Goal: Task Accomplishment & Management: Complete application form

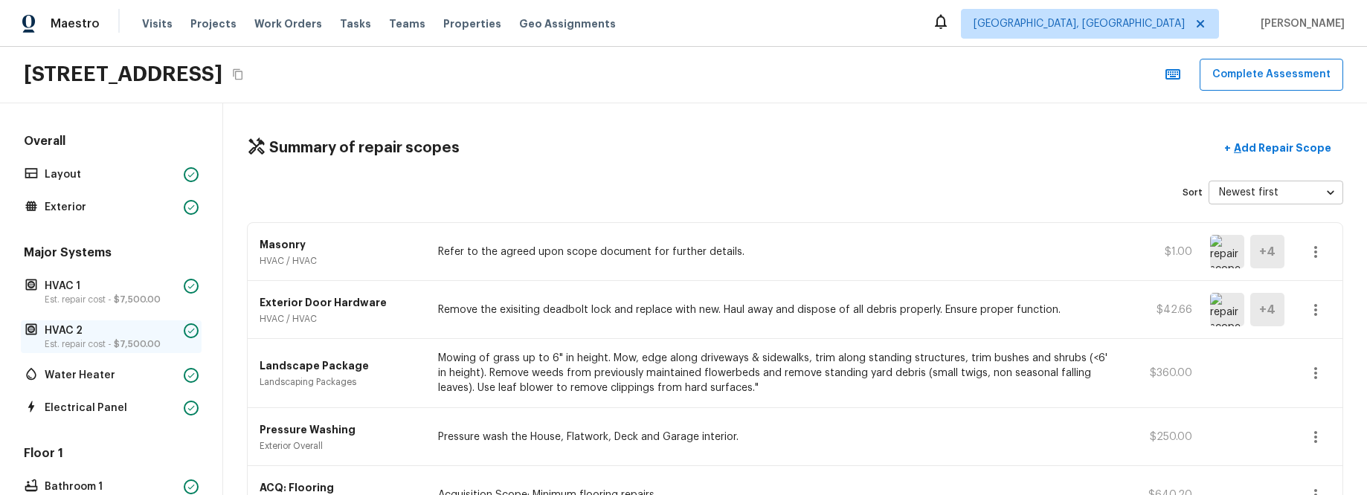
click at [145, 303] on p "HVAC 2" at bounding box center [111, 331] width 133 height 15
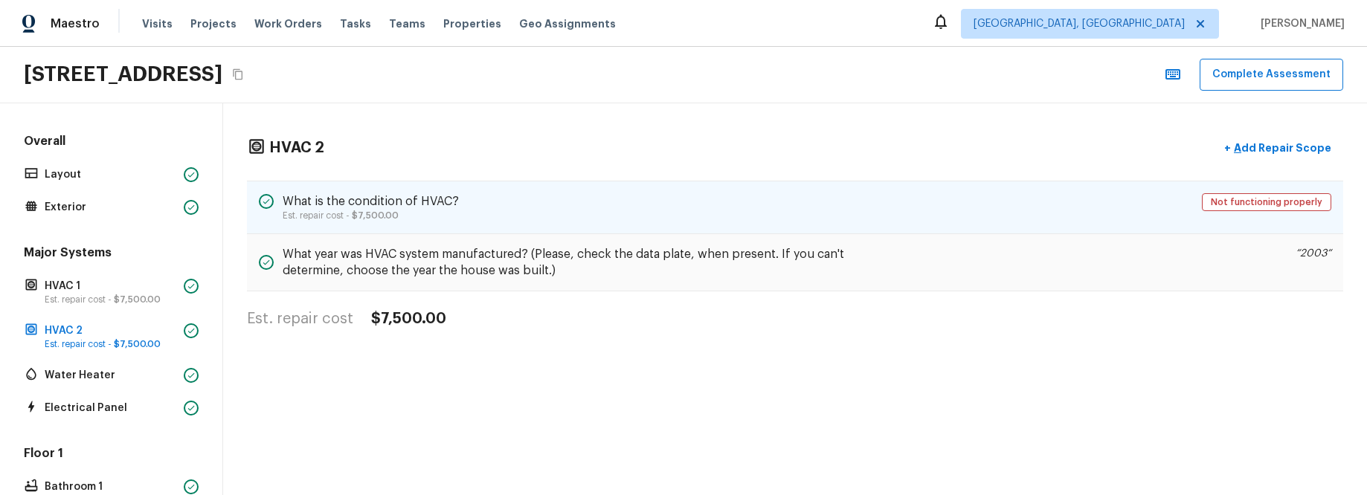
click at [755, 213] on div "What is the condition of HVAC? Est. repair cost - $7,500.00 Not functioning pro…" at bounding box center [795, 208] width 1096 height 54
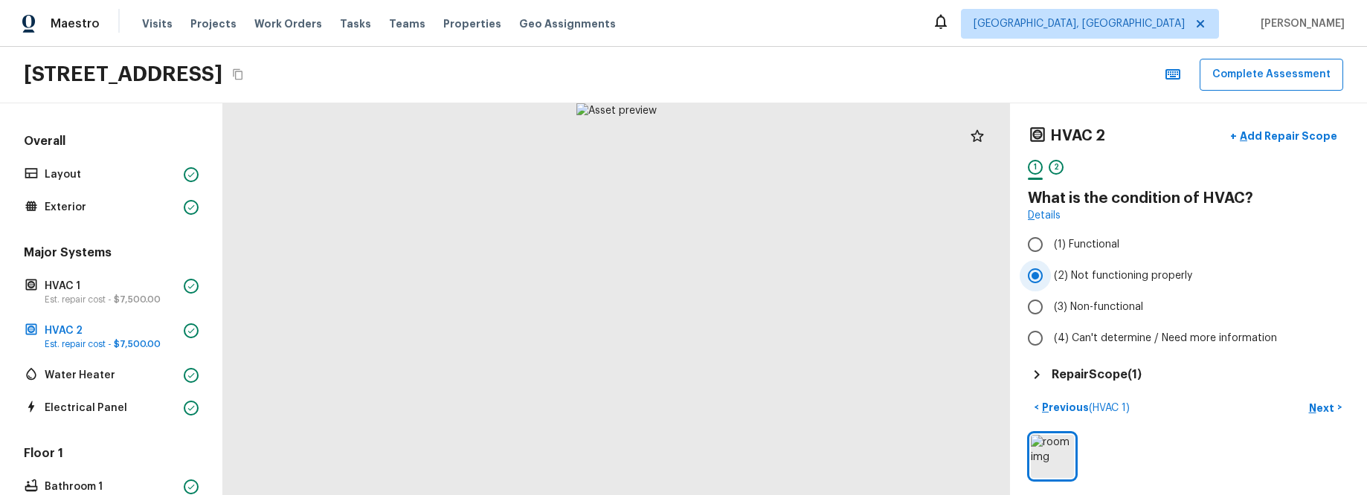
scroll to position [4, 0]
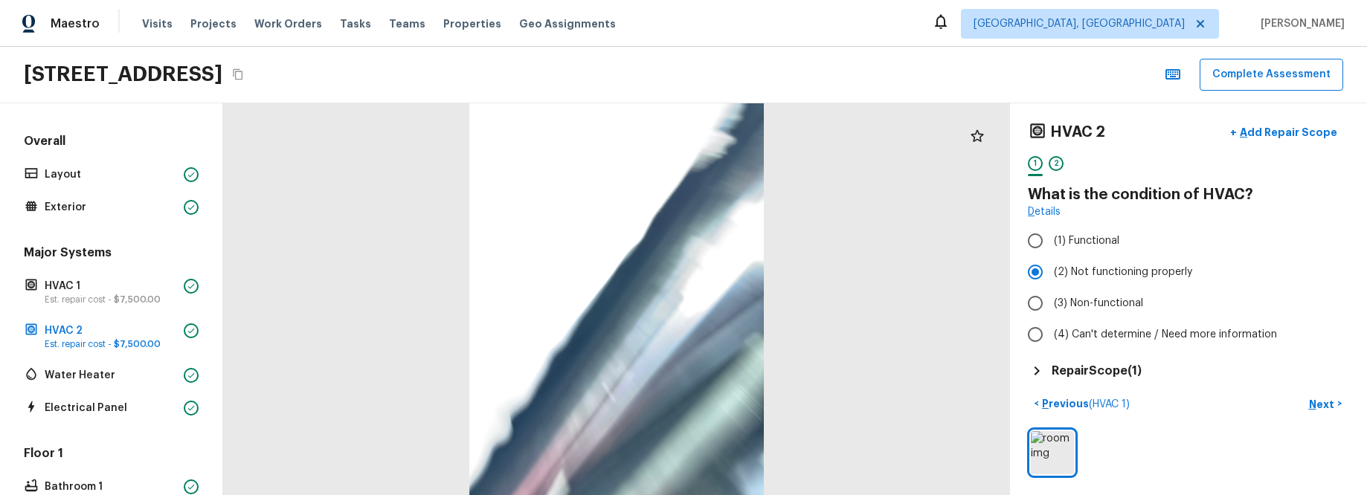
click at [1131, 303] on h5 "Repair Scope ( 1 )" at bounding box center [1097, 371] width 90 height 16
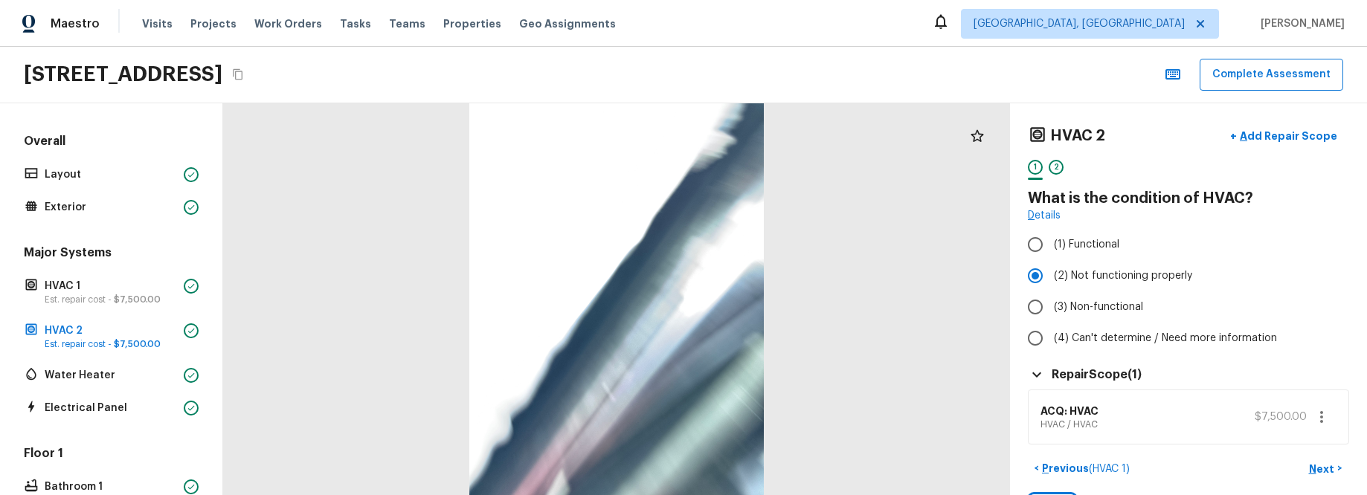
scroll to position [1, 0]
click at [1306, 133] on p "Add Repair Scope" at bounding box center [1287, 135] width 100 height 15
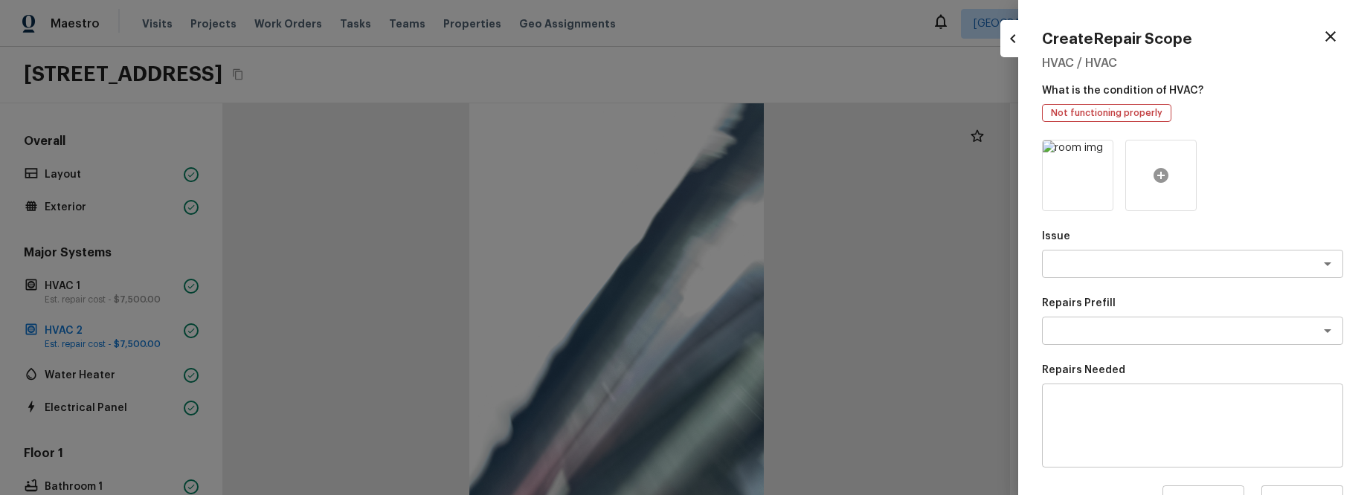
click at [1158, 167] on icon at bounding box center [1161, 176] width 18 height 18
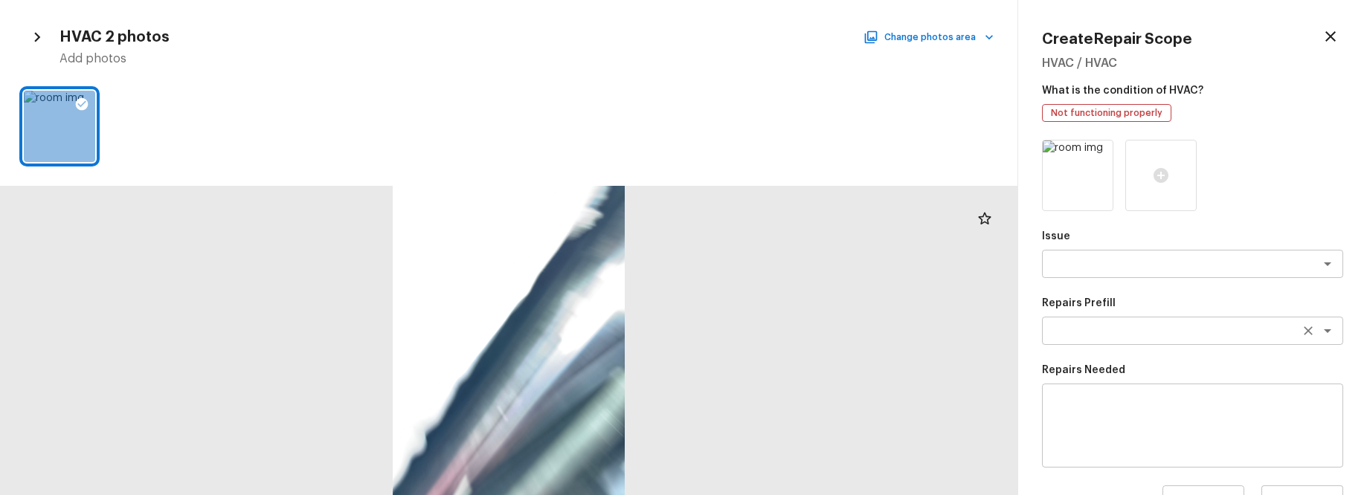
click at [1250, 303] on textarea at bounding box center [1172, 331] width 246 height 15
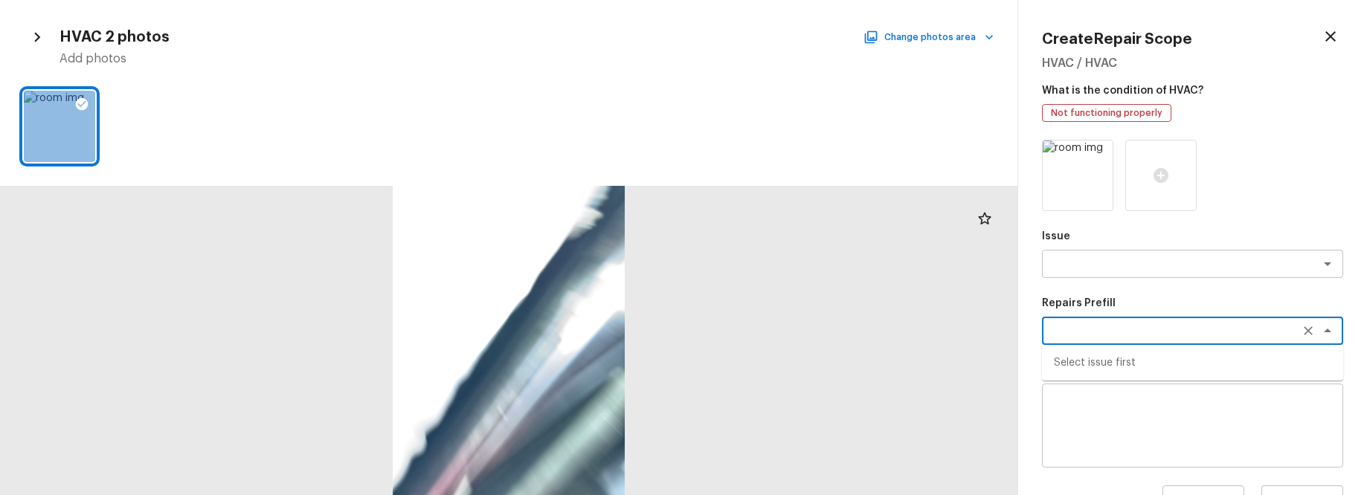
drag, startPoint x: 1246, startPoint y: 329, endPoint x: 1233, endPoint y: 294, distance: 37.9
click at [1245, 303] on textarea at bounding box center [1172, 331] width 246 height 15
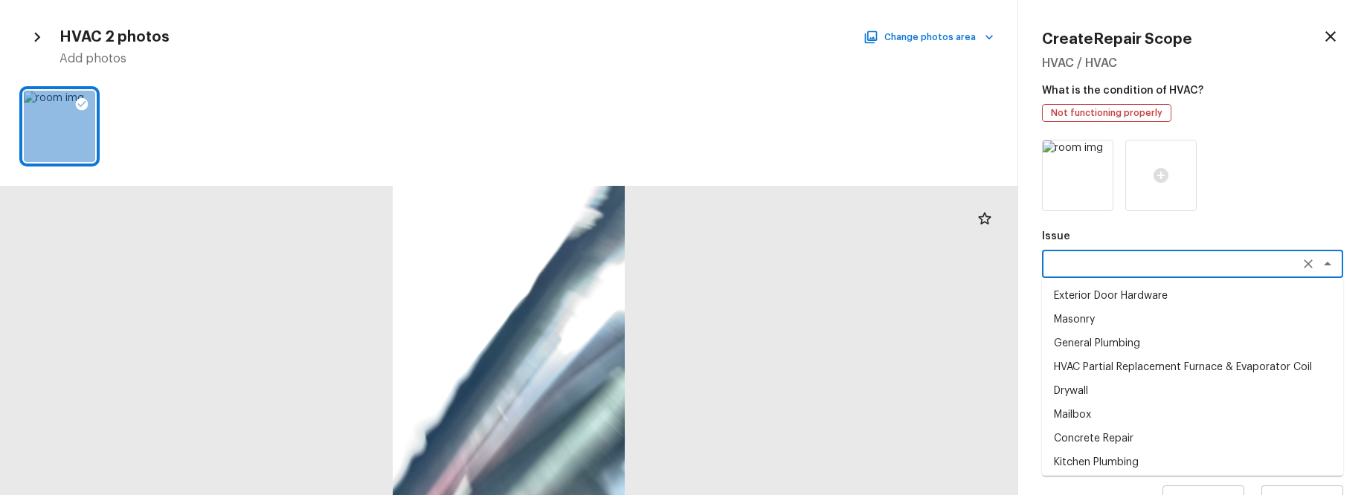
click at [1229, 260] on textarea at bounding box center [1172, 264] width 246 height 15
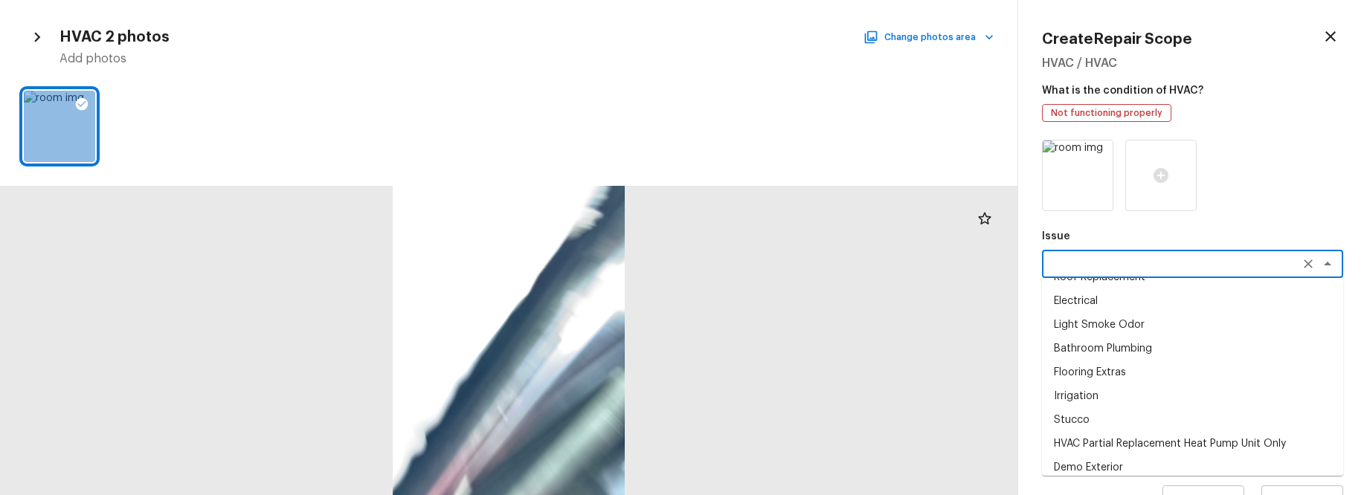
scroll to position [257, 0]
click at [1162, 303] on li "HVAC Partial Replacement Heat Pump Unit Only" at bounding box center [1192, 443] width 301 height 24
type textarea "HVAC Partial Replacement Heat Pump Unit Only"
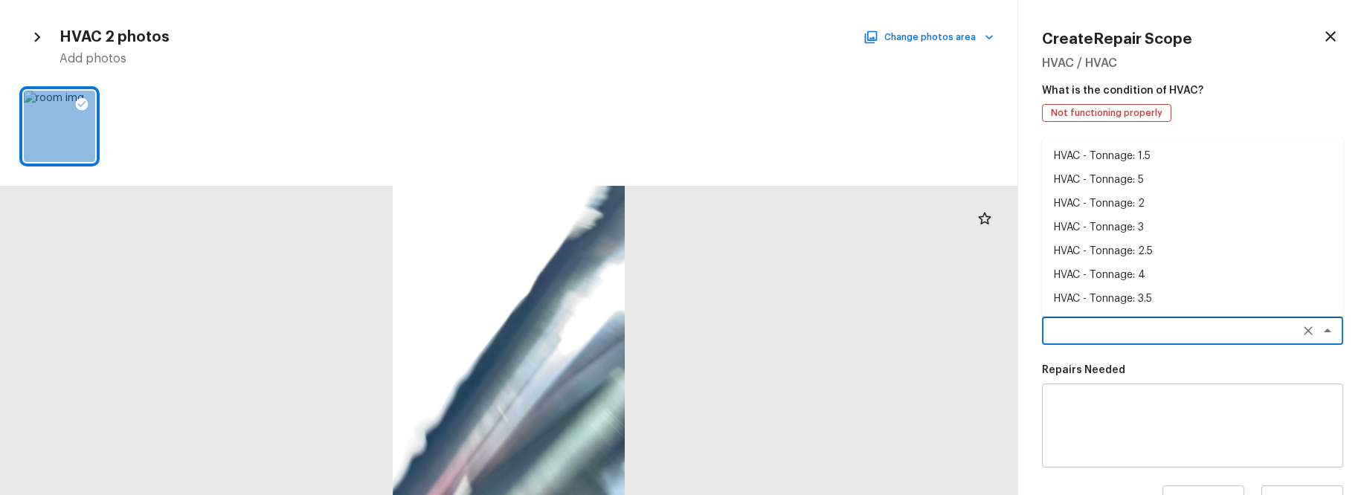
click at [1191, 303] on textarea at bounding box center [1172, 331] width 246 height 15
click at [1168, 271] on li "HVAC - Tonnage: 4" at bounding box center [1192, 275] width 301 height 24
type textarea "HVAC - Tonnage: 4"
type textarea "Replace 4 Ton Heat Pump. SEER2 14.3 Heat Pump Material: Digital 2/1 Thermostat,…"
type input "$2,780.00"
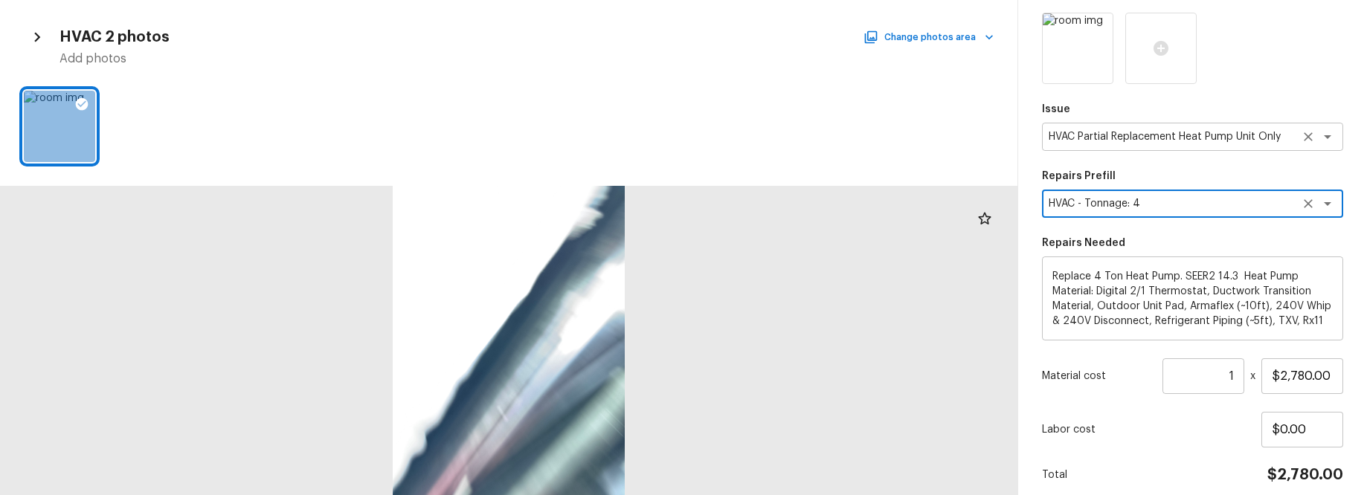
scroll to position [189, 0]
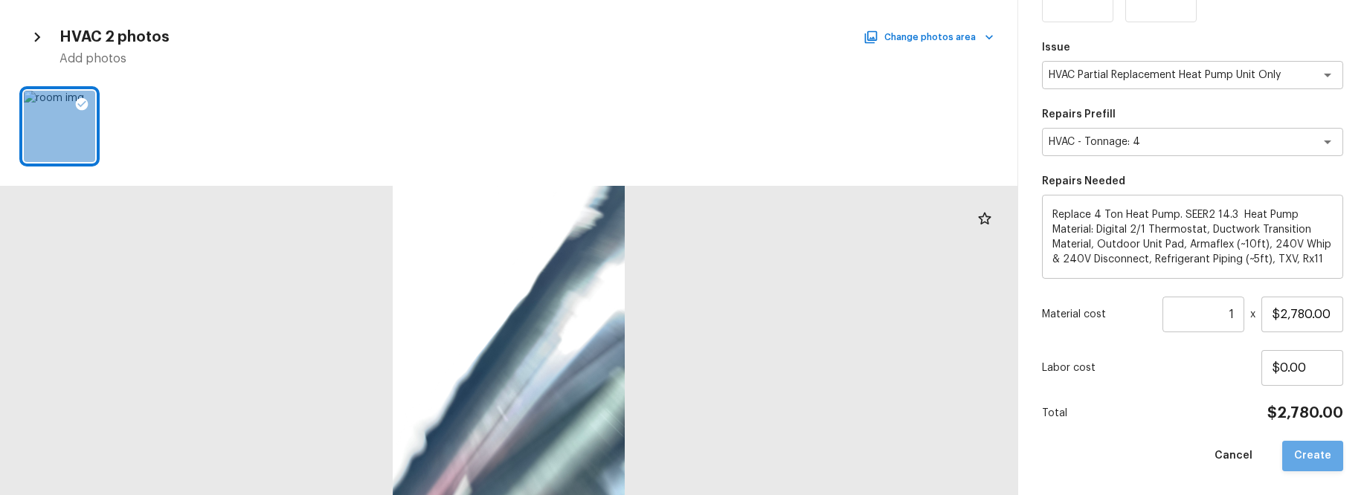
click at [1323, 303] on button "Create" at bounding box center [1312, 456] width 61 height 30
type input "$0.00"
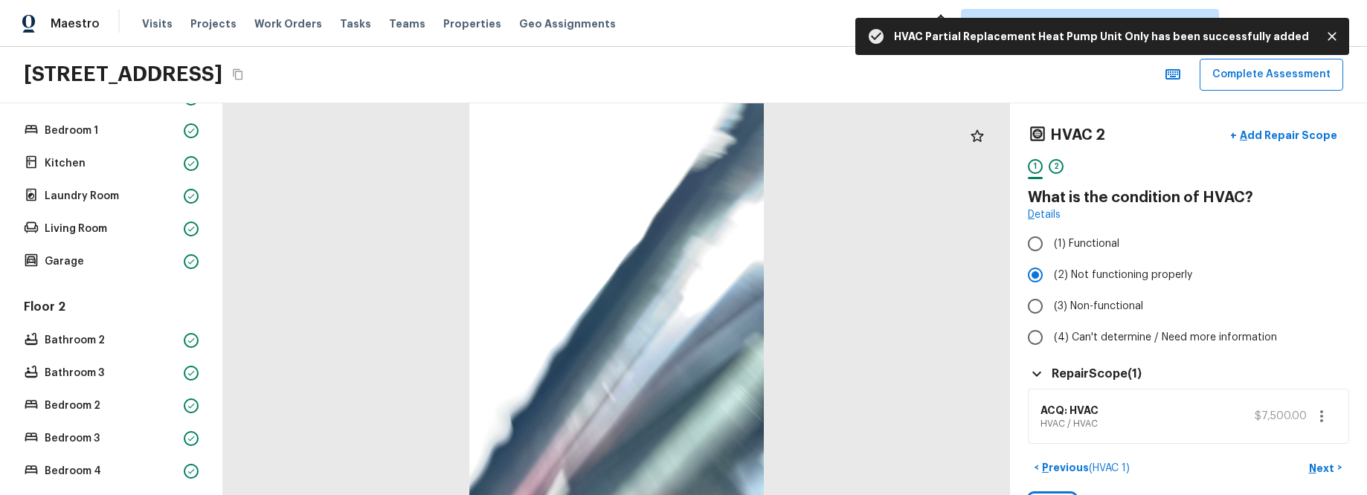
scroll to position [539, 0]
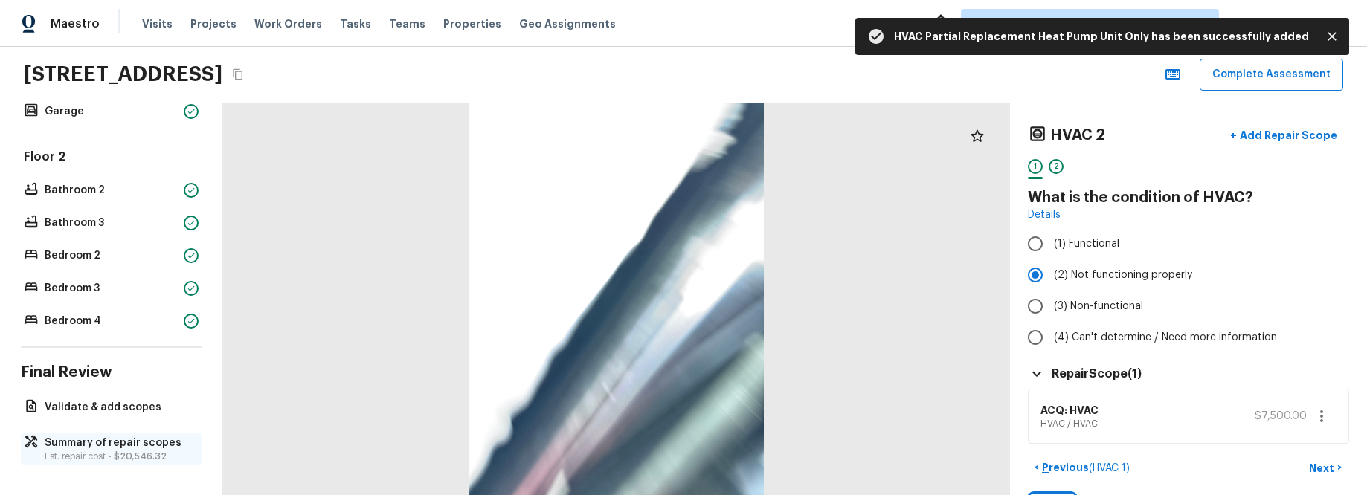
click at [125, 303] on p "Summary of repair scopes" at bounding box center [119, 443] width 148 height 15
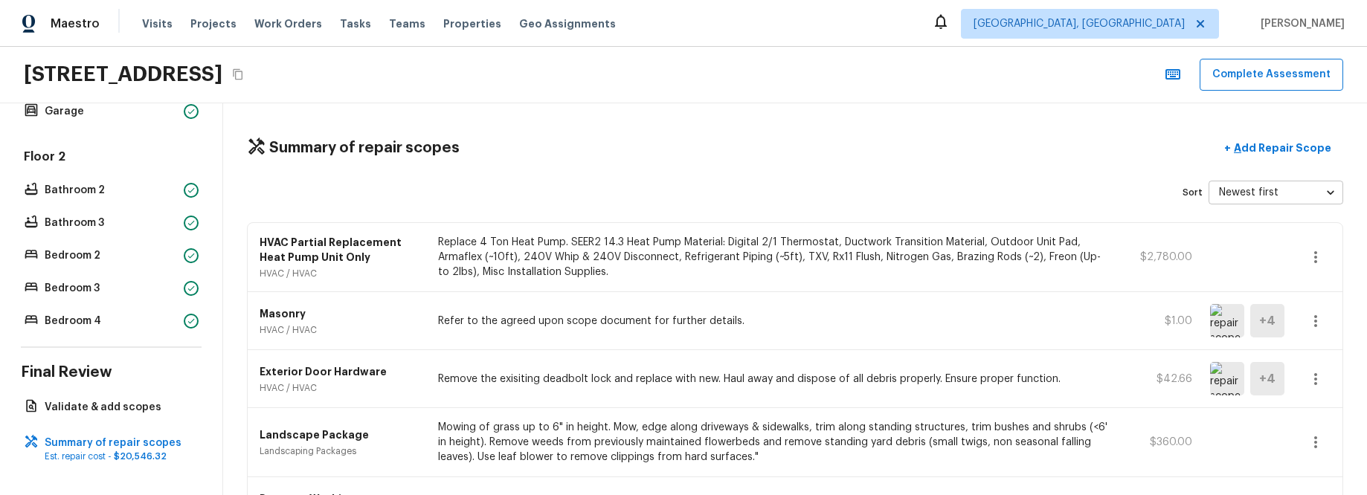
scroll to position [1, 0]
click at [1321, 259] on icon "button" at bounding box center [1316, 256] width 18 height 18
click at [1324, 295] on li "Edit" at bounding box center [1320, 299] width 69 height 45
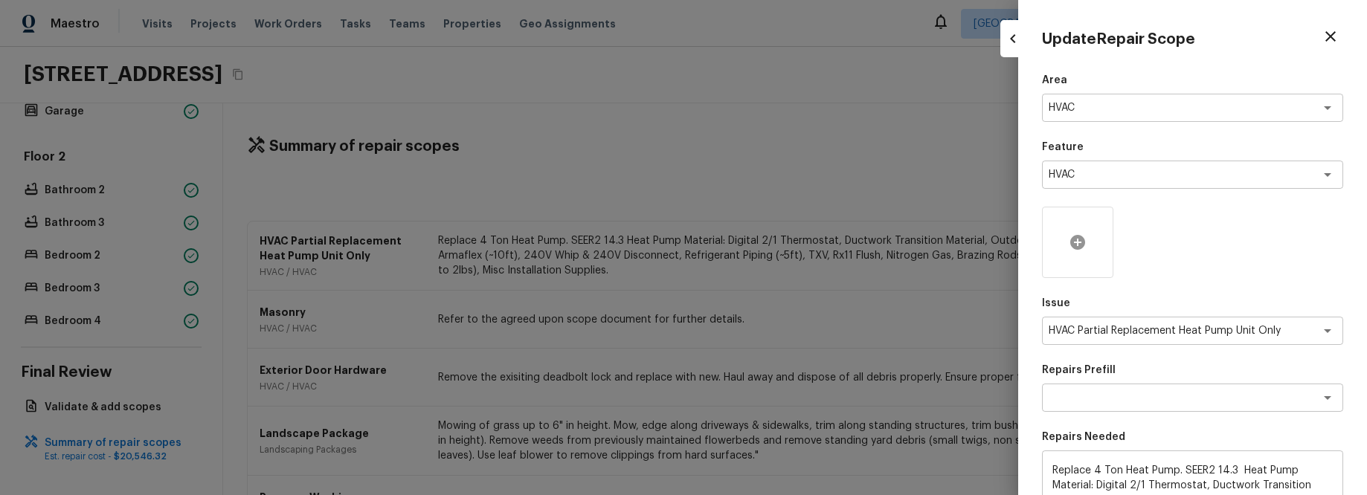
click at [1066, 245] on div at bounding box center [1077, 242] width 71 height 71
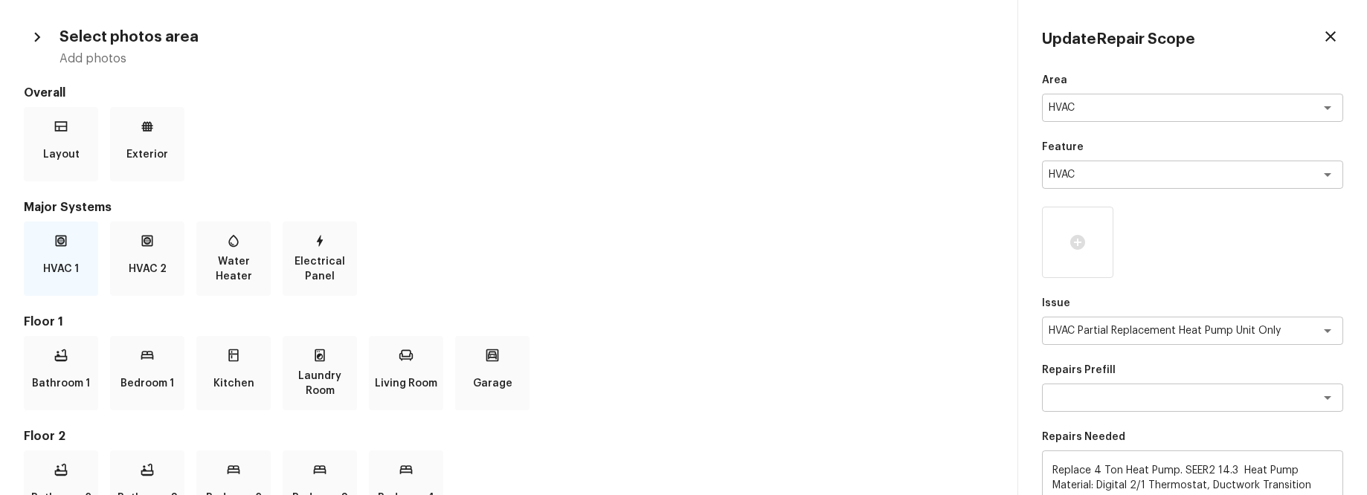
click at [27, 266] on div "HVAC 1" at bounding box center [61, 259] width 74 height 74
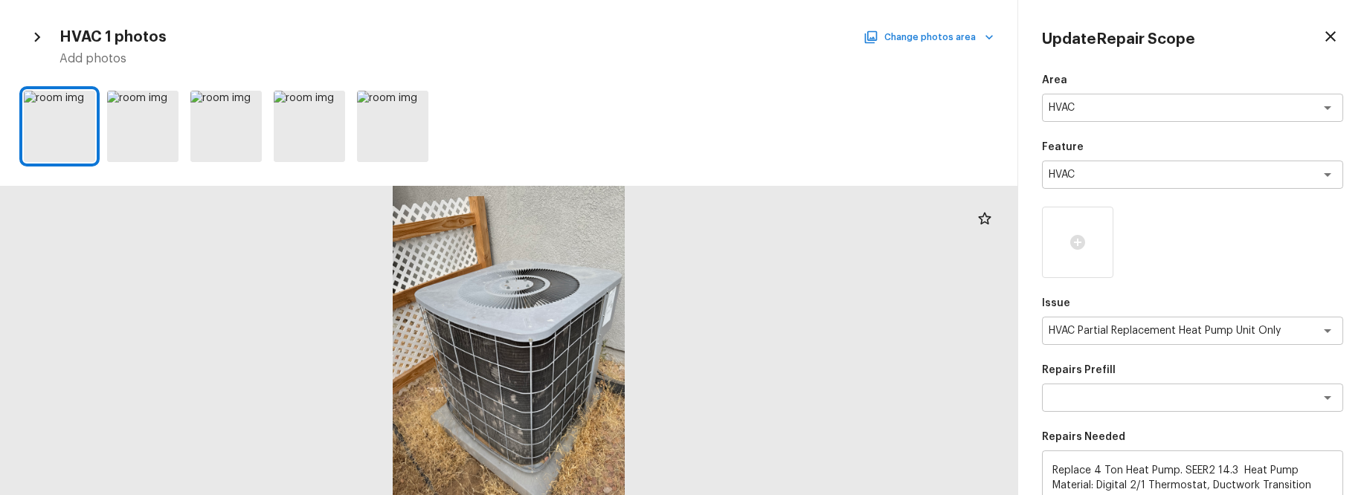
click at [962, 32] on button "Change photos area" at bounding box center [929, 37] width 127 height 19
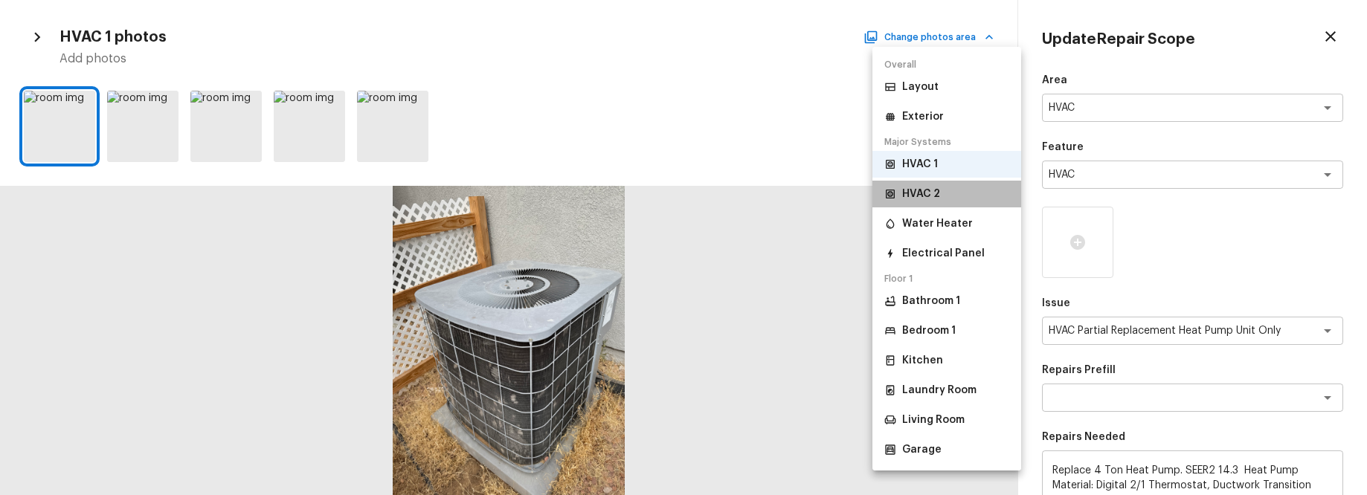
click at [953, 199] on li "HVAC 2" at bounding box center [946, 194] width 149 height 27
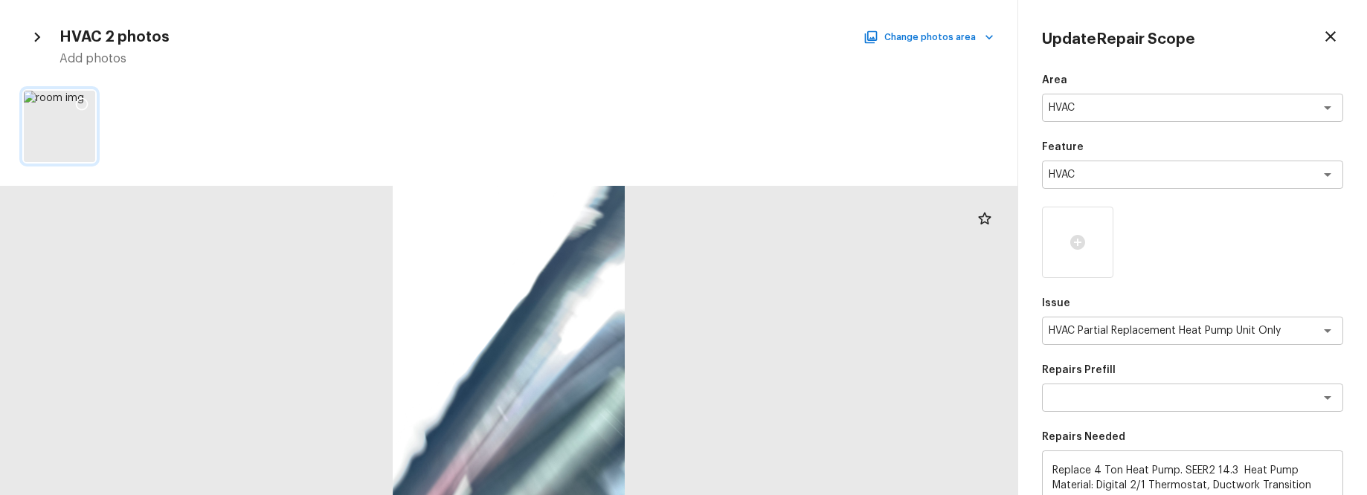
click at [86, 104] on icon at bounding box center [81, 104] width 15 height 15
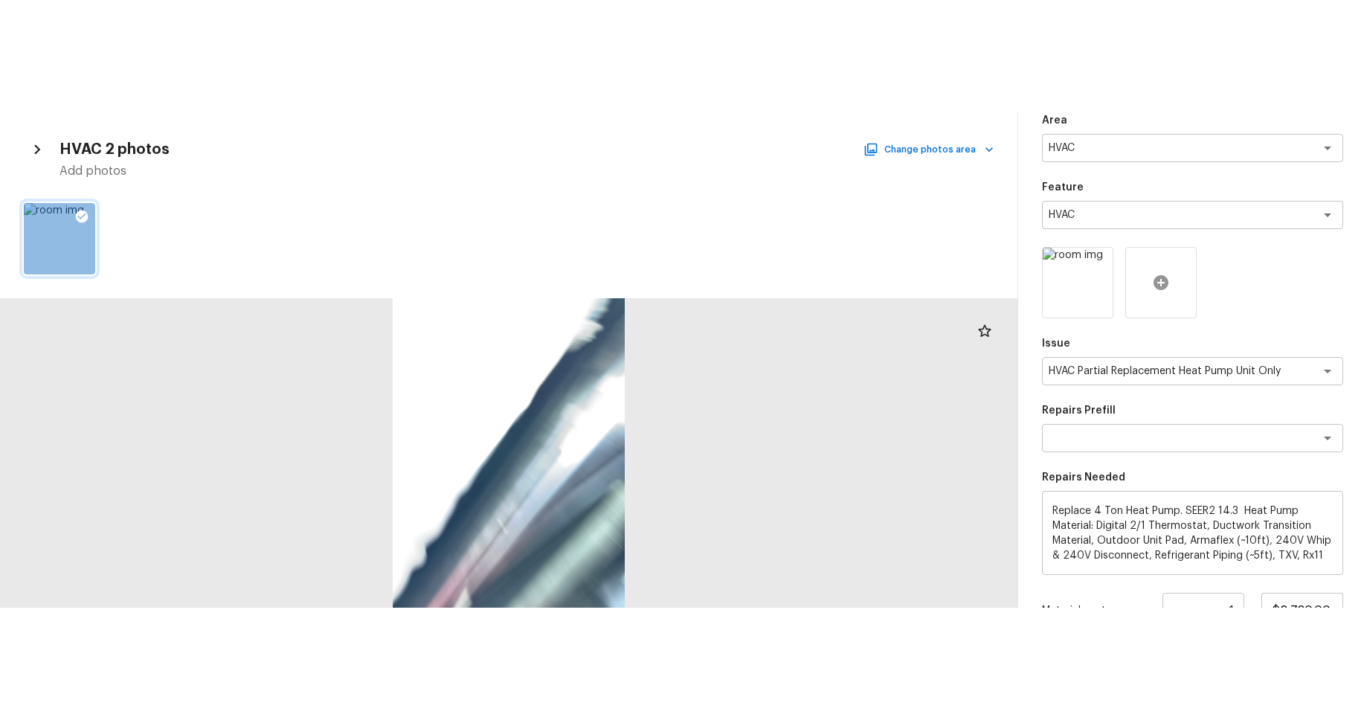
scroll to position [256, 0]
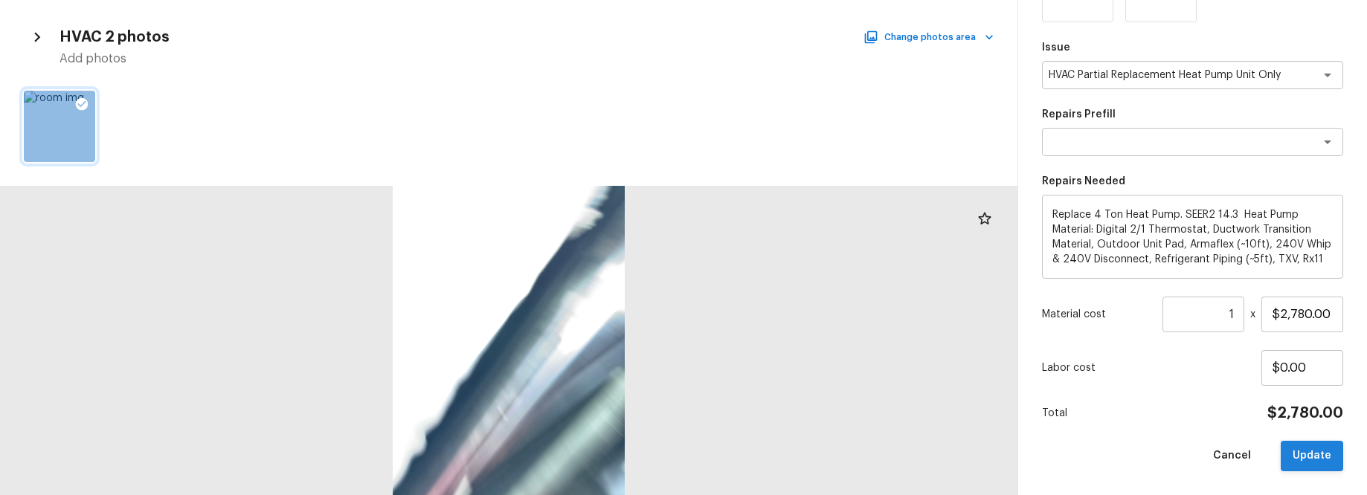
click at [1322, 303] on button "Update" at bounding box center [1312, 456] width 62 height 30
type input "$0.00"
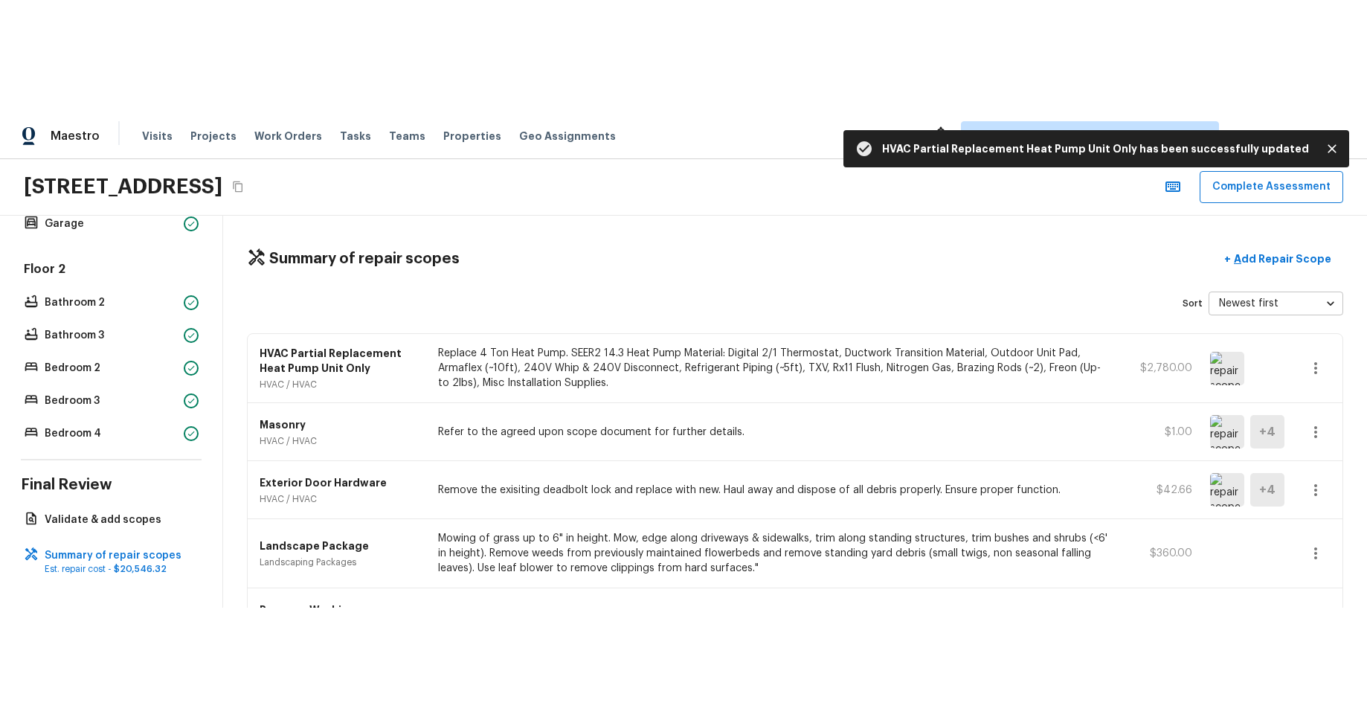
scroll to position [315, 0]
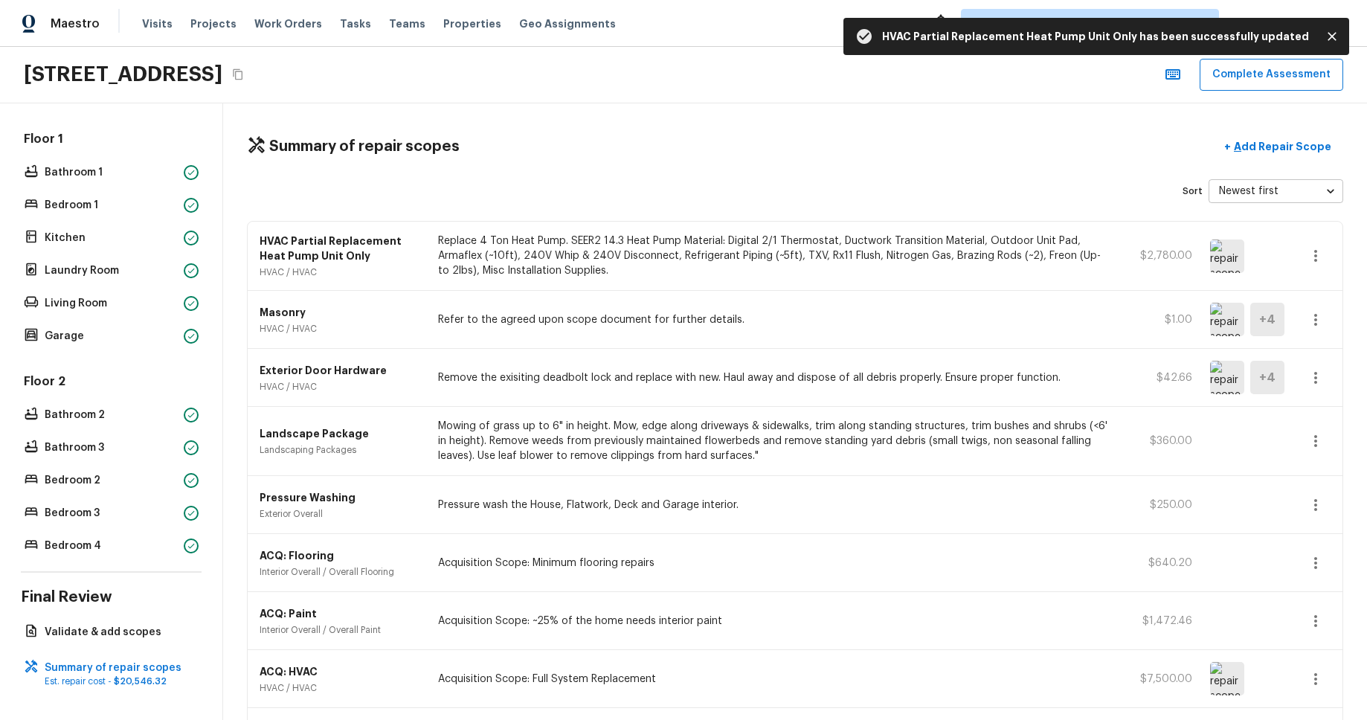
click at [1356, 303] on div "Summary of repair scopes + Add Repair Scope Sort Newest first newestFirst ​ HVA…" at bounding box center [795, 410] width 1144 height 617
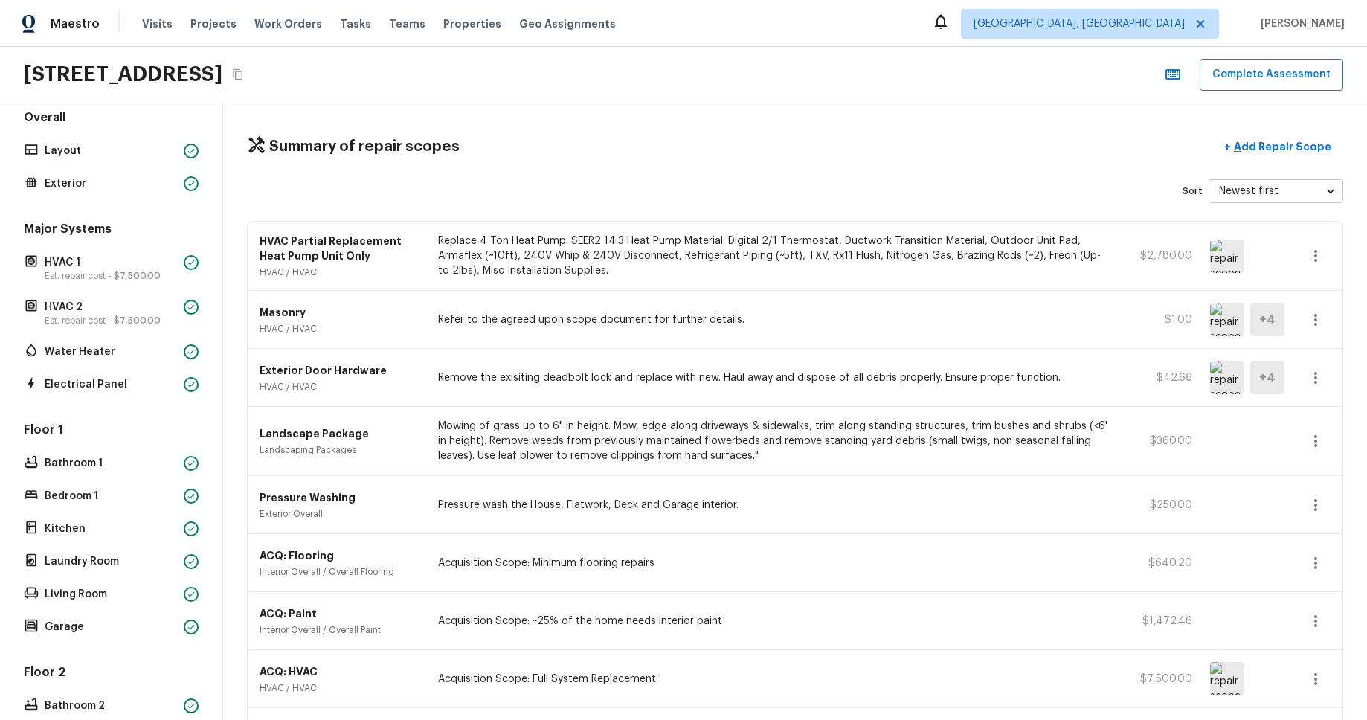
scroll to position [0, 0]
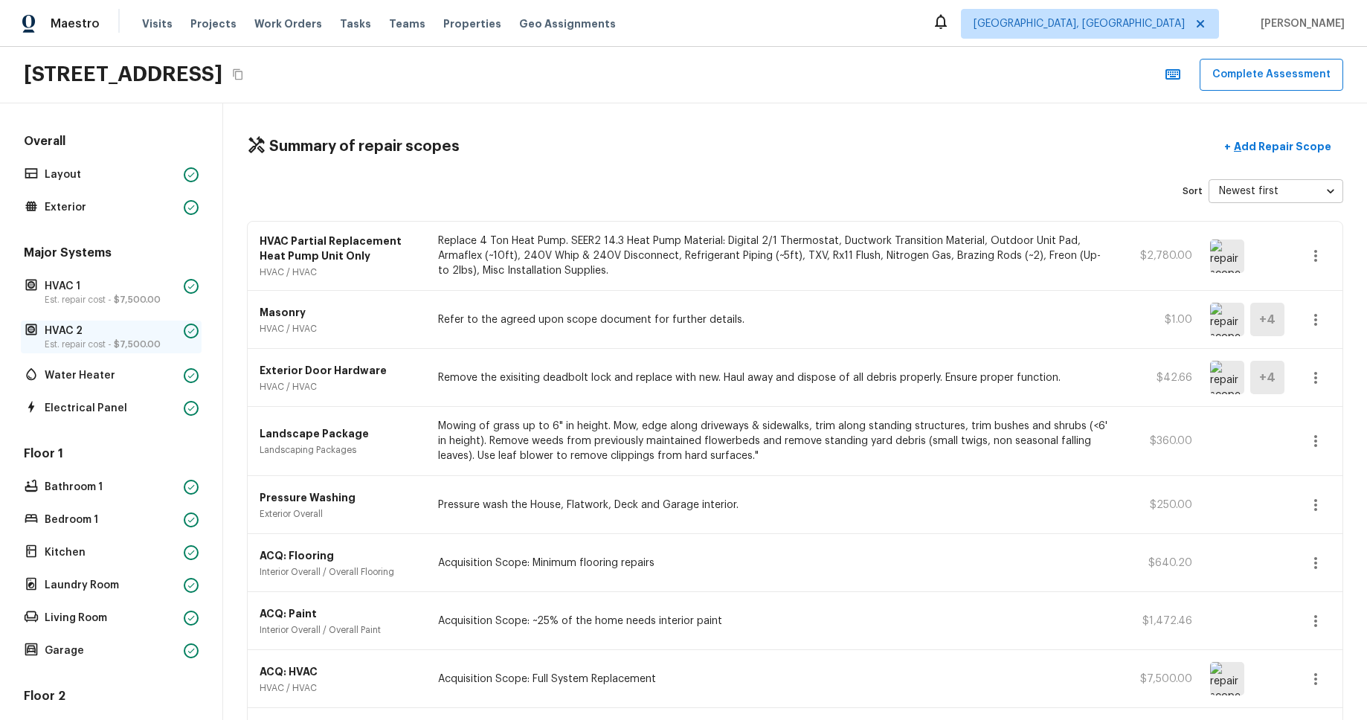
click at [93, 303] on p "HVAC 2" at bounding box center [111, 331] width 133 height 15
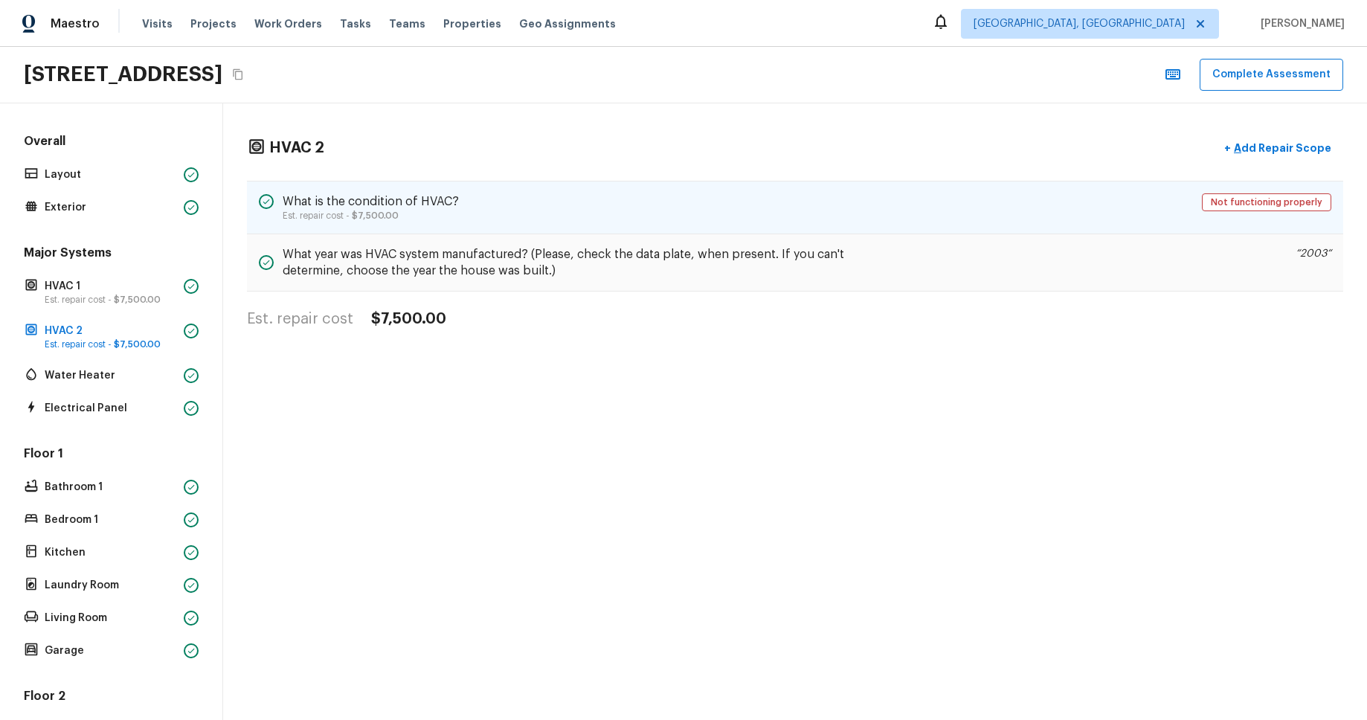
click at [807, 211] on div "What is the condition of HVAC? Est. repair cost - $7,500.00 Not functioning pro…" at bounding box center [795, 208] width 1096 height 54
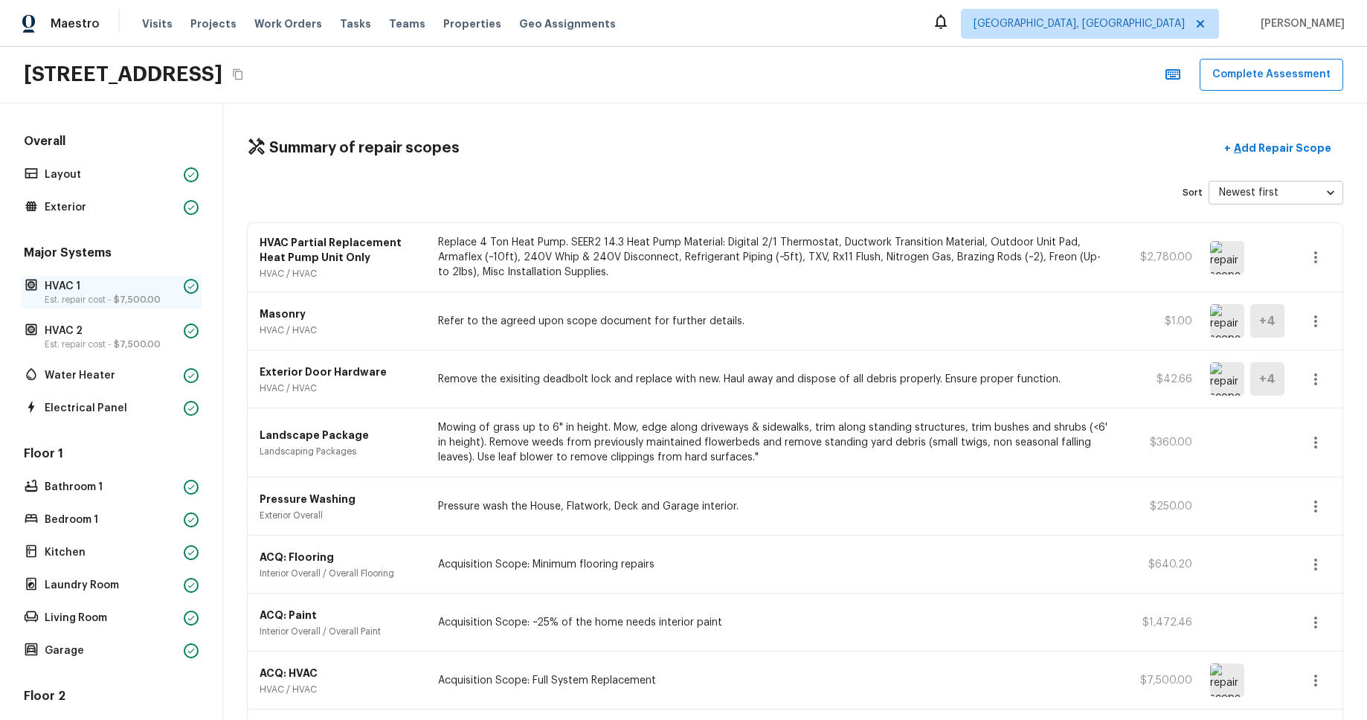
click at [115, 296] on span "$7,500.00" at bounding box center [137, 299] width 47 height 9
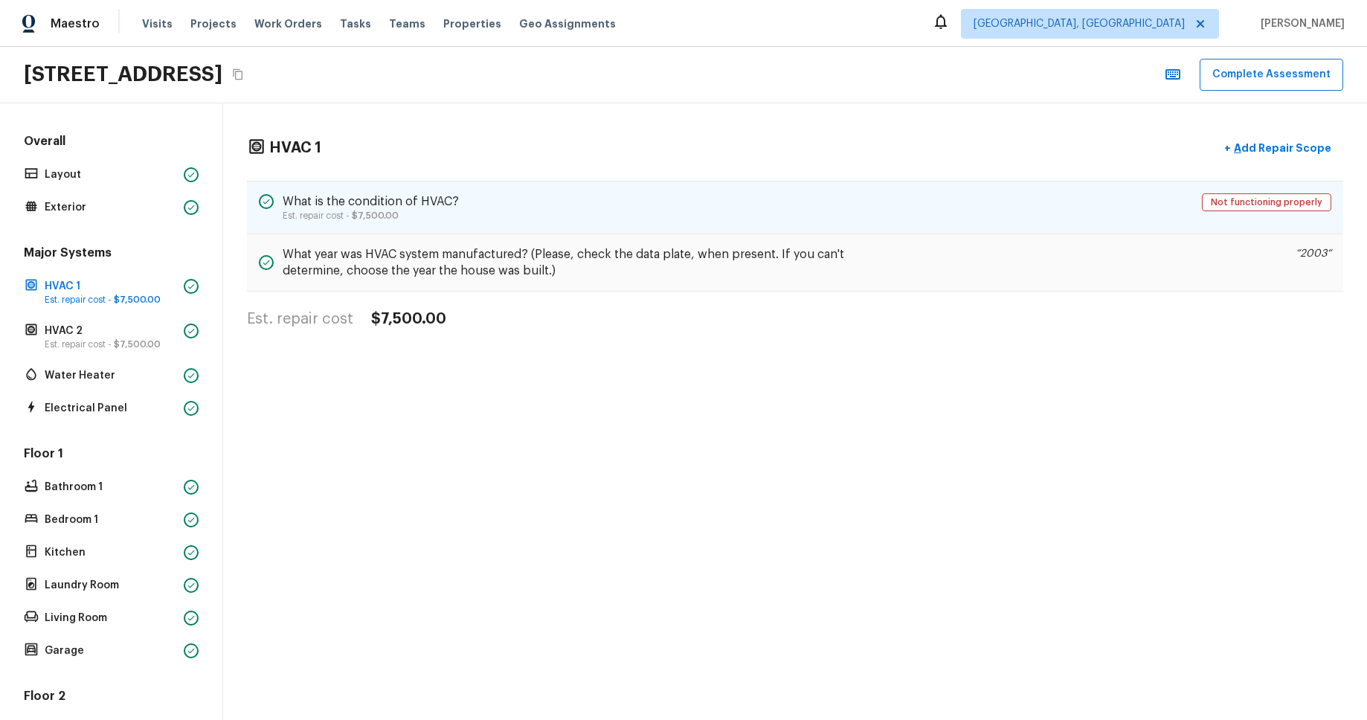
click at [454, 202] on h5 "What is the condition of HVAC?" at bounding box center [371, 201] width 176 height 16
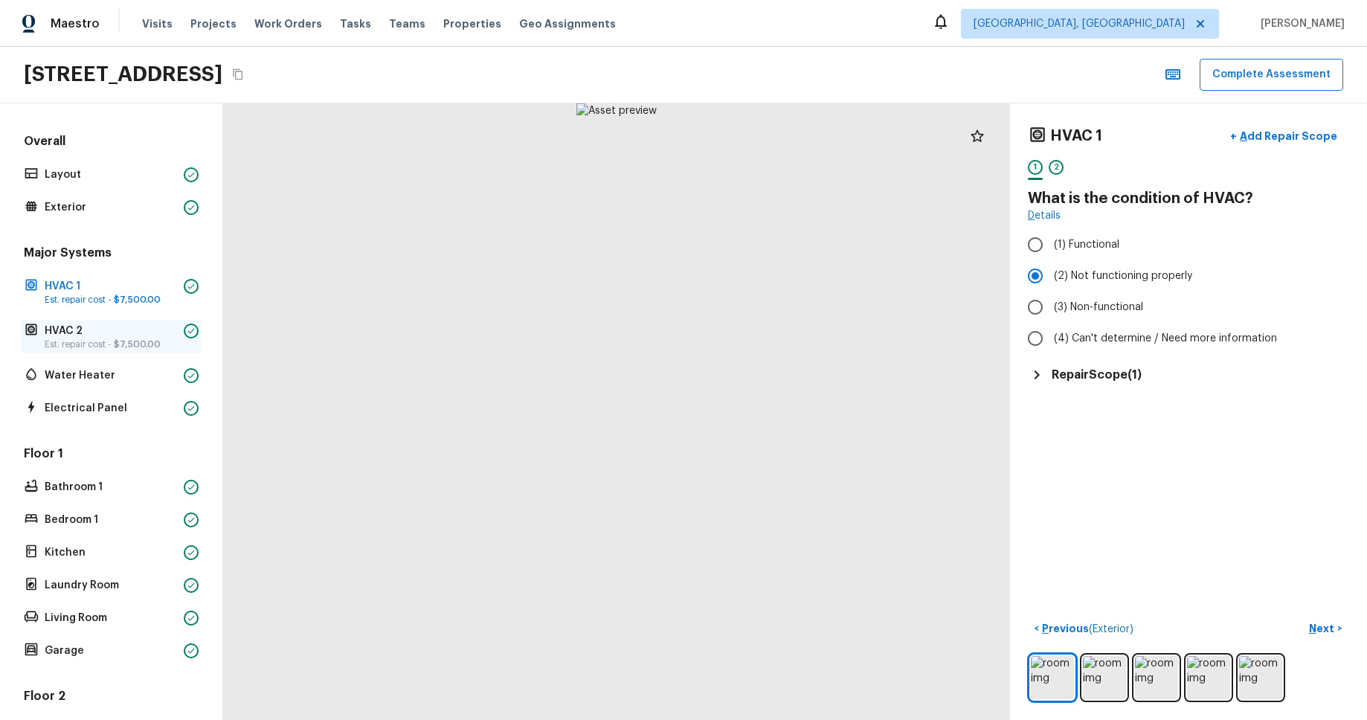
click at [126, 303] on p "Est. repair cost - $7,500.00" at bounding box center [111, 344] width 133 height 12
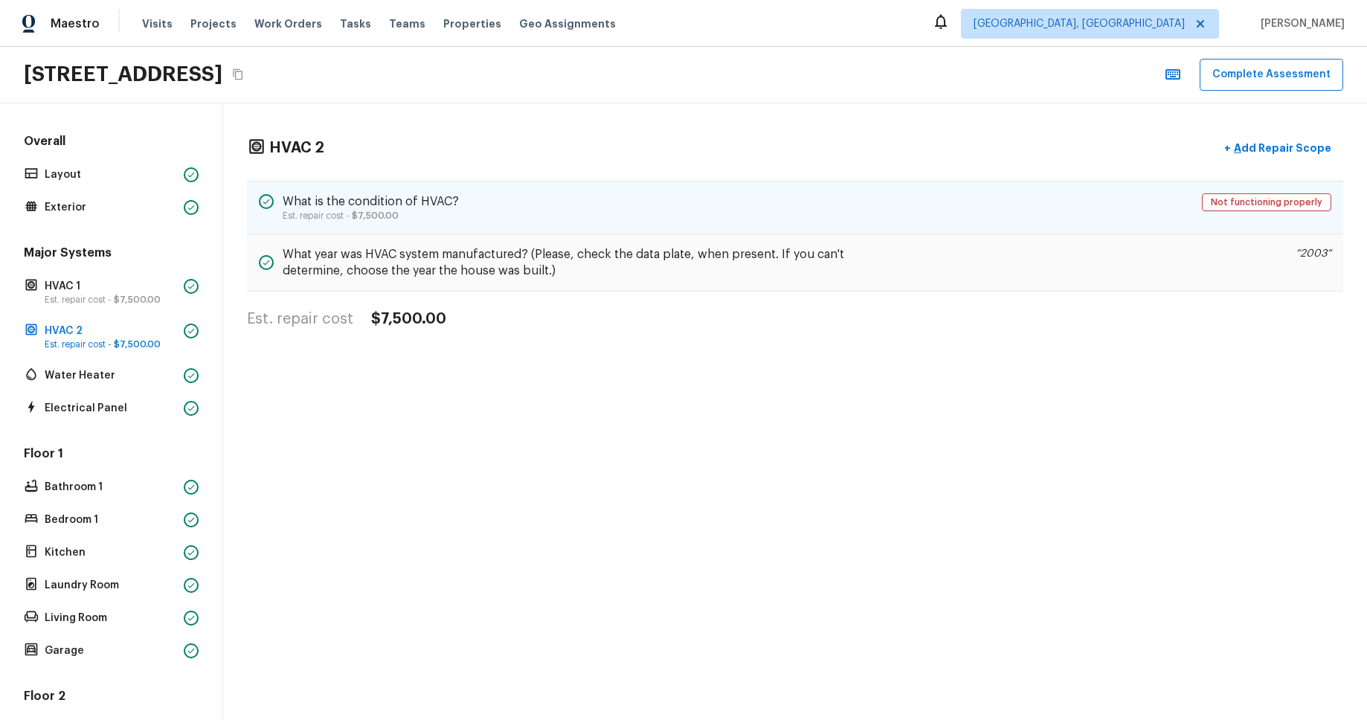
click at [533, 216] on div "What is the condition of HVAC? Est. repair cost - $7,500.00 Not functioning pro…" at bounding box center [795, 208] width 1096 height 54
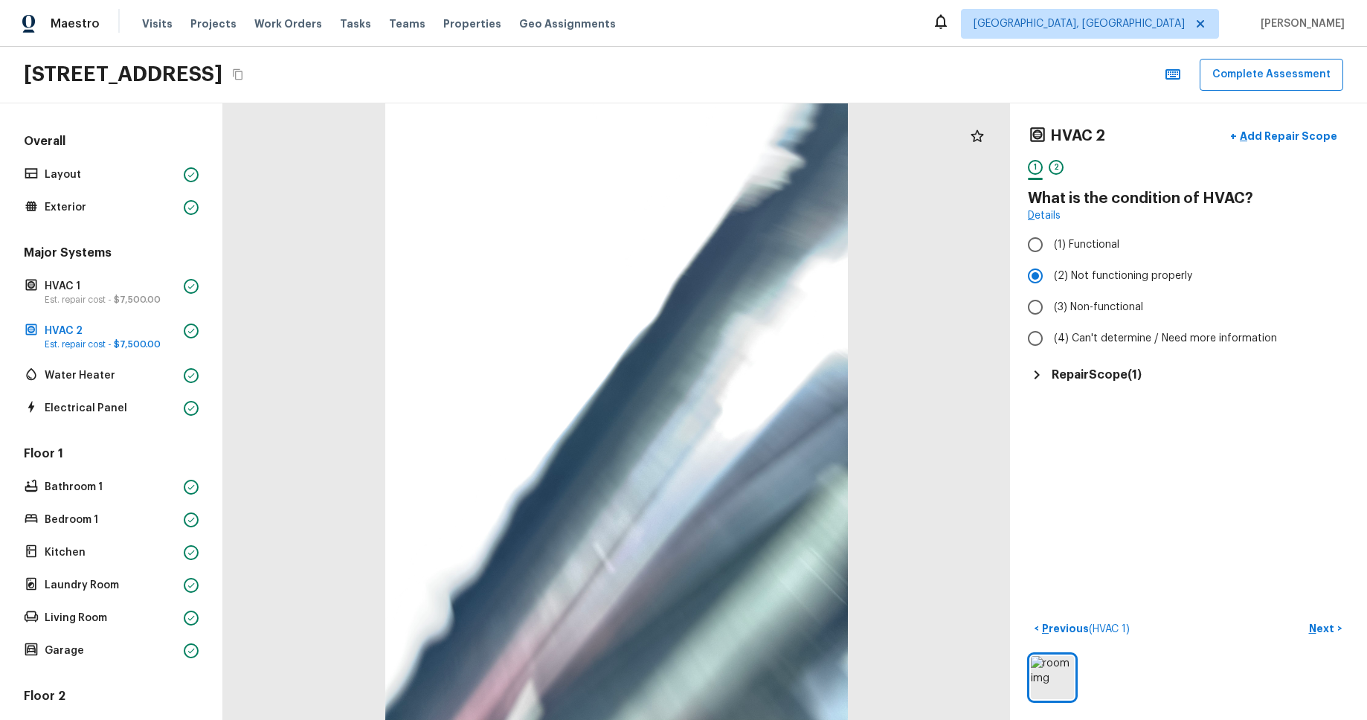
click at [1175, 303] on div "HVAC 2 + Add Repair Scope 1 2 What is the condition of HVAC? Details (1) Functi…" at bounding box center [1188, 411] width 357 height 617
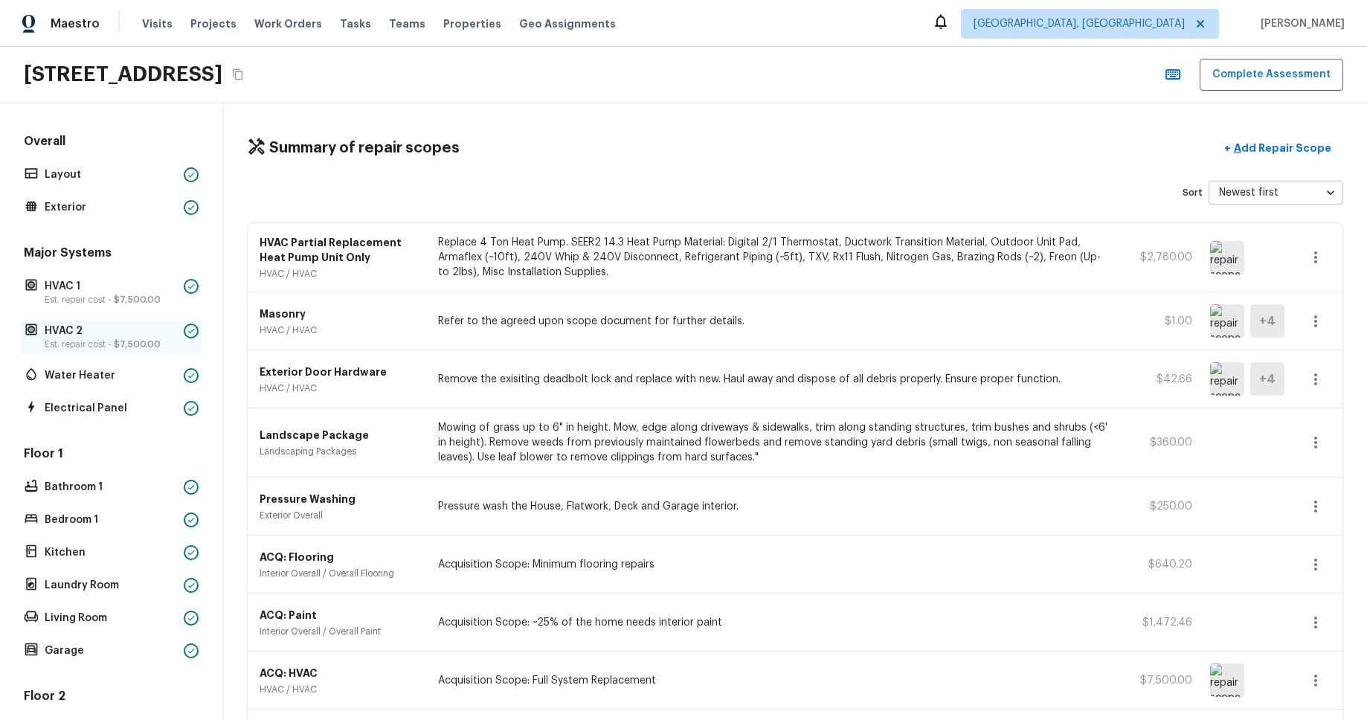
click at [122, 331] on p "HVAC 2" at bounding box center [111, 331] width 133 height 15
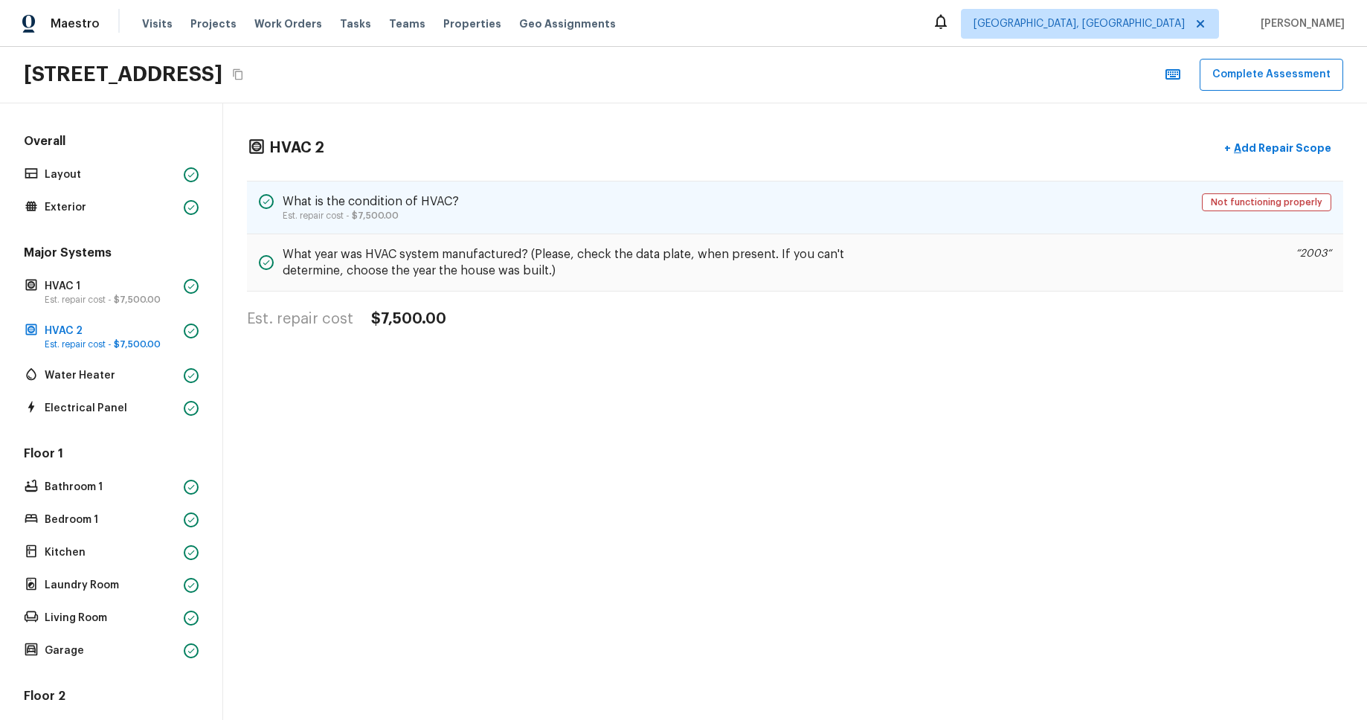
click at [631, 216] on div "What is the condition of HVAC? Est. repair cost - $7,500.00 Not functioning pro…" at bounding box center [795, 208] width 1096 height 54
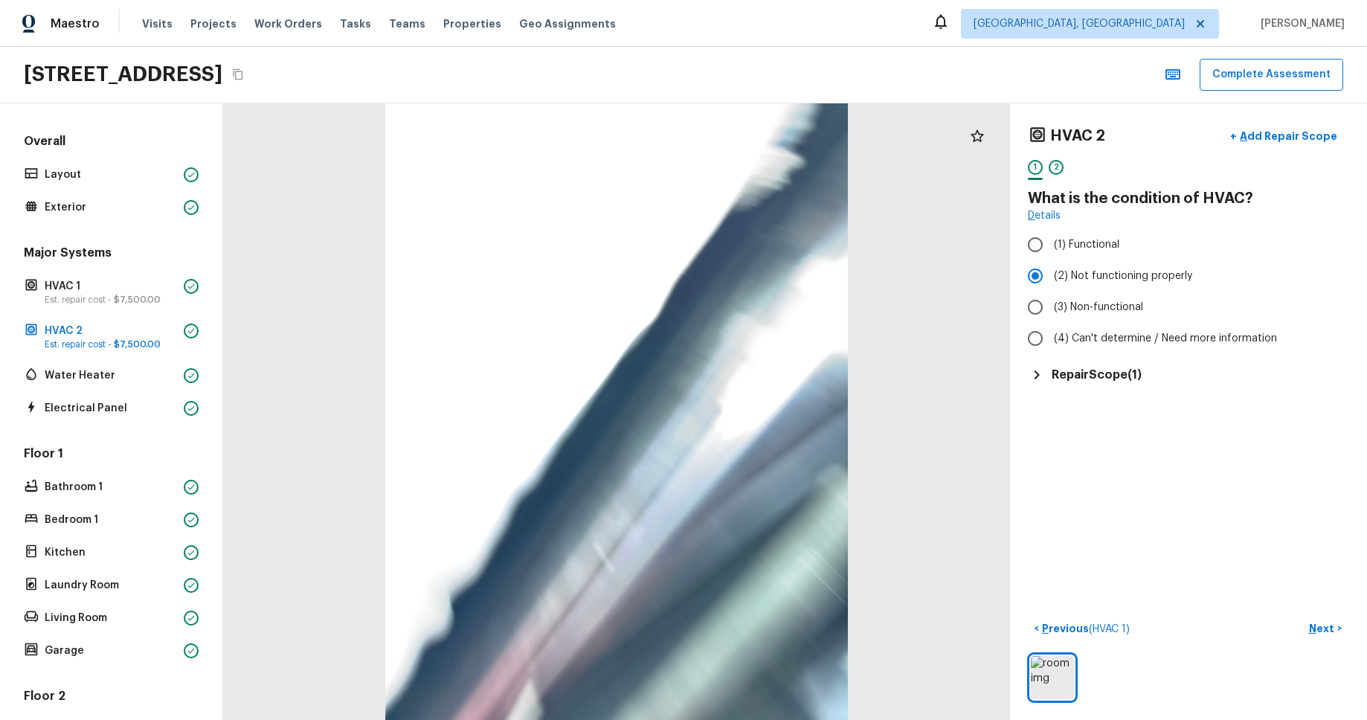
click at [1078, 376] on h5 "Repair Scope ( 1 )" at bounding box center [1097, 375] width 90 height 16
click at [1126, 501] on div "HVAC 2 + Add Repair Scope 1 2 What is the condition of HVAC? Details (1) Functi…" at bounding box center [1188, 411] width 357 height 617
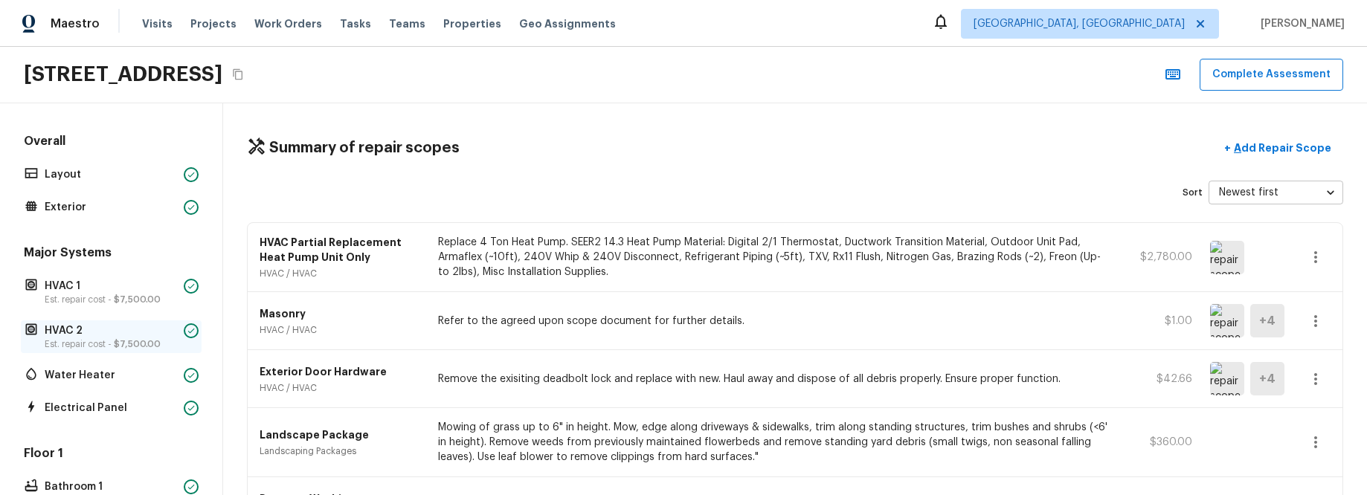
click at [103, 340] on p "Est. repair cost - $7,500.00" at bounding box center [111, 344] width 133 height 12
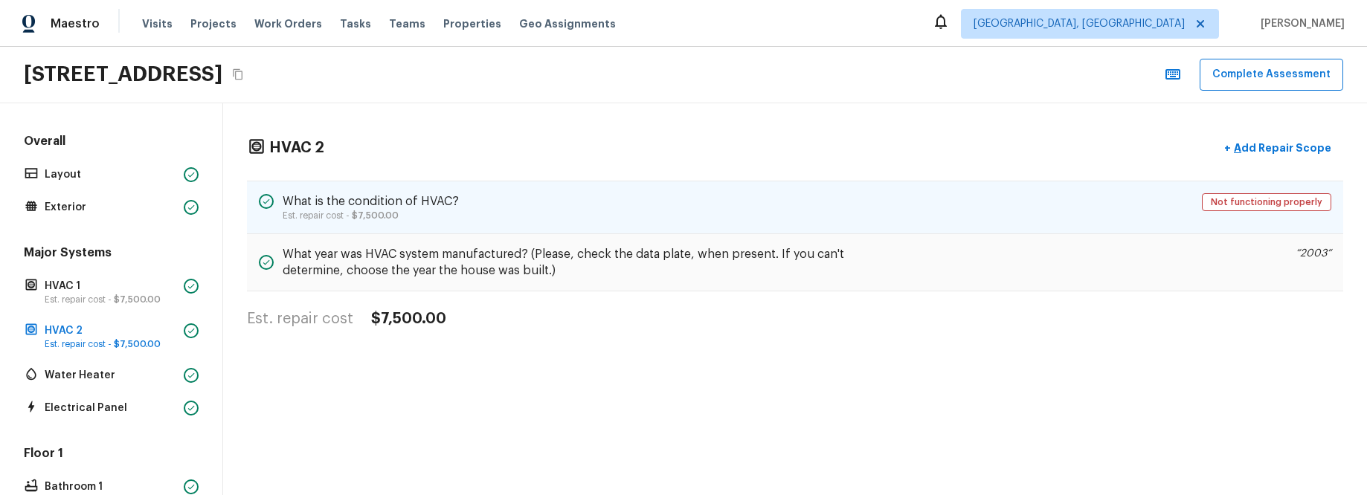
click at [489, 219] on div "What is the condition of HVAC? Est. repair cost - $7,500.00 Not functioning pro…" at bounding box center [795, 208] width 1096 height 54
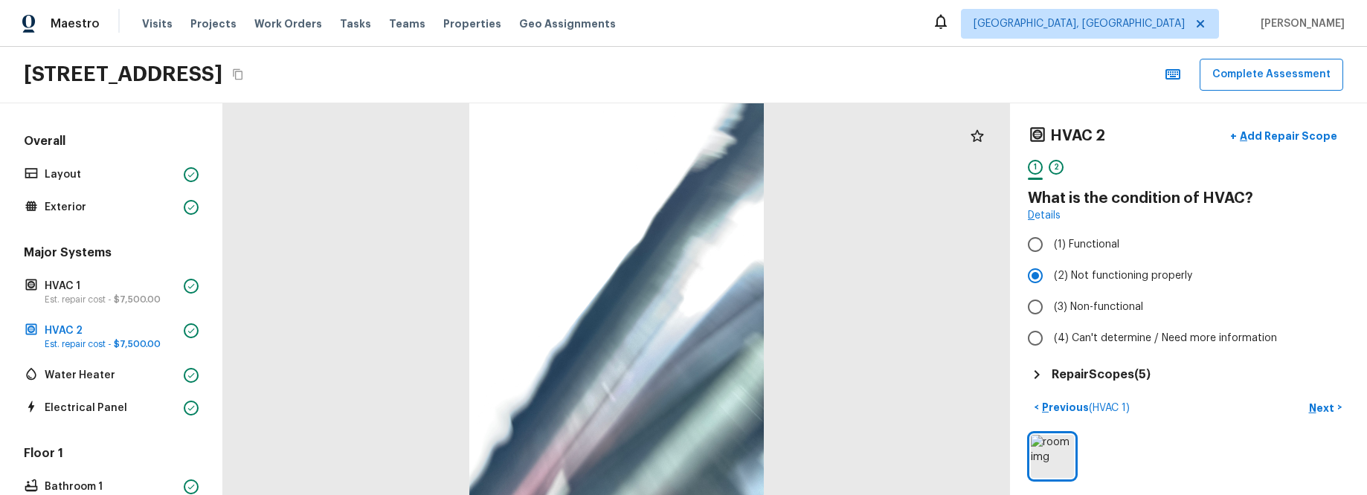
click at [1143, 376] on h5 "Repair Scopes ( 5 )" at bounding box center [1101, 375] width 99 height 16
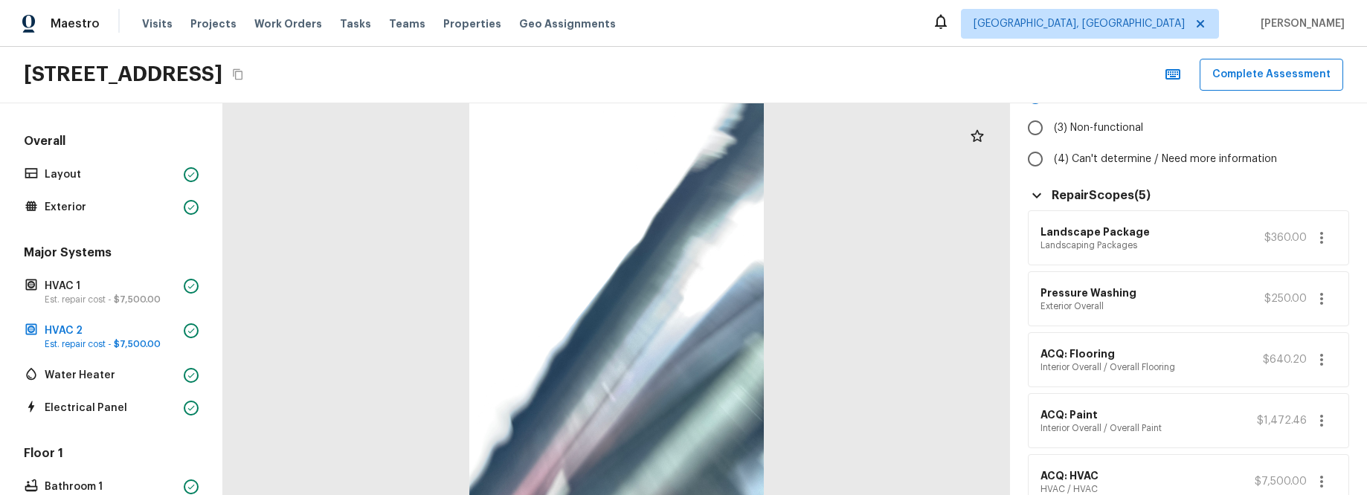
scroll to position [178, 0]
click at [87, 305] on p "Est. repair cost - $7,500.00" at bounding box center [111, 300] width 133 height 12
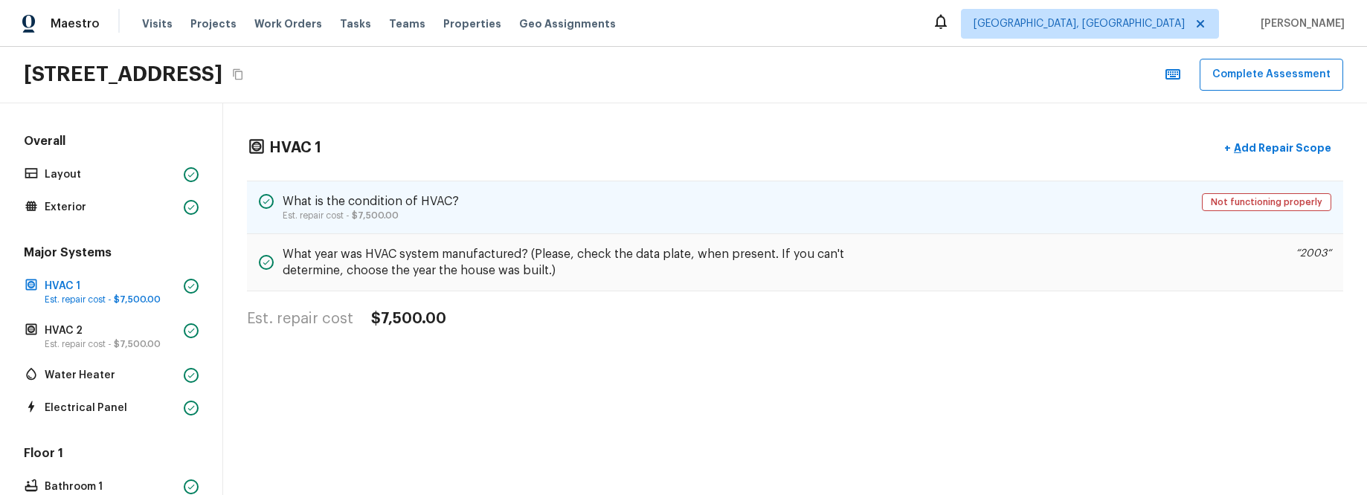
click at [567, 219] on div "What is the condition of HVAC? Est. repair cost - $7,500.00 Not functioning pro…" at bounding box center [795, 208] width 1096 height 54
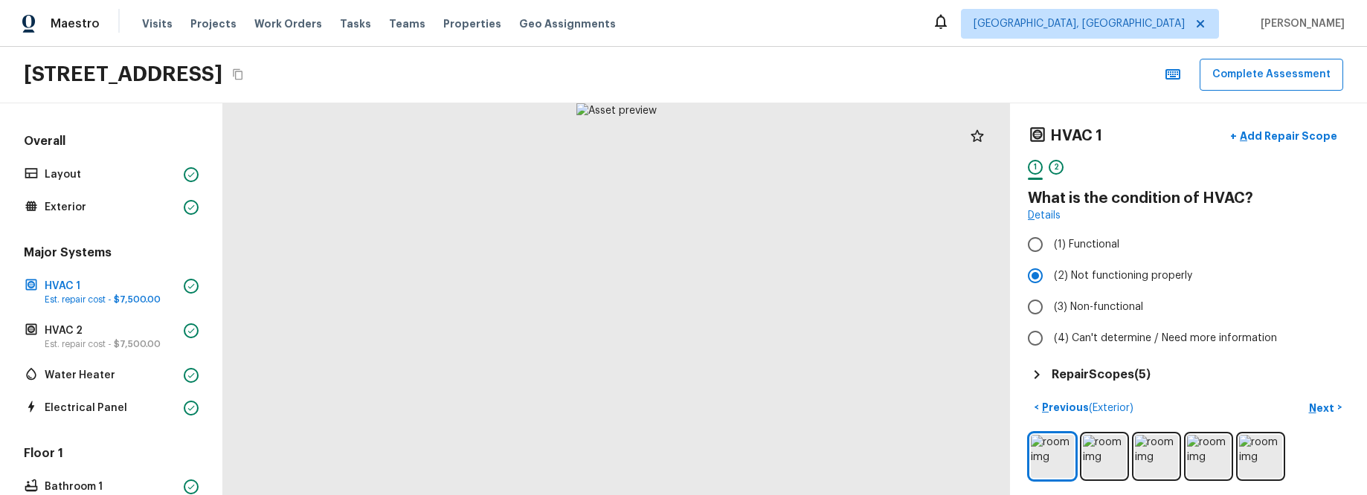
click at [1081, 370] on h5 "Repair Scopes ( 5 )" at bounding box center [1101, 375] width 99 height 16
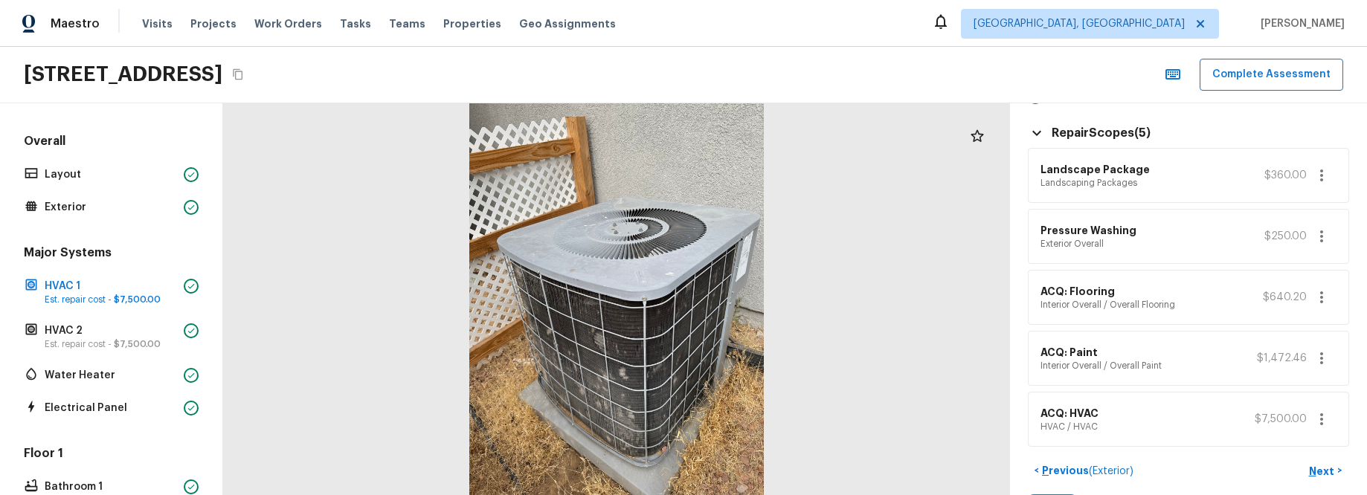
scroll to position [242, 0]
click at [101, 335] on p "HVAC 2" at bounding box center [111, 331] width 133 height 15
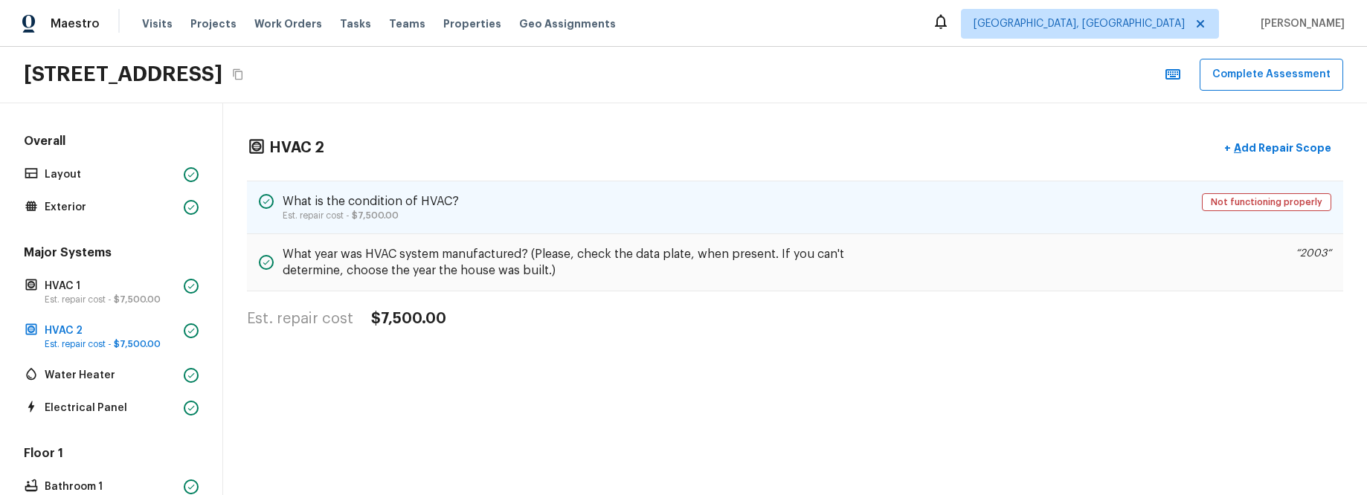
click at [452, 218] on p "Est. repair cost - $7,500.00" at bounding box center [371, 216] width 176 height 12
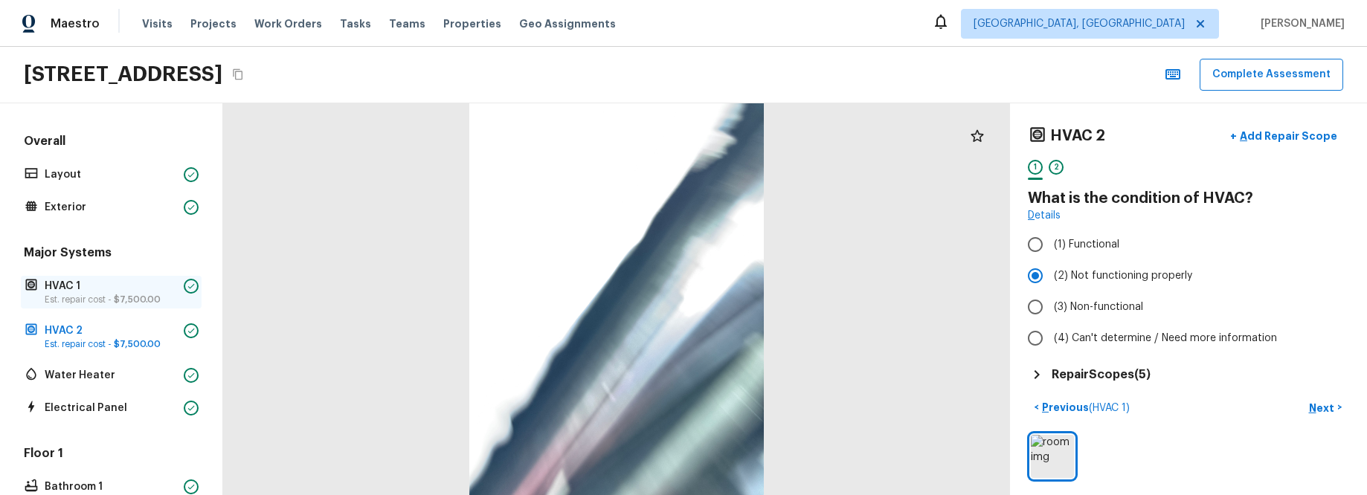
click at [82, 287] on p "HVAC 1" at bounding box center [111, 286] width 133 height 15
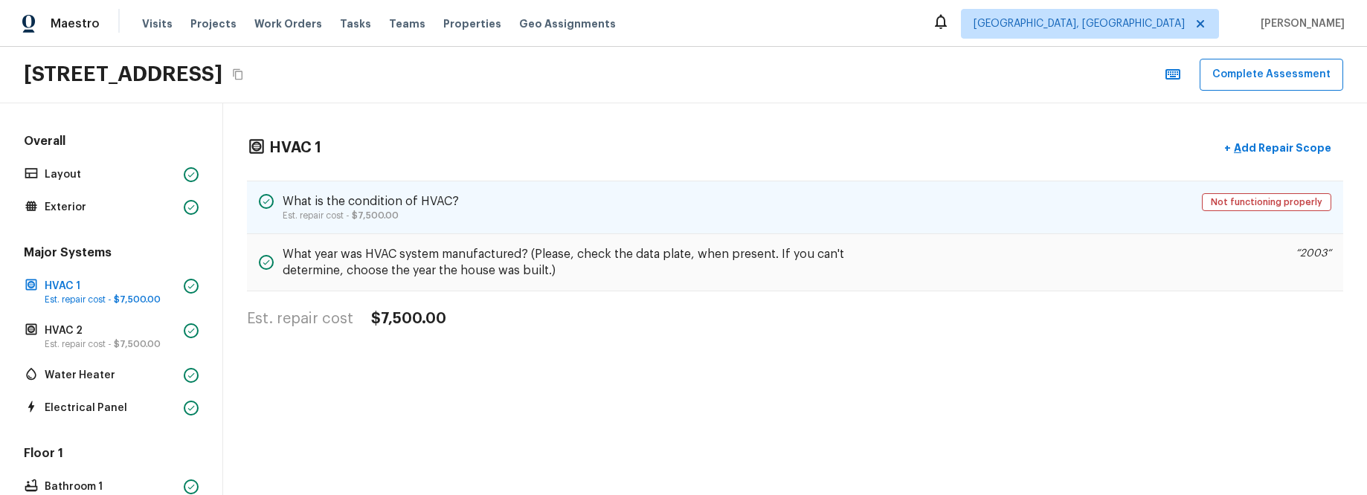
click at [488, 198] on div "What is the condition of HVAC? Est. repair cost - $7,500.00 Not functioning pro…" at bounding box center [795, 208] width 1096 height 54
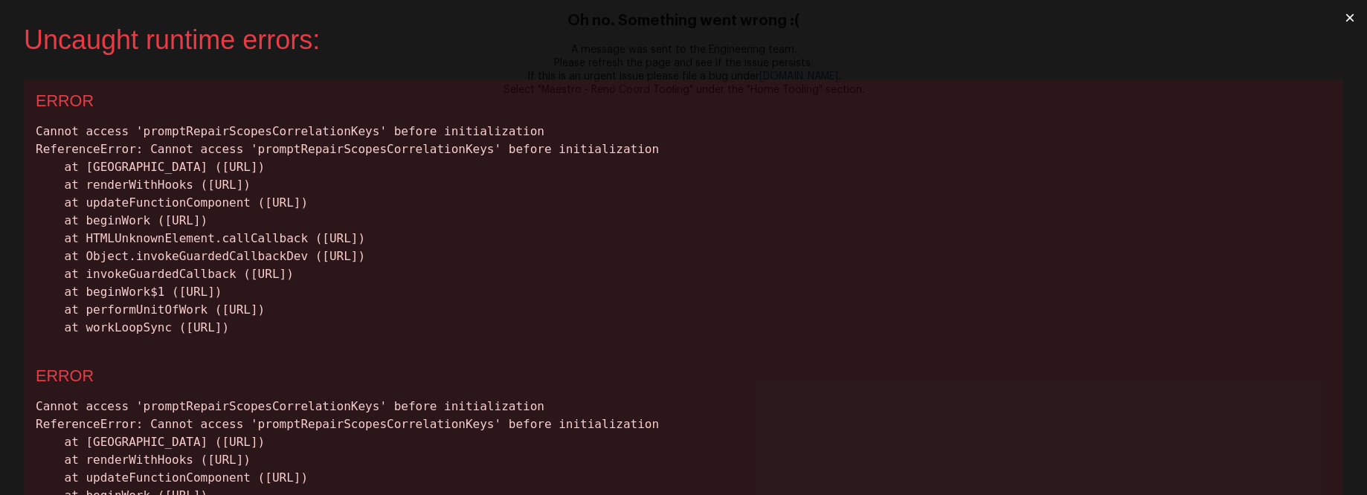
scroll to position [0, 0]
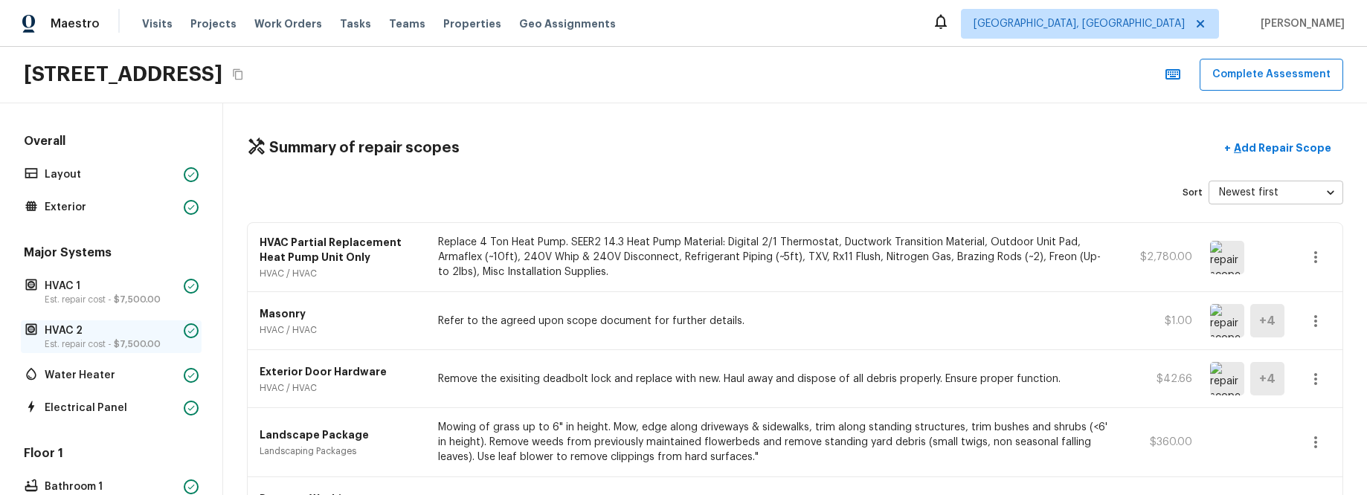
click at [109, 338] on p "Est. repair cost - $7,500.00" at bounding box center [111, 344] width 133 height 12
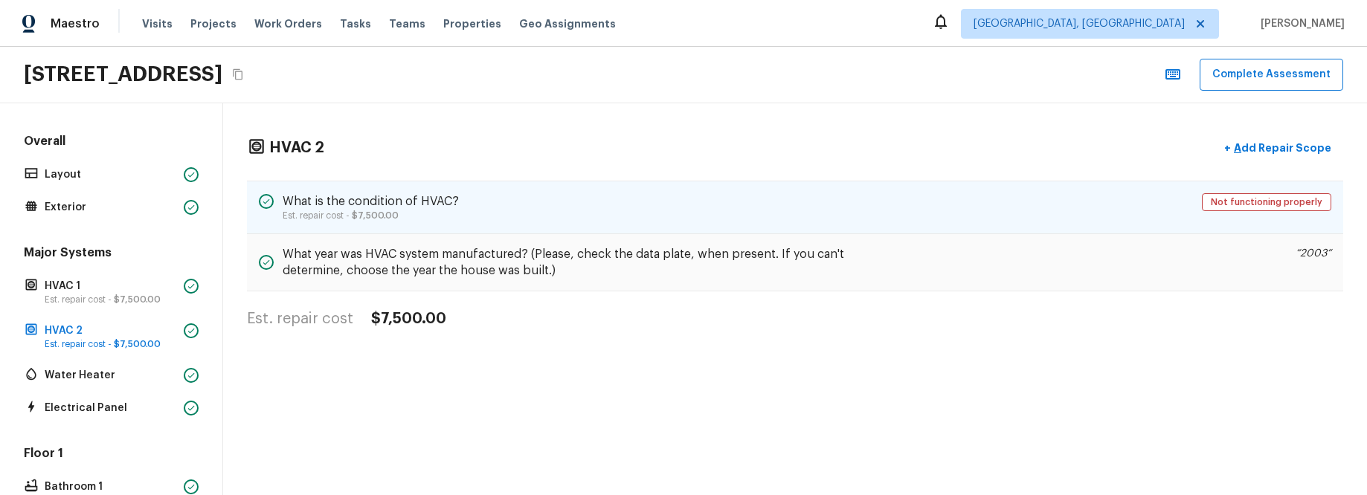
click at [629, 212] on div "What is the condition of HVAC? Est. repair cost - $7,500.00 Not functioning pro…" at bounding box center [795, 208] width 1096 height 54
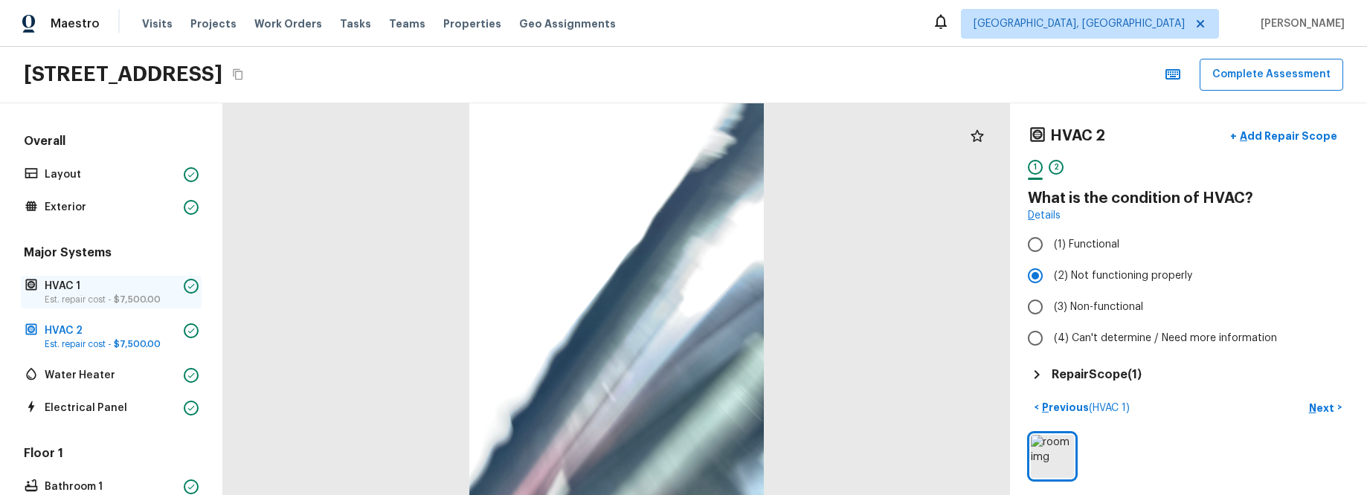
click at [93, 294] on p "Est. repair cost - $7,500.00" at bounding box center [111, 300] width 133 height 12
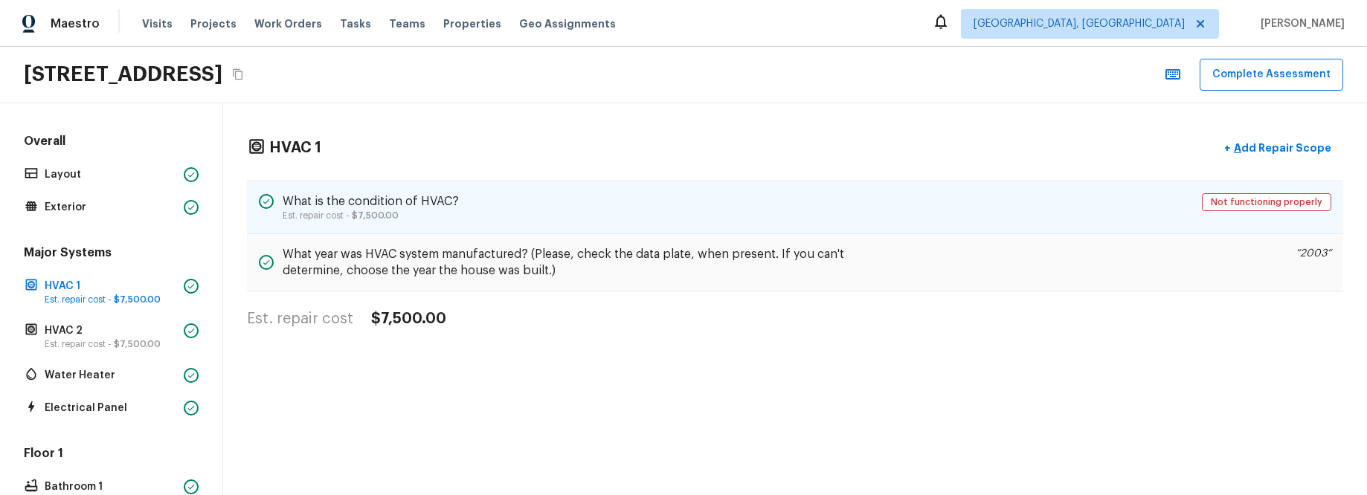
click at [515, 208] on div "What is the condition of HVAC? Est. repair cost - $7,500.00 Not functioning pro…" at bounding box center [795, 208] width 1096 height 54
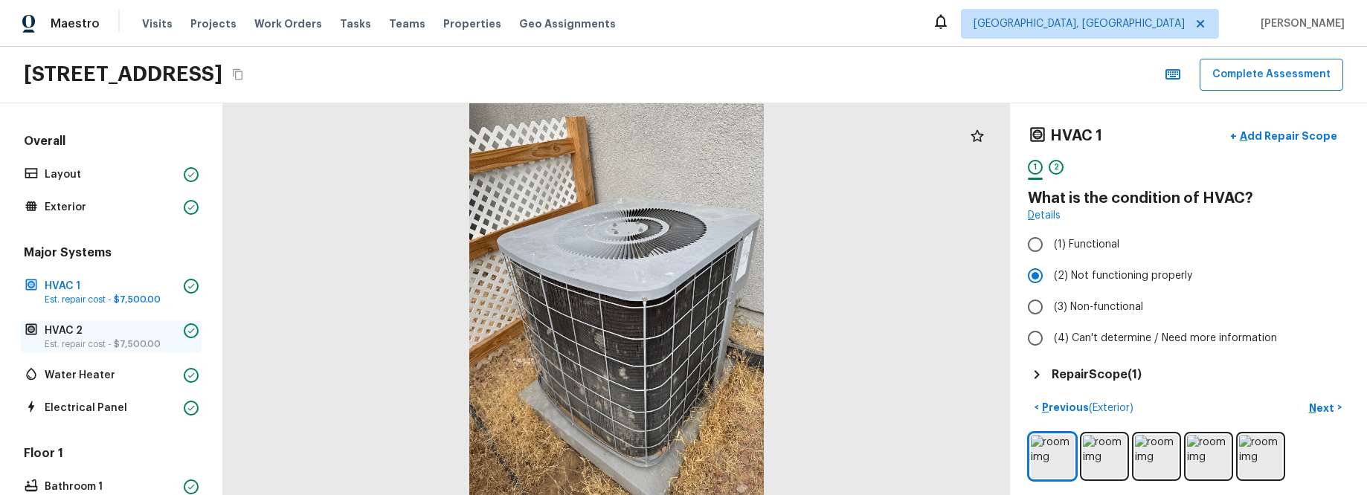
click at [110, 349] on p "Est. repair cost - $7,500.00" at bounding box center [111, 344] width 133 height 12
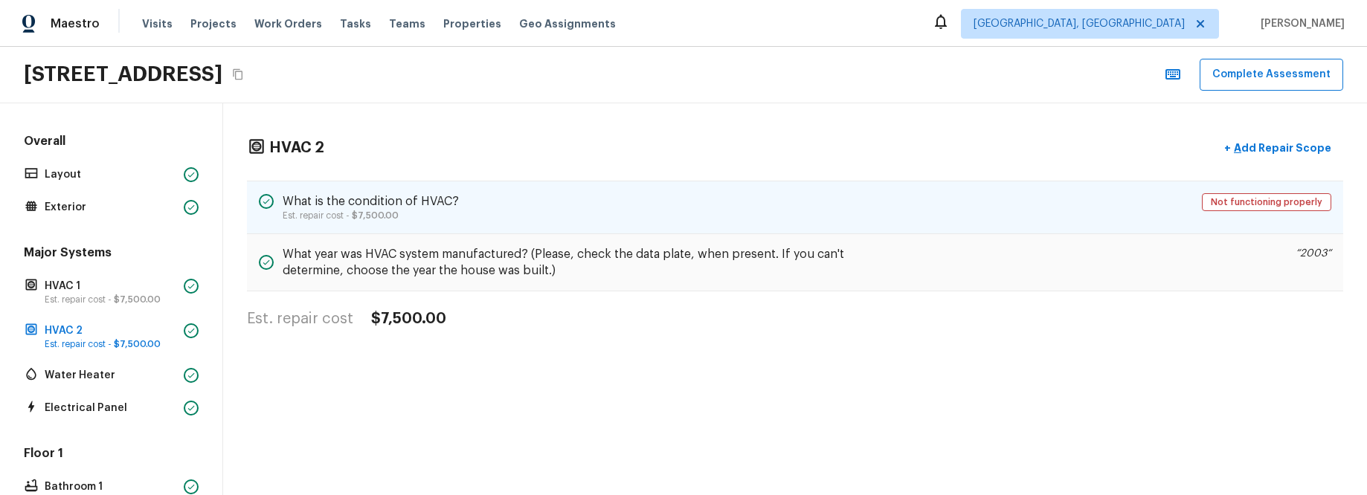
click at [569, 210] on div "What is the condition of HVAC? Est. repair cost - $7,500.00 Not functioning pro…" at bounding box center [795, 208] width 1096 height 54
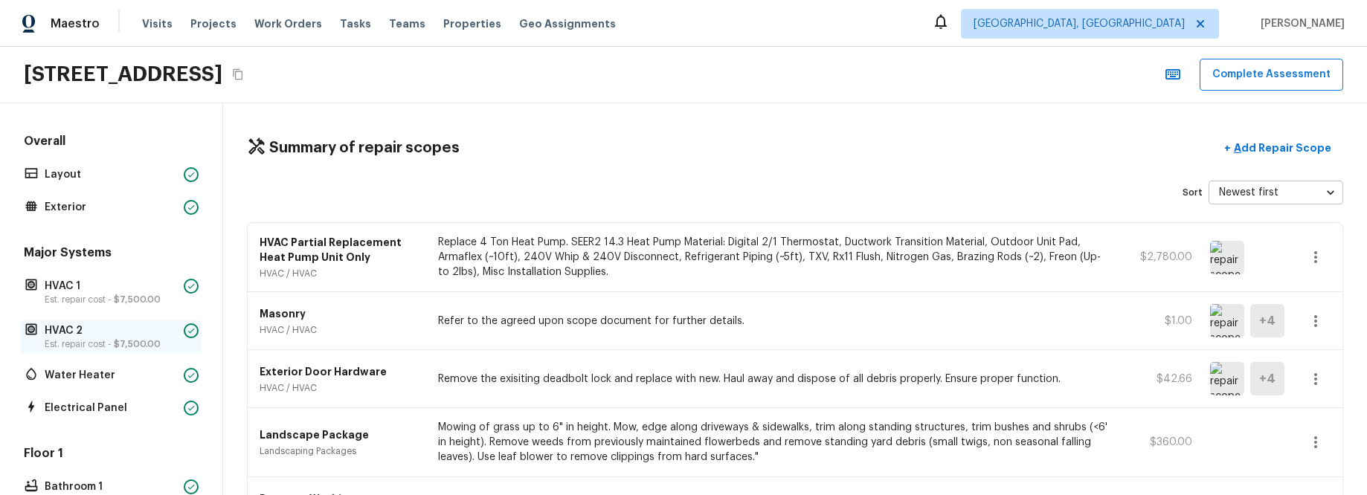
click at [104, 338] on p "Est. repair cost - $7,500.00" at bounding box center [111, 344] width 133 height 12
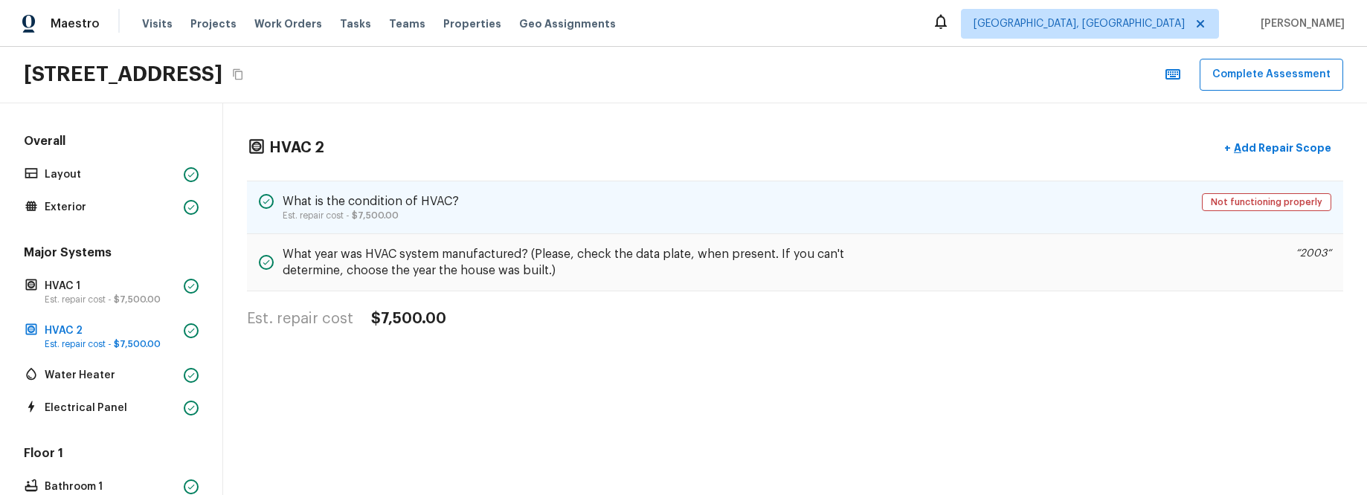
click at [658, 203] on div "What is the condition of HVAC? Est. repair cost - $7,500.00 Not functioning pro…" at bounding box center [795, 208] width 1096 height 54
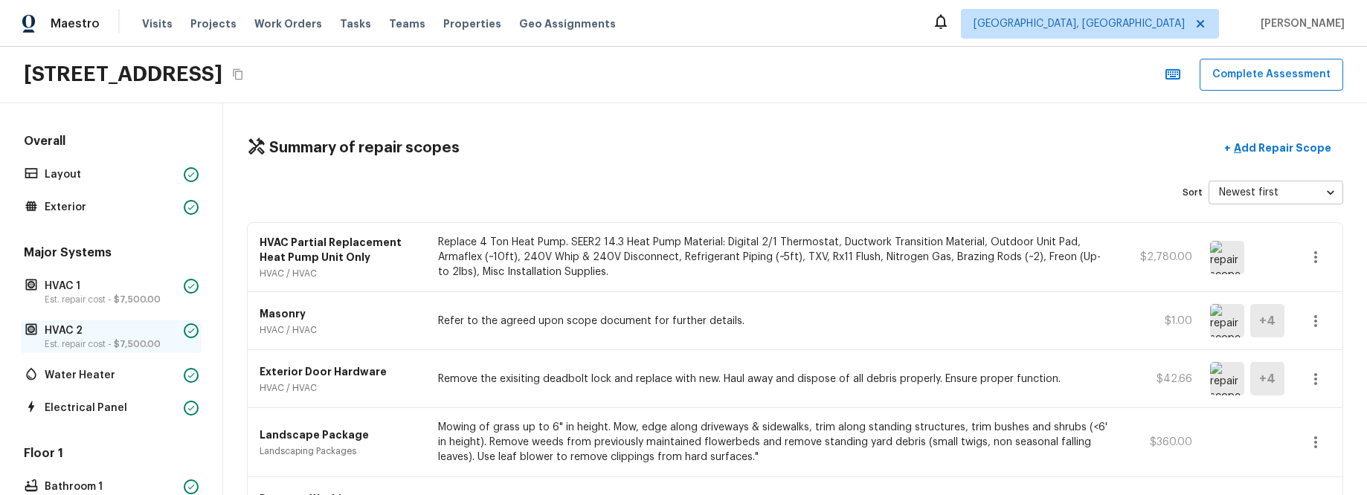
click at [119, 341] on span "$7,500.00" at bounding box center [137, 344] width 47 height 9
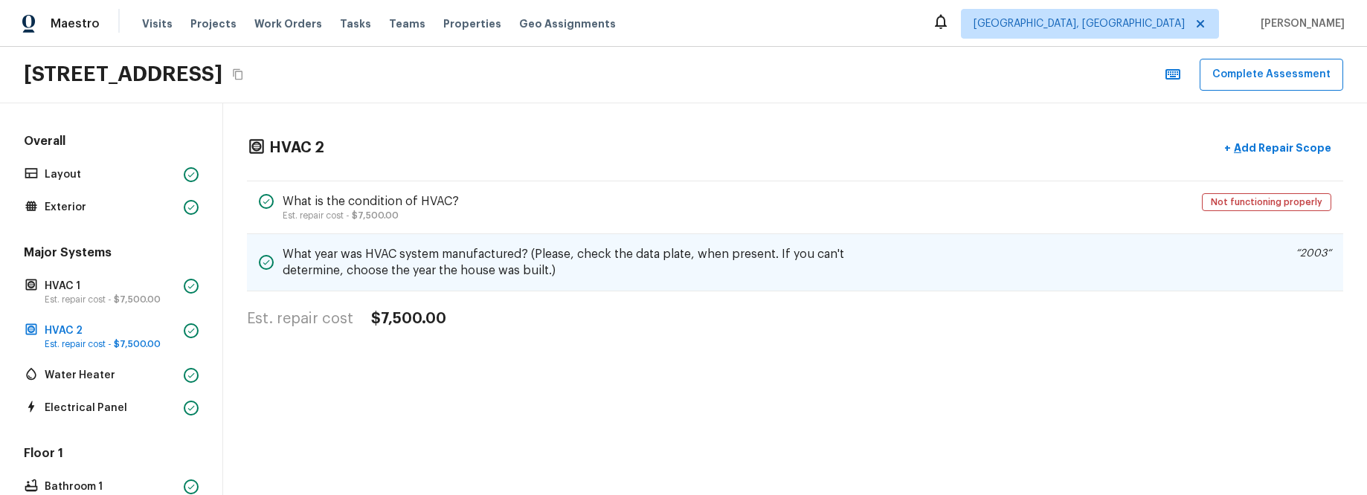
click at [679, 282] on div "What year was HVAC system manufactured? (Please, check the data plate, when pre…" at bounding box center [795, 262] width 1096 height 57
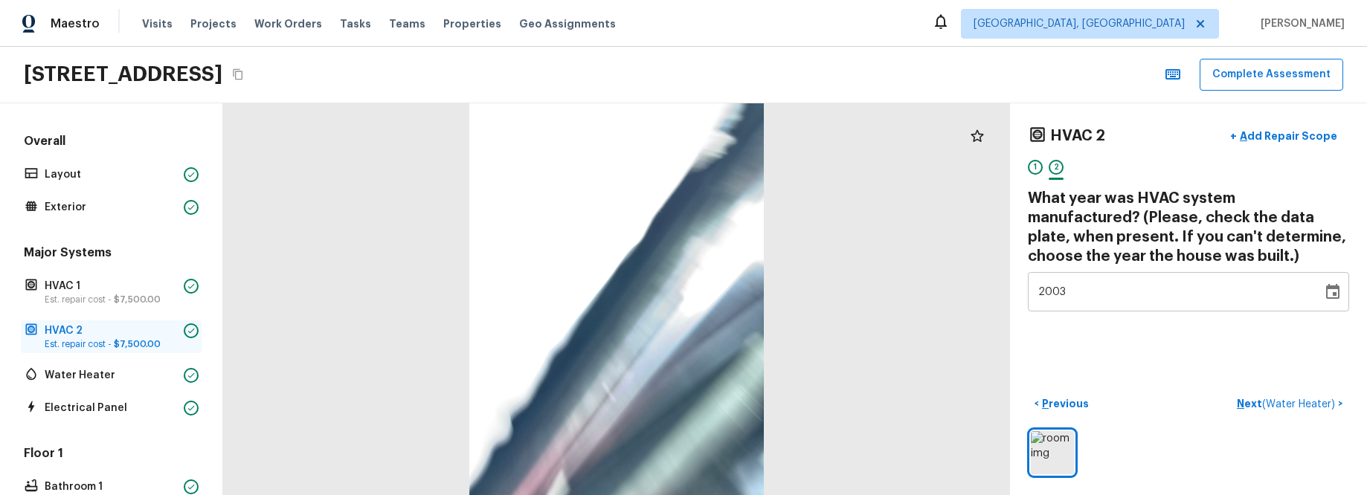
click at [120, 338] on p "Est. repair cost - $7,500.00" at bounding box center [111, 344] width 133 height 12
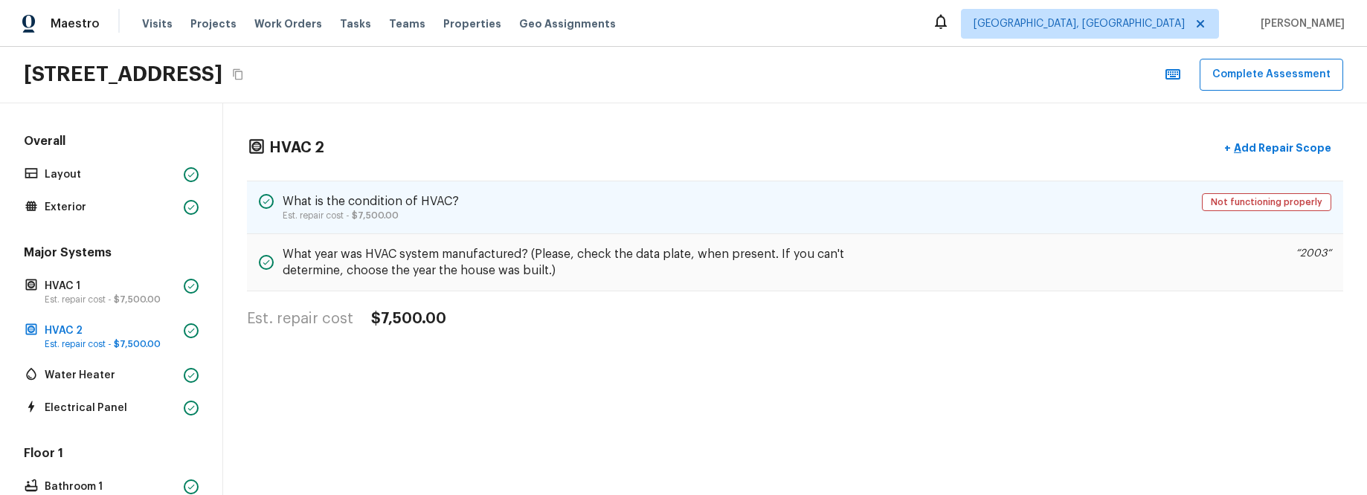
click at [422, 218] on p "Est. repair cost - $7,500.00" at bounding box center [371, 216] width 176 height 12
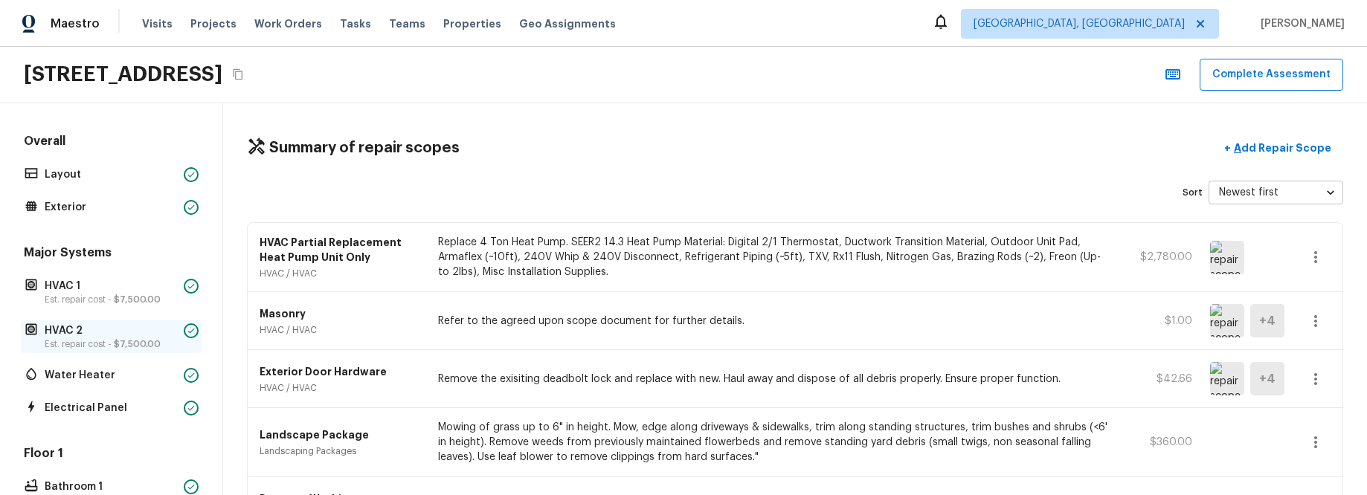
click at [92, 346] on p "Est. repair cost - $7,500.00" at bounding box center [111, 344] width 133 height 12
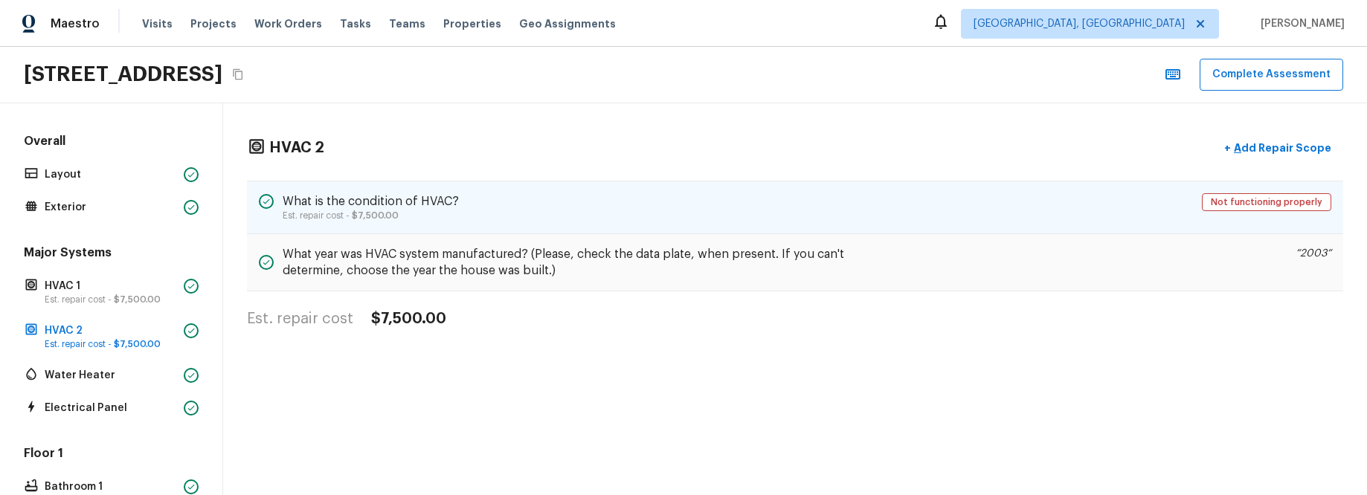
click at [609, 224] on div "What is the condition of HVAC? Est. repair cost - $7,500.00 Not functioning pro…" at bounding box center [795, 208] width 1096 height 54
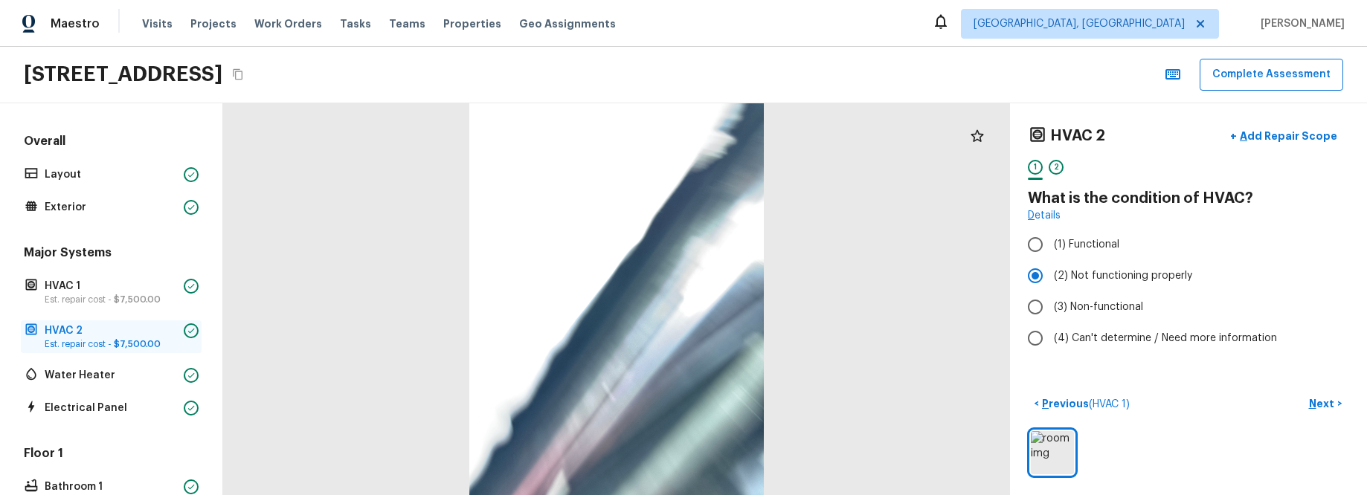
click at [130, 324] on p "HVAC 2" at bounding box center [111, 331] width 133 height 15
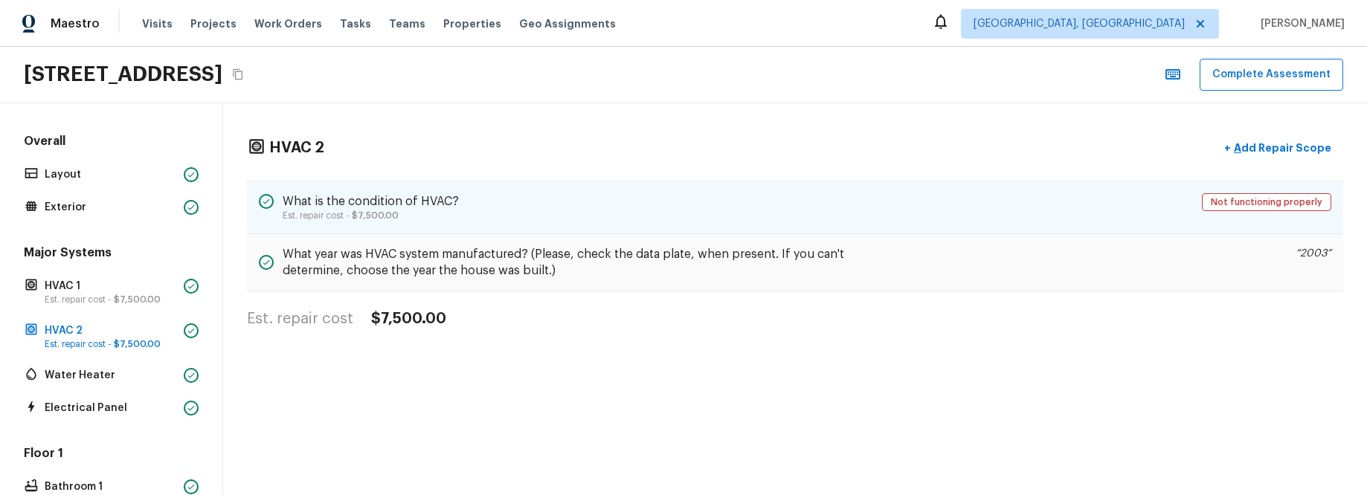
click at [453, 216] on p "Est. repair cost - $7,500.00" at bounding box center [371, 216] width 176 height 12
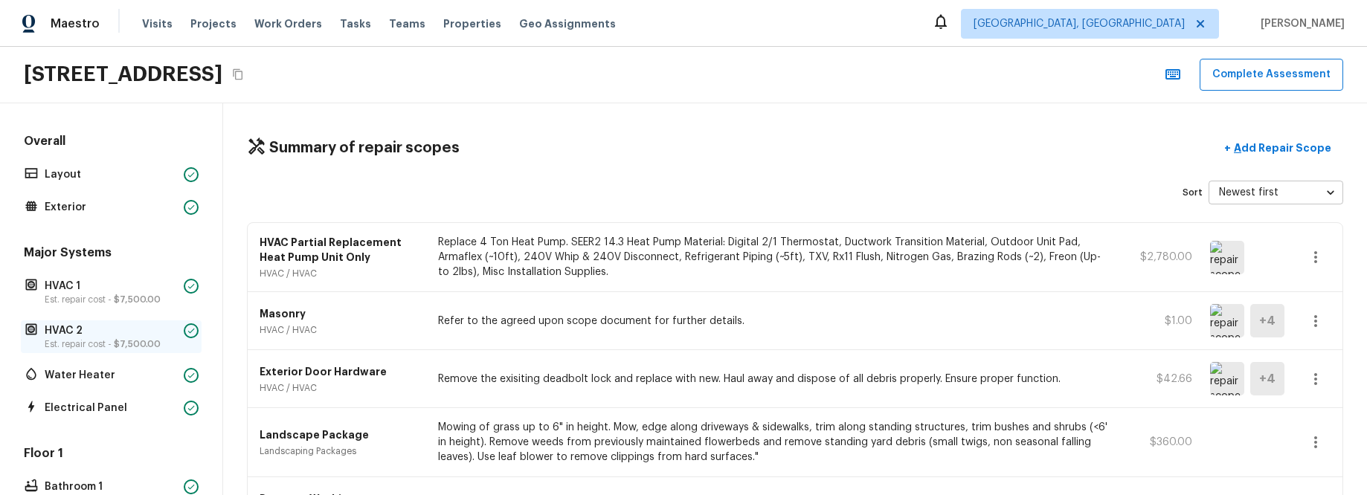
drag, startPoint x: 105, startPoint y: 336, endPoint x: 129, endPoint y: 335, distance: 23.8
click at [105, 336] on p "HVAC 2" at bounding box center [111, 331] width 133 height 15
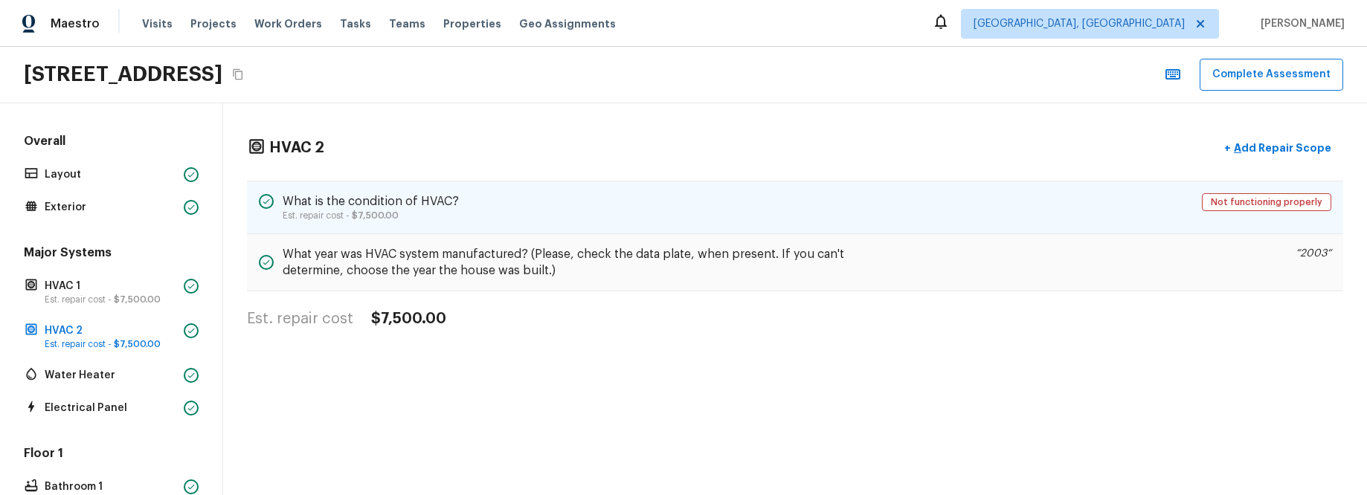
click at [464, 218] on div "What is the condition of HVAC? Est. repair cost - $7,500.00 Not functioning pro…" at bounding box center [795, 208] width 1096 height 54
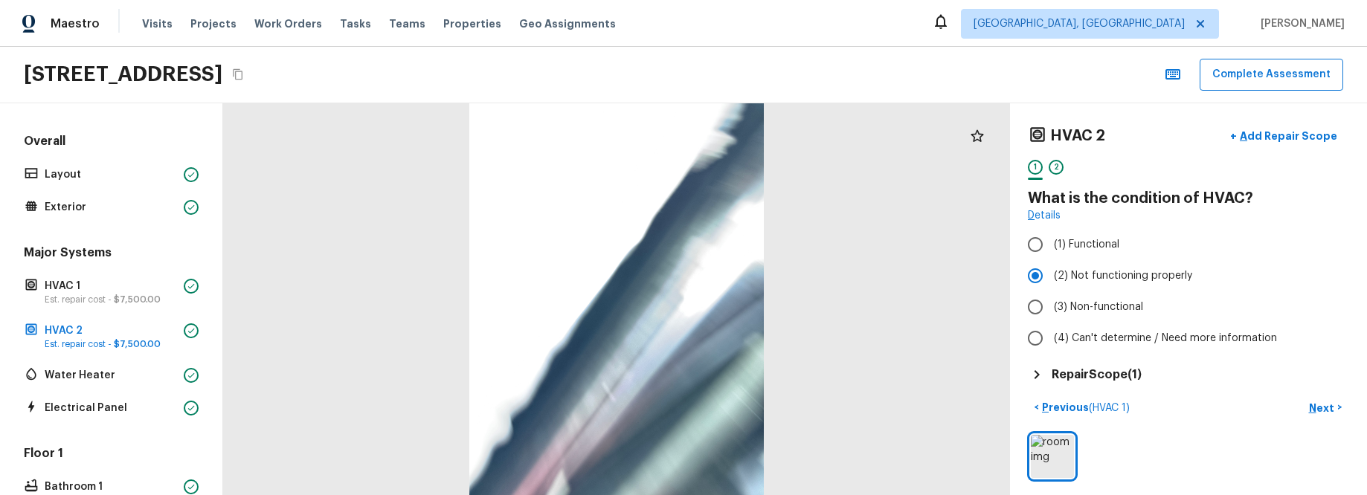
click at [1052, 367] on h5 "Repair Scope ( 1 )" at bounding box center [1097, 375] width 90 height 16
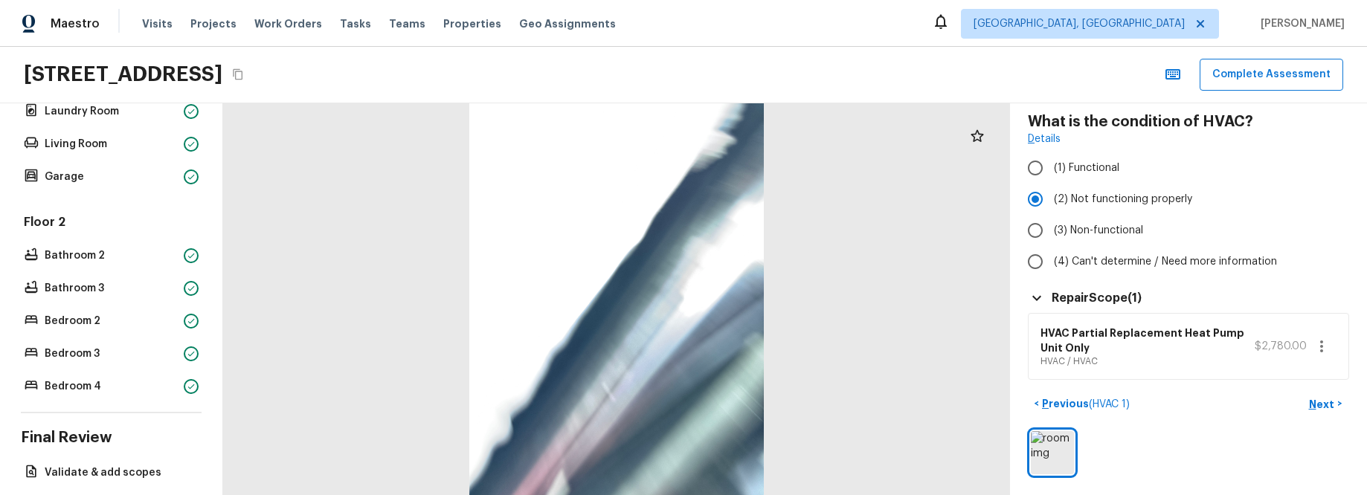
scroll to position [539, 0]
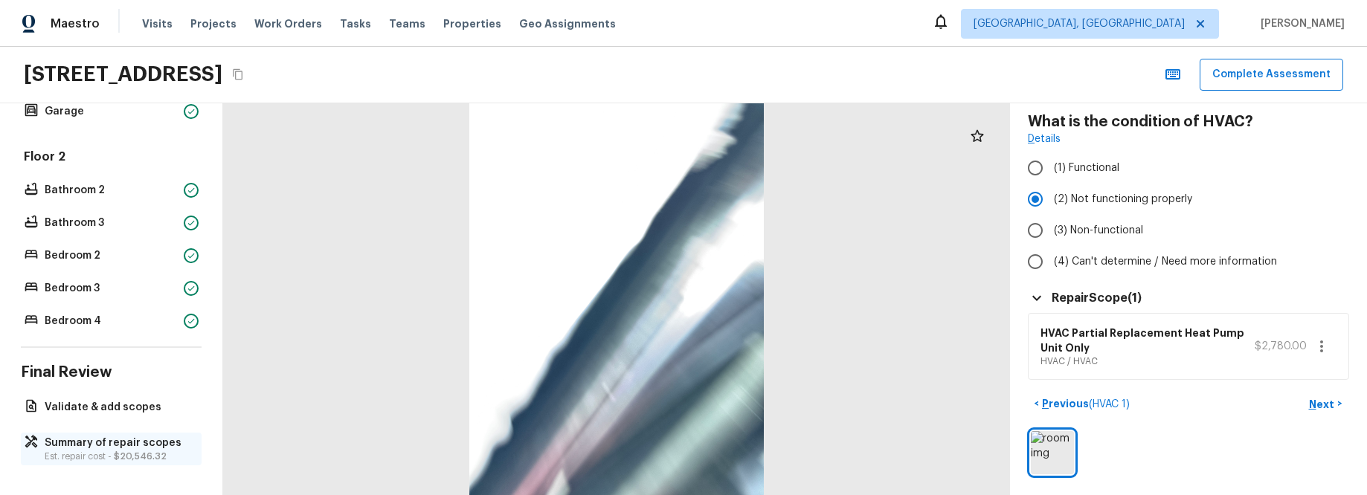
click at [112, 451] on p "Est. repair cost - $20,546.32" at bounding box center [119, 457] width 148 height 12
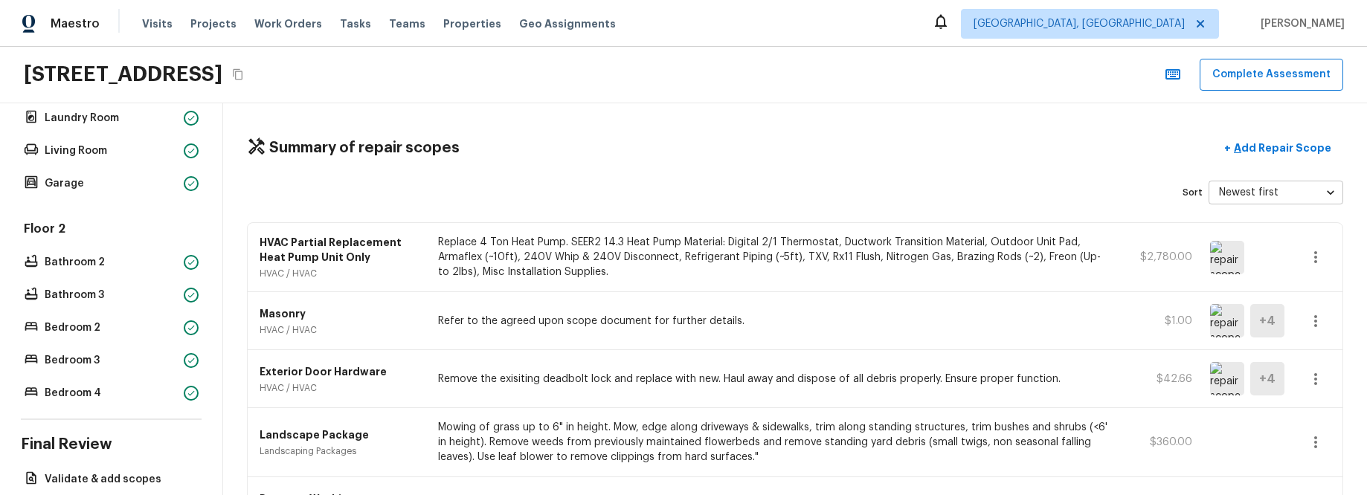
scroll to position [0, 0]
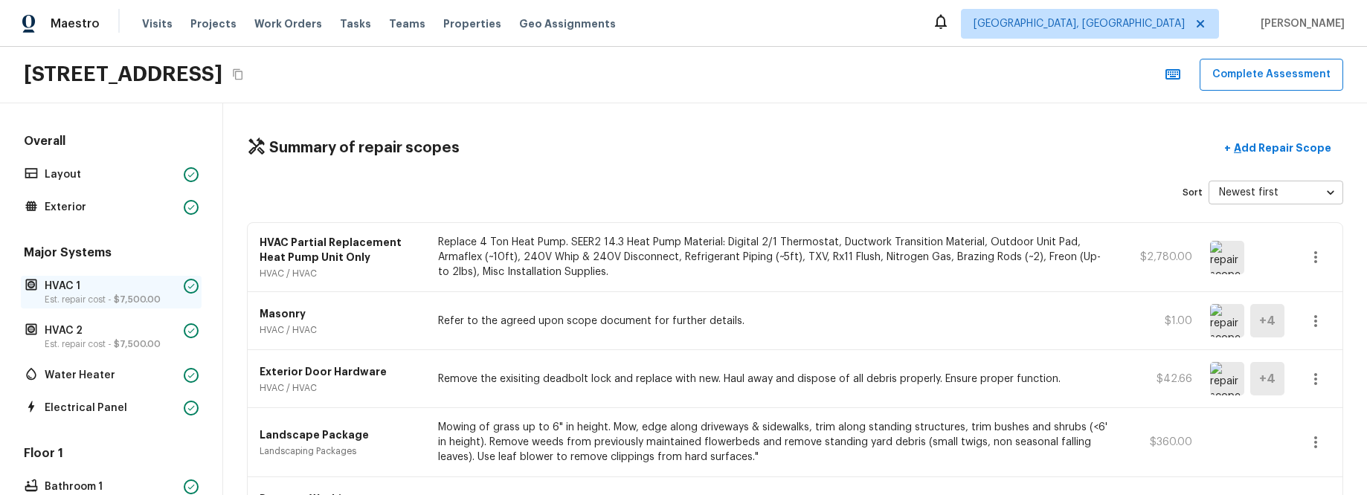
click at [111, 300] on p "Est. repair cost - $7,500.00" at bounding box center [111, 300] width 133 height 12
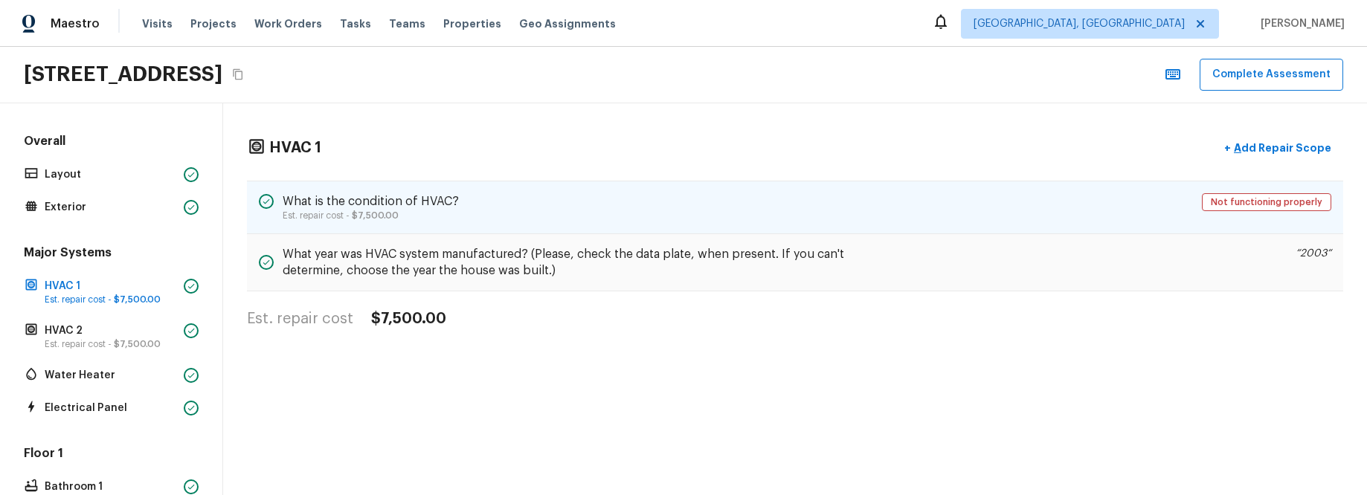
click at [374, 221] on p "Est. repair cost - $7,500.00" at bounding box center [371, 216] width 176 height 12
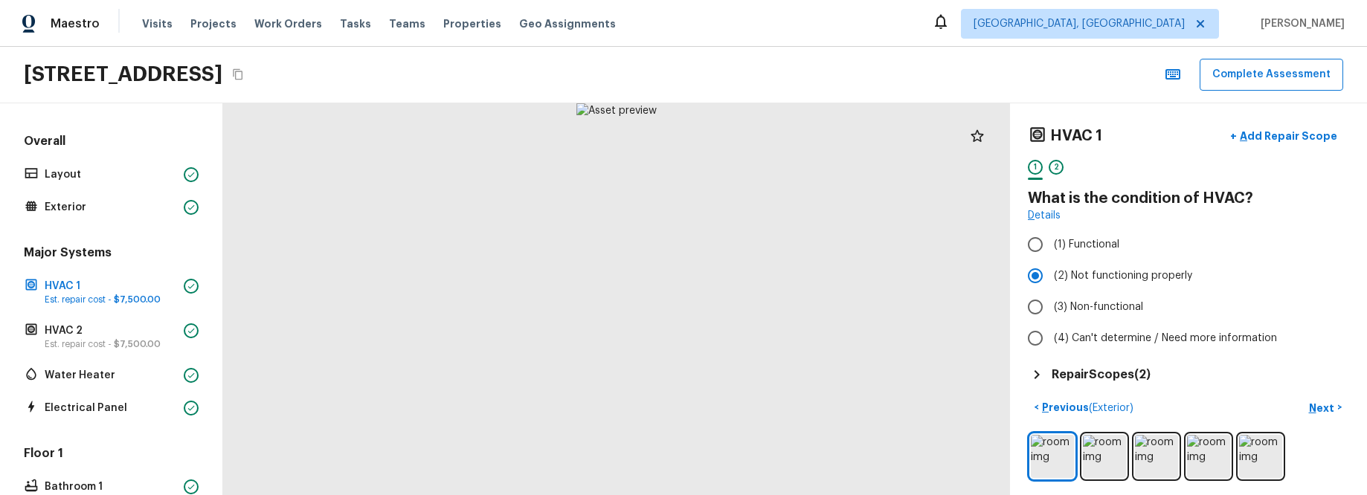
click at [1127, 373] on h5 "Repair Scopes ( 2 )" at bounding box center [1101, 375] width 99 height 16
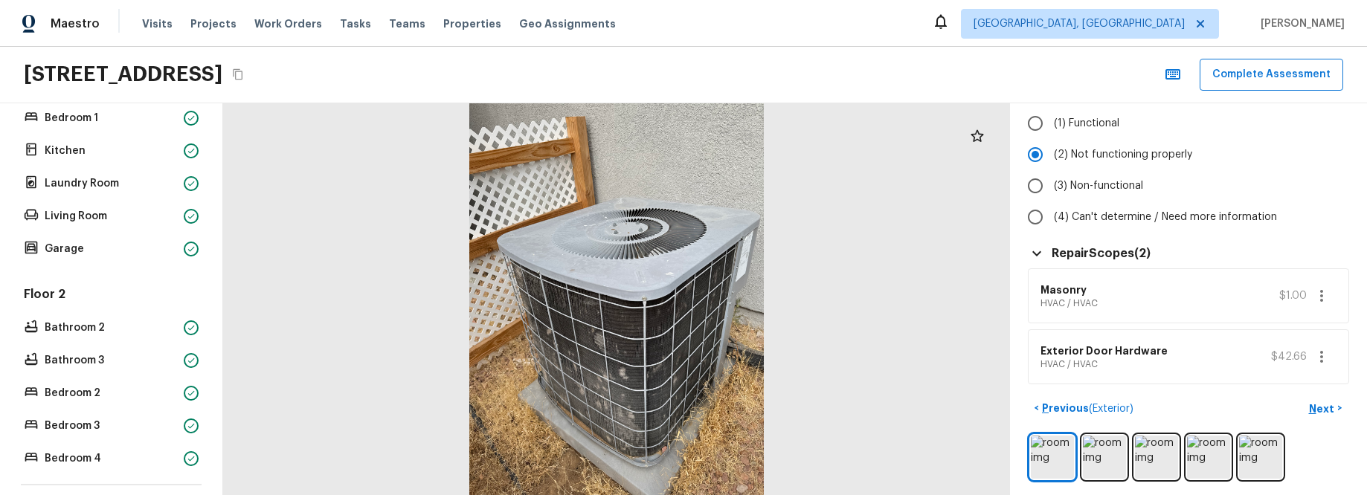
scroll to position [539, 0]
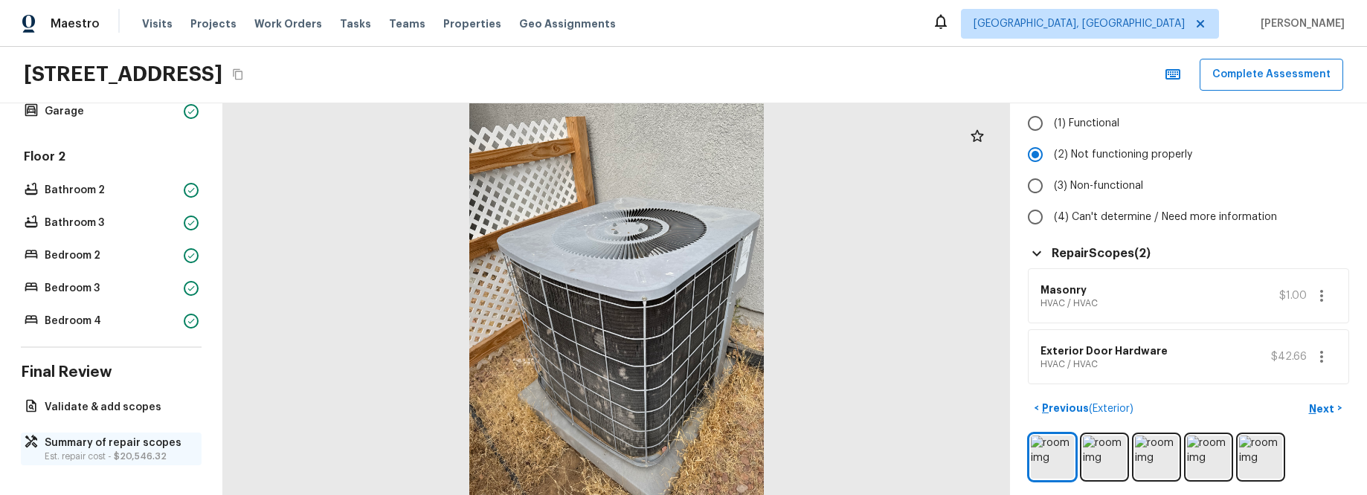
click at [118, 448] on p "Summary of repair scopes" at bounding box center [119, 443] width 148 height 15
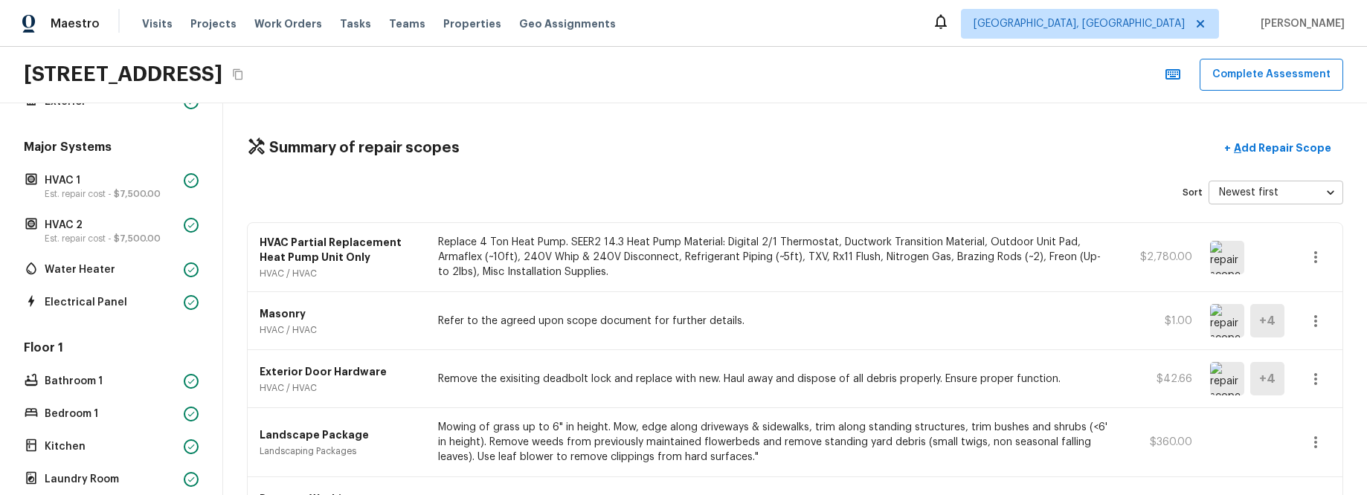
scroll to position [0, 0]
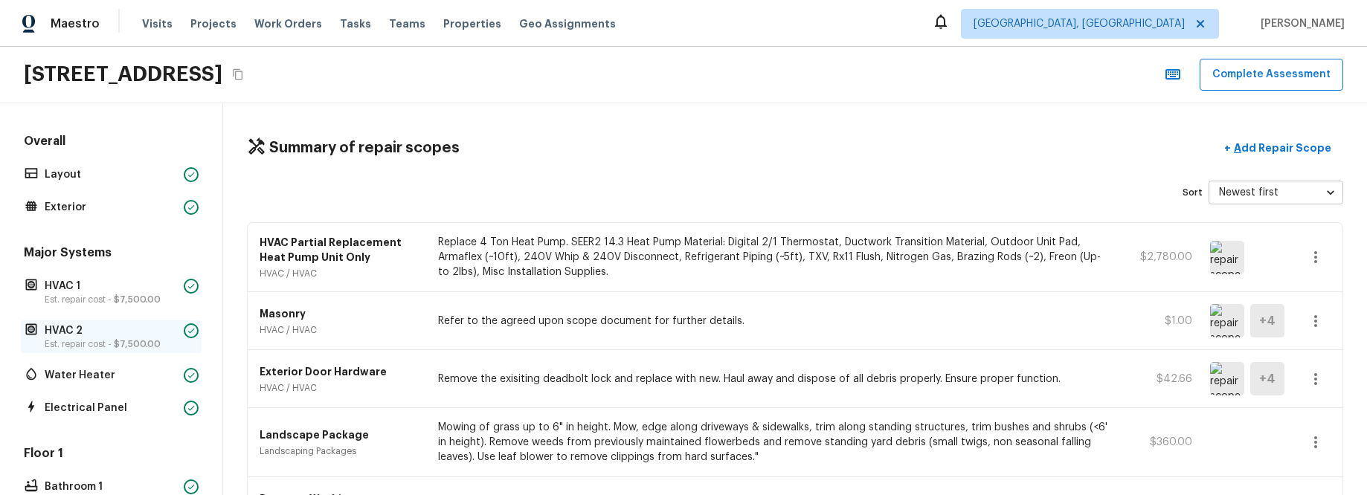
click at [146, 341] on span "$7,500.00" at bounding box center [137, 344] width 47 height 9
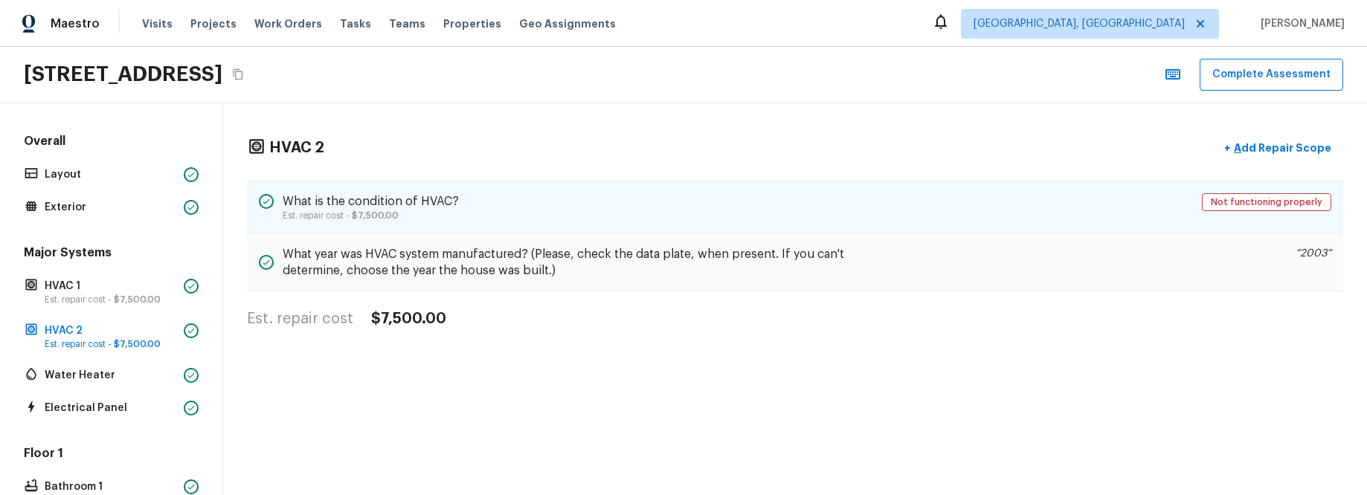
click at [881, 214] on div "What is the condition of HVAC? Est. repair cost - $7,500.00 Not functioning pro…" at bounding box center [795, 208] width 1096 height 54
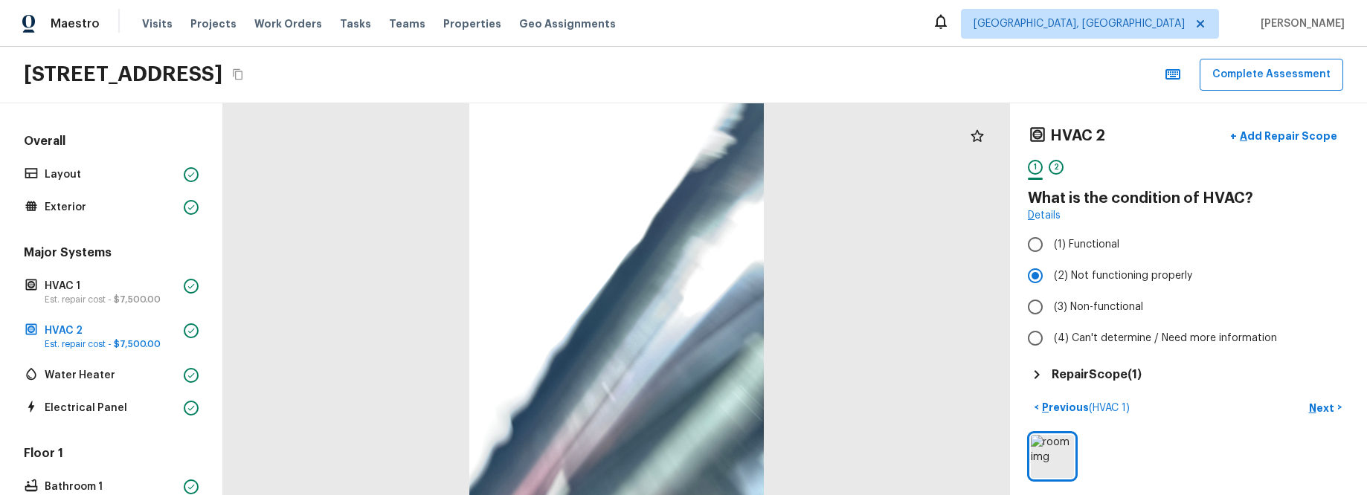
click at [1095, 379] on h5 "Repair Scope ( 1 )" at bounding box center [1097, 375] width 90 height 16
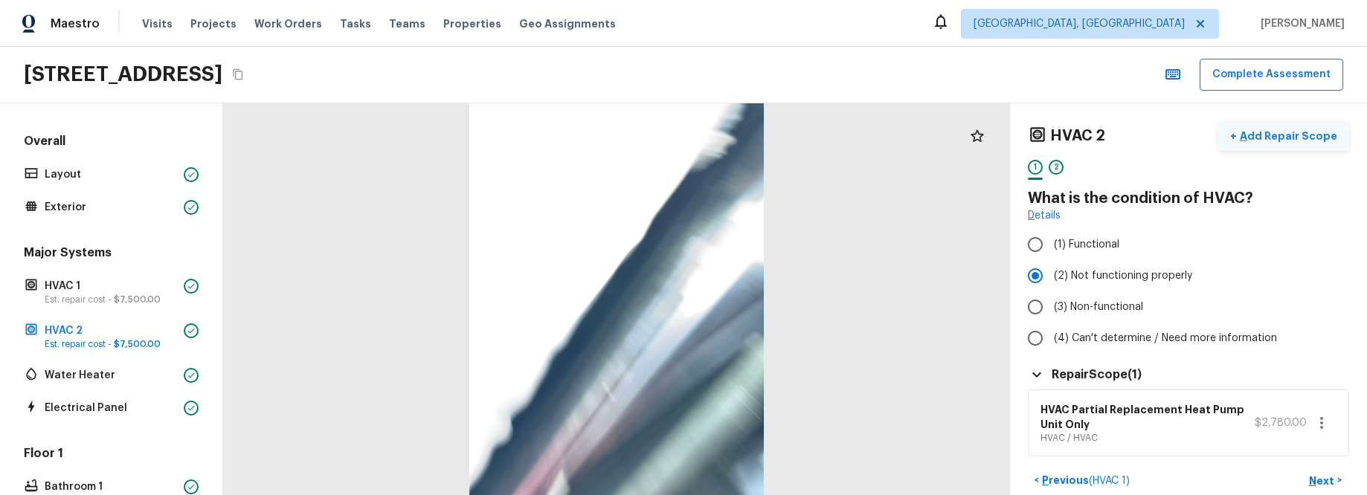
click at [1296, 131] on p "Add Repair Scope" at bounding box center [1287, 136] width 100 height 15
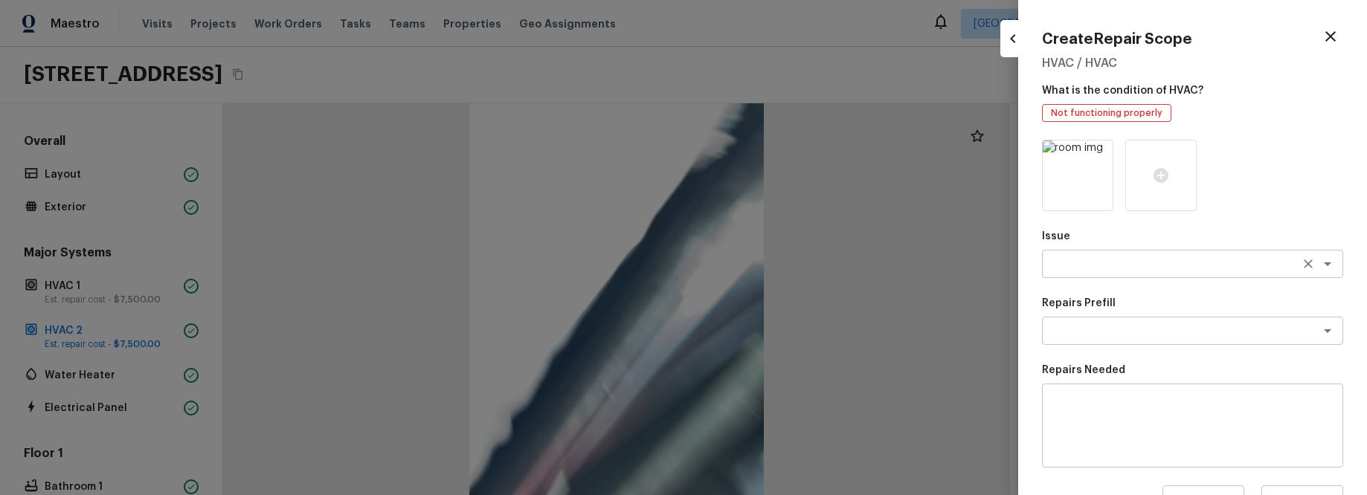
click at [1229, 274] on div "x ​" at bounding box center [1192, 264] width 301 height 28
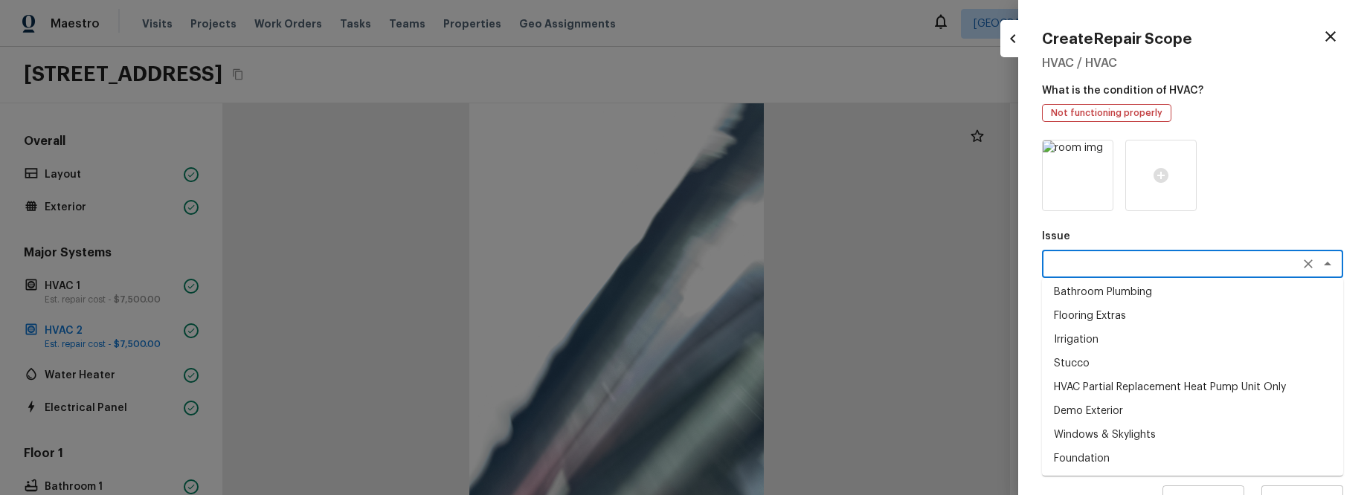
scroll to position [319, 0]
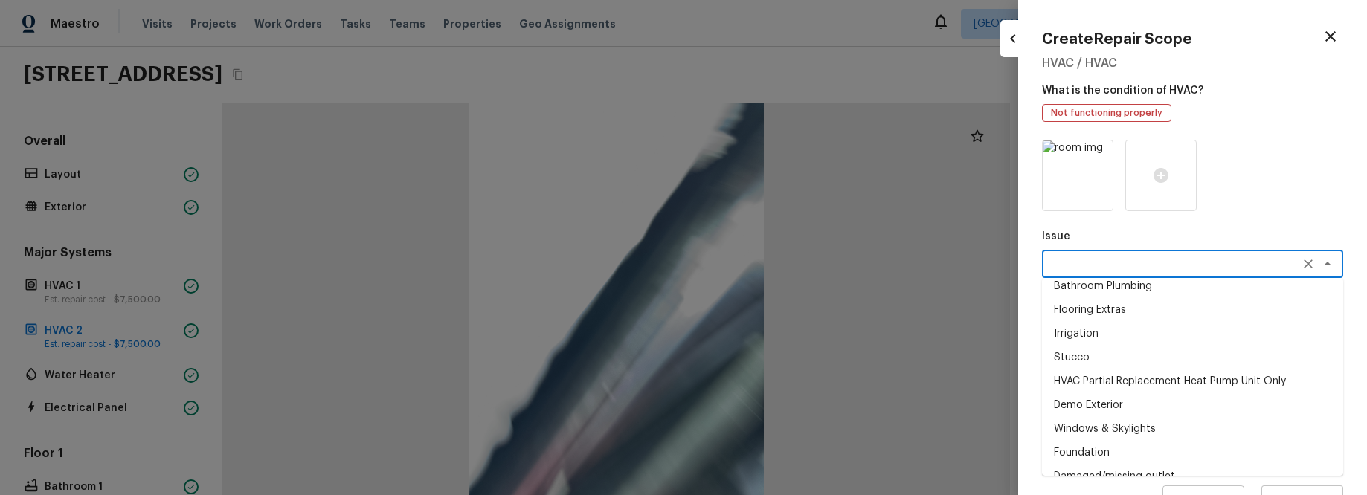
click at [1221, 389] on li "HVAC Partial Replacement Heat Pump Unit Only" at bounding box center [1192, 382] width 301 height 24
type textarea "HVAC Partial Replacement Heat Pump Unit Only"
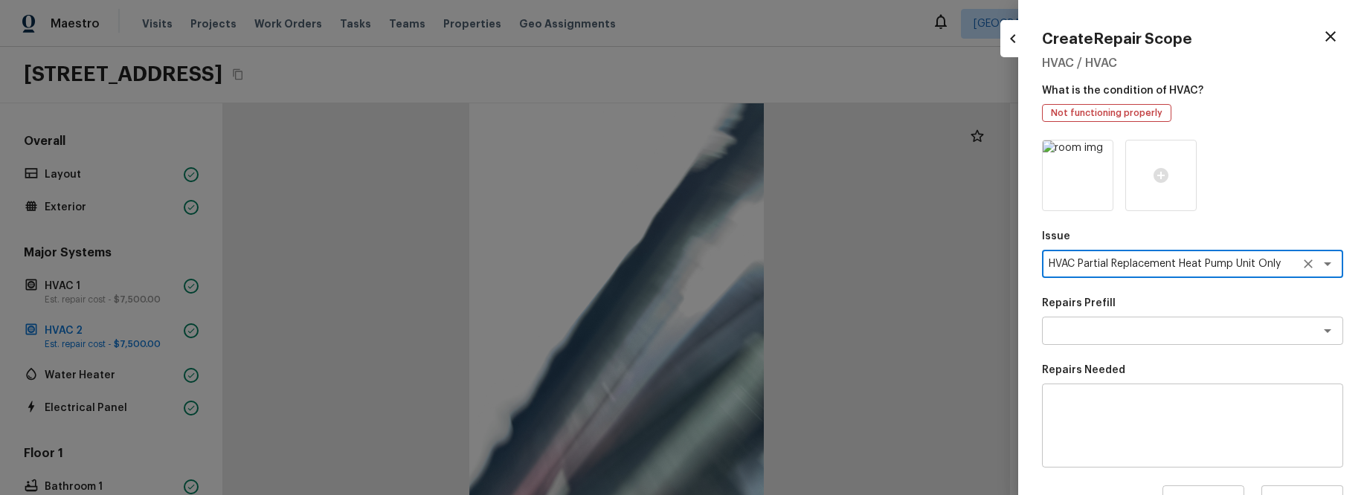
click at [1228, 312] on div "Repairs Prefill x ​" at bounding box center [1192, 320] width 301 height 49
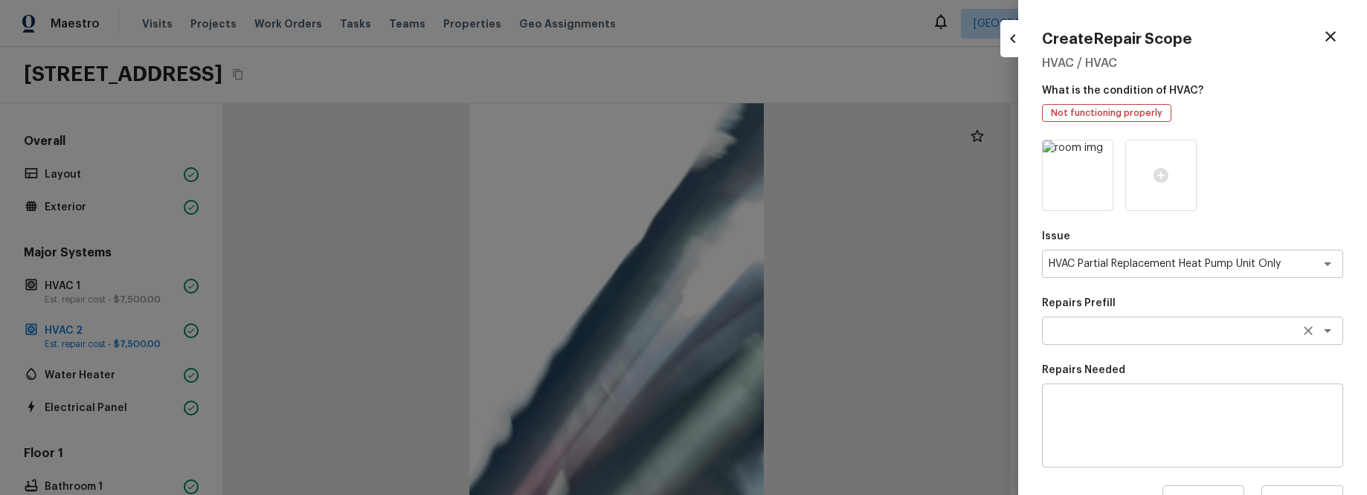
click at [1228, 329] on textarea at bounding box center [1172, 331] width 246 height 15
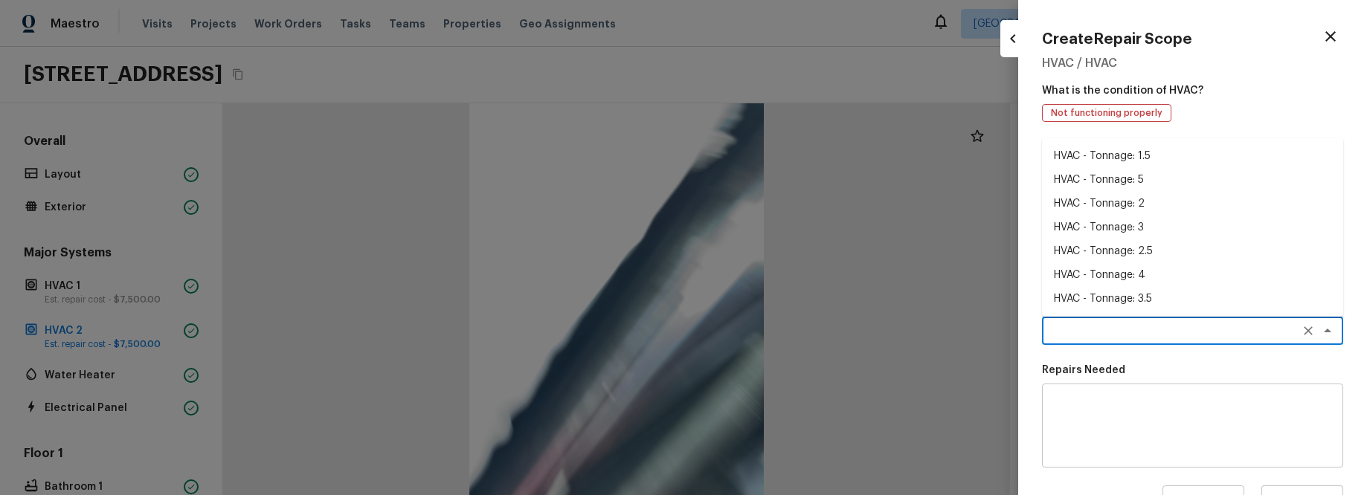
click at [1208, 269] on li "HVAC - Tonnage: 4" at bounding box center [1192, 275] width 301 height 24
type textarea "HVAC - Tonnage: 4"
type textarea "Replace 4 Ton Heat Pump. SEER2 14.3 Heat Pump Material: Digital 2/1 Thermostat,…"
type input "$2,780.00"
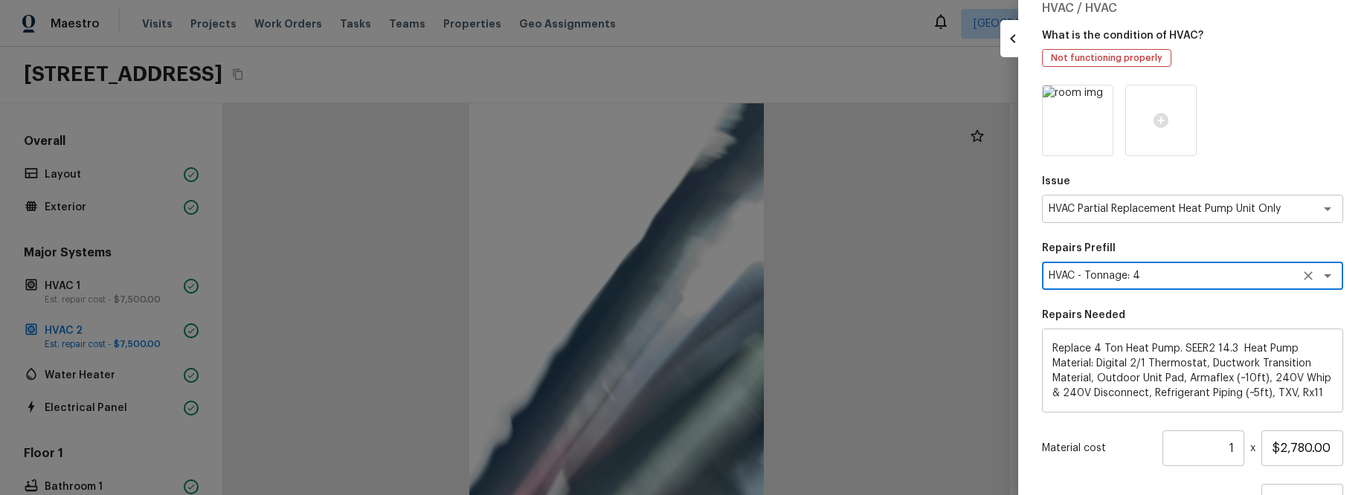
scroll to position [189, 0]
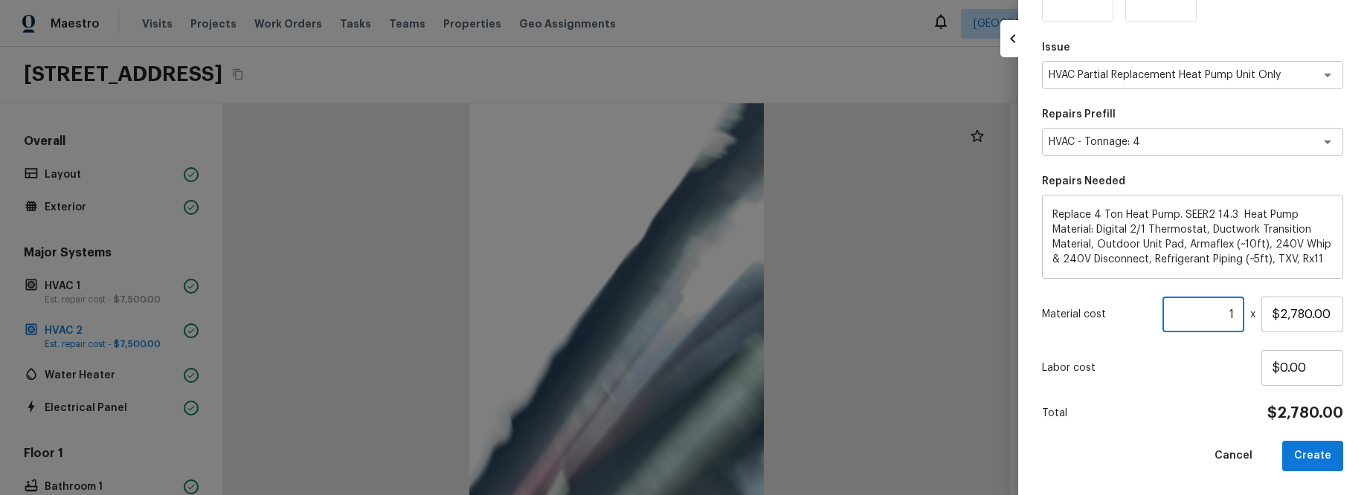
drag, startPoint x: 1238, startPoint y: 312, endPoint x: 1221, endPoint y: 315, distance: 16.5
click at [1221, 315] on input "1" at bounding box center [1203, 315] width 82 height 36
type input "3"
click at [1306, 452] on button "Create" at bounding box center [1312, 456] width 61 height 30
type input "1"
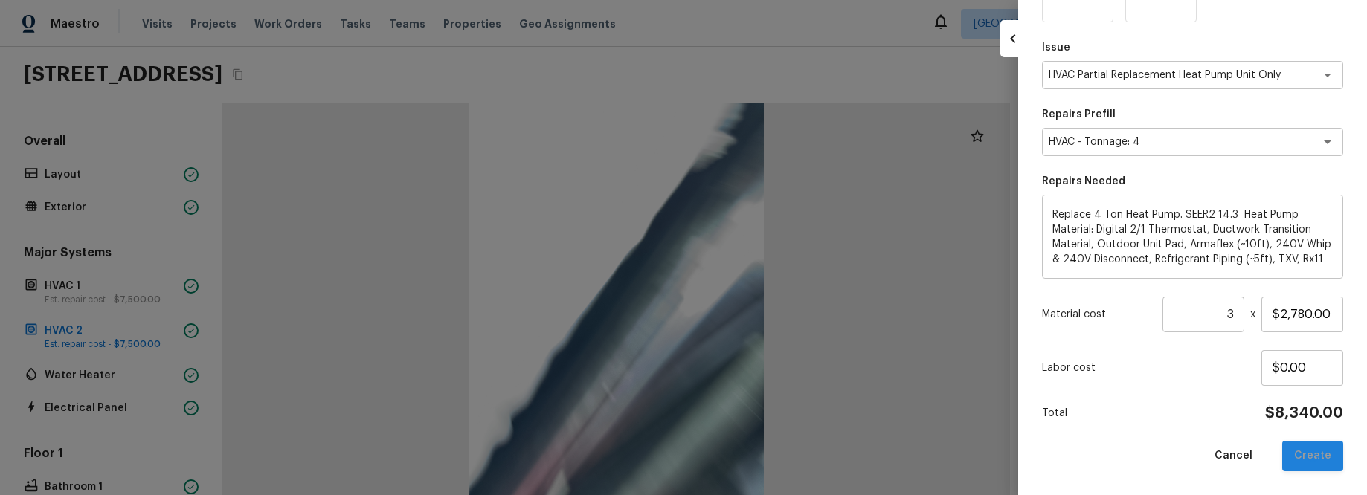
type input "$0.00"
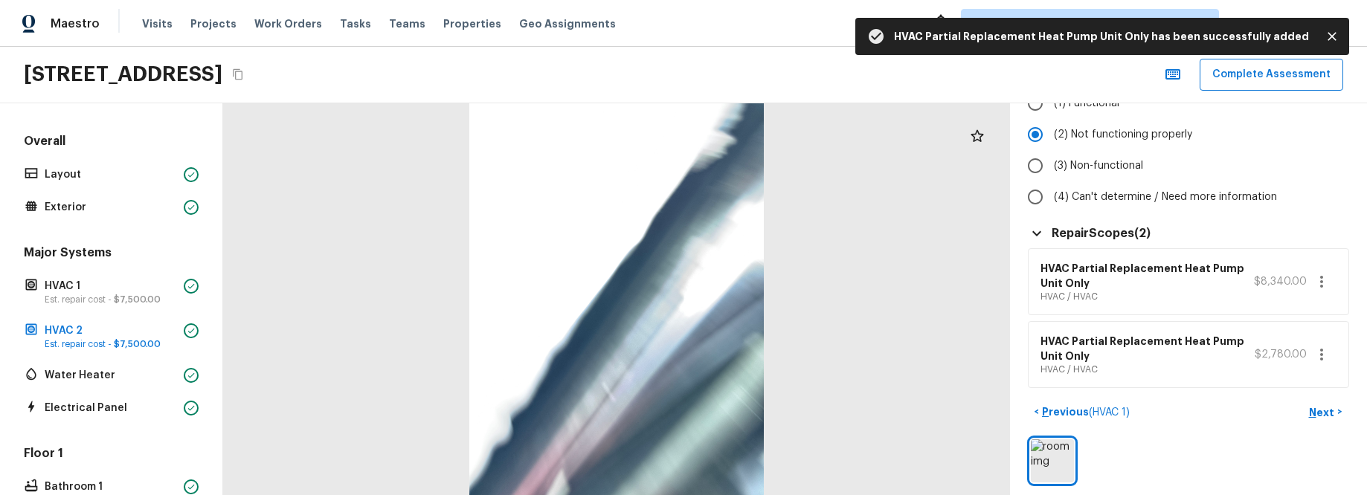
scroll to position [149, 0]
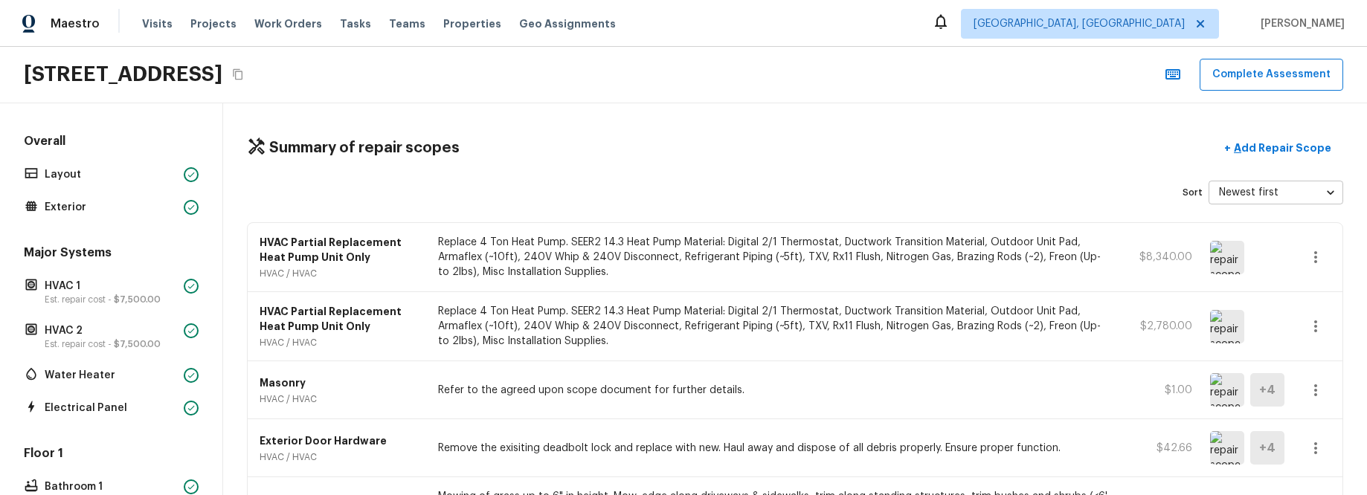
click at [692, 193] on div "Sort Newest first newestFirst ​" at bounding box center [795, 193] width 1096 height 24
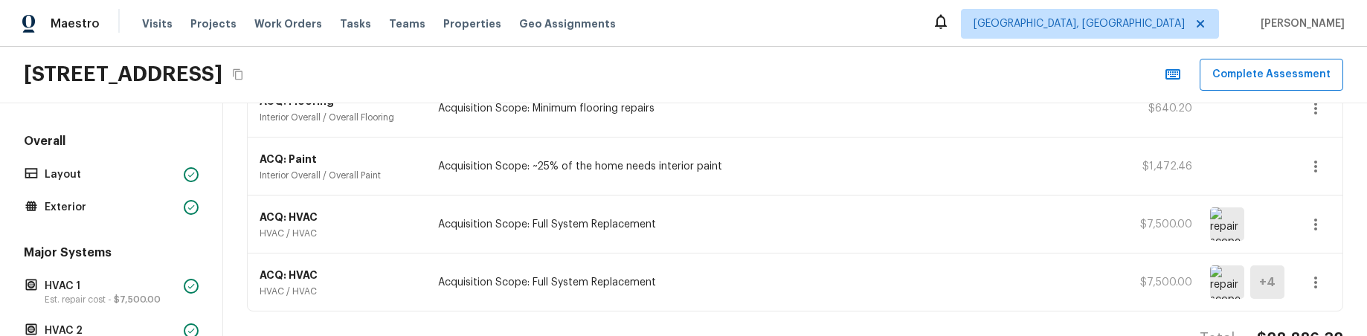
scroll to position [561, 0]
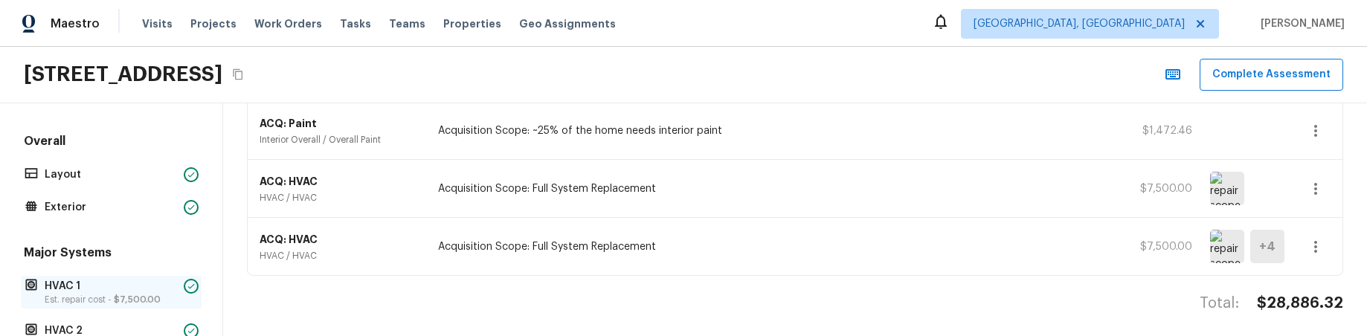
drag, startPoint x: 112, startPoint y: 295, endPoint x: 106, endPoint y: 286, distance: 10.1
click at [112, 294] on p "Est. repair cost - $7,500.00" at bounding box center [111, 300] width 133 height 12
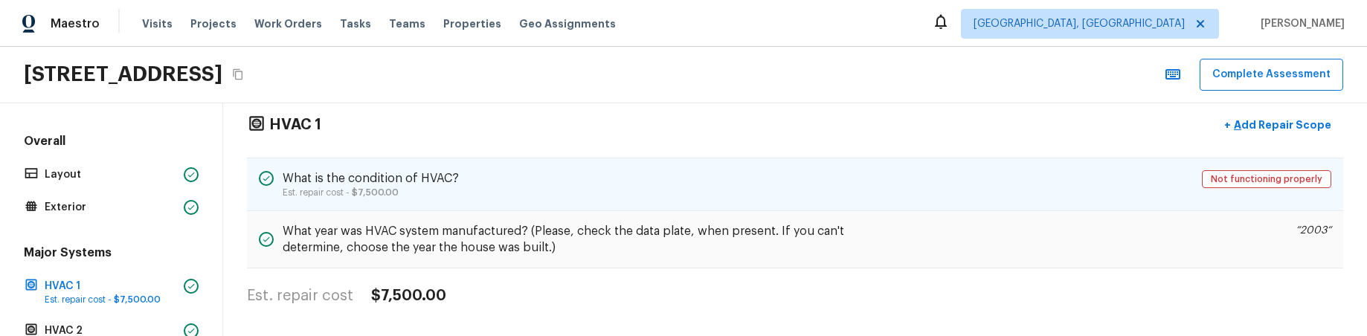
click at [600, 176] on div "What is the condition of HVAC? Est. repair cost - $7,500.00 Not functioning pro…" at bounding box center [795, 185] width 1096 height 54
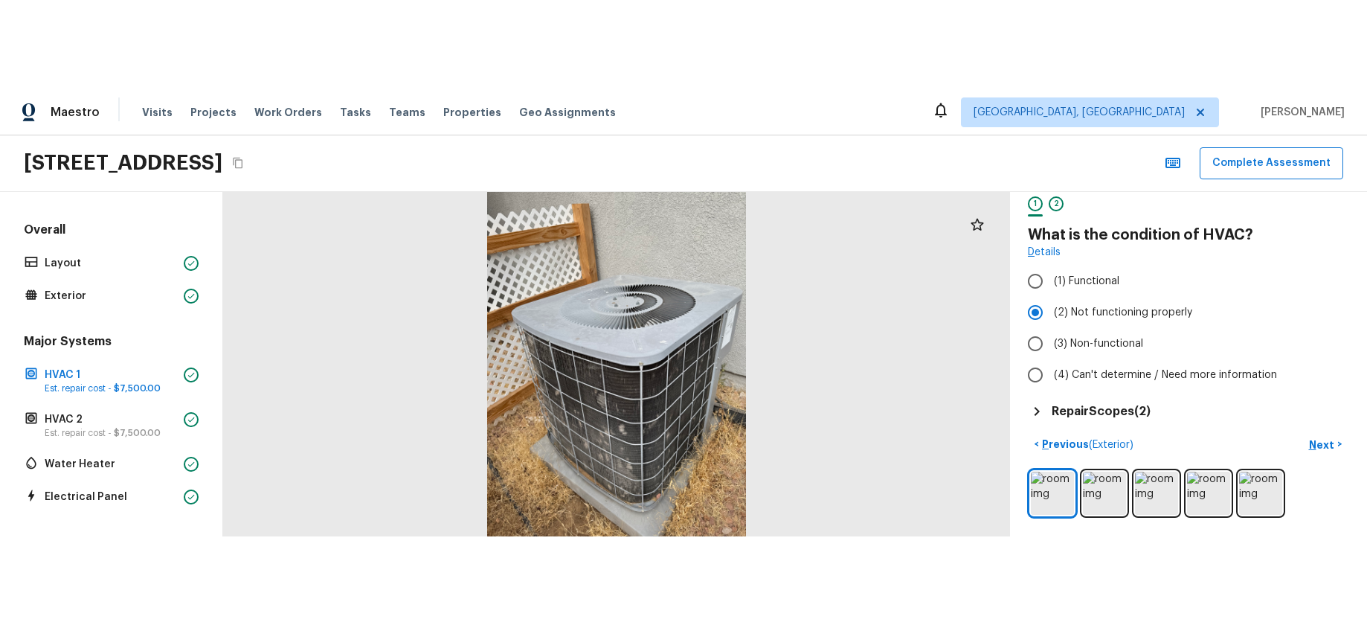
scroll to position [0, 0]
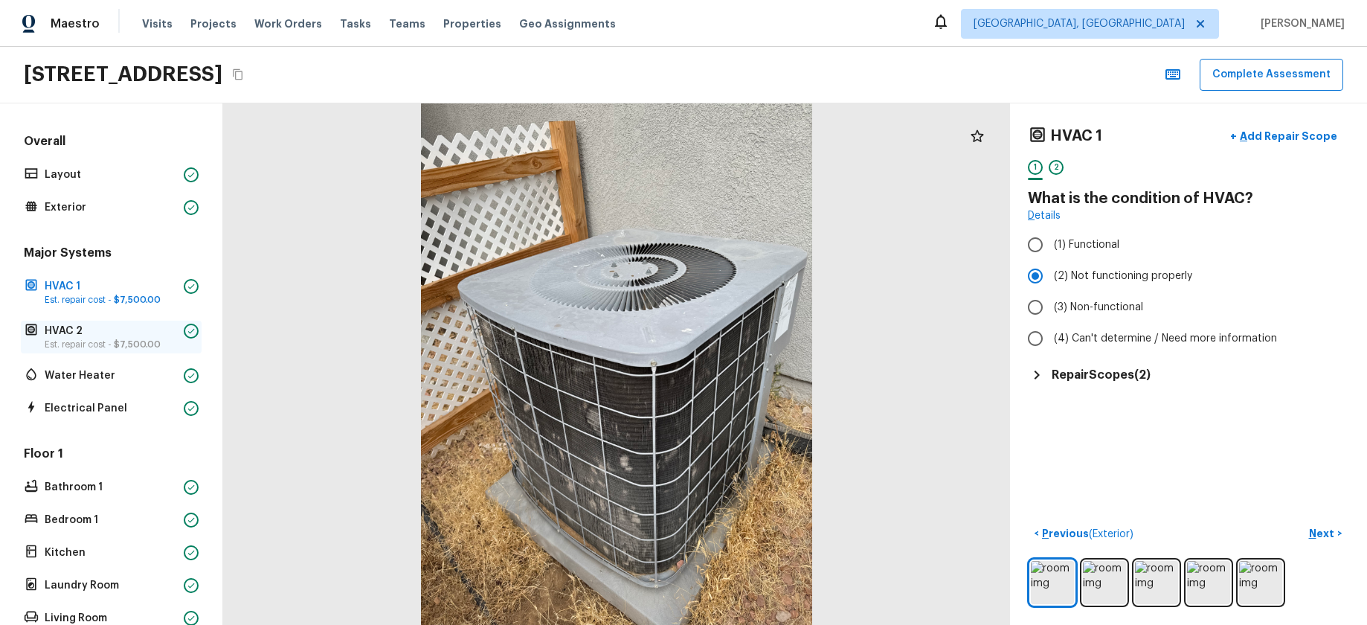
click at [143, 350] on div "HVAC 2 Est. repair cost - $7,500.00" at bounding box center [111, 337] width 181 height 33
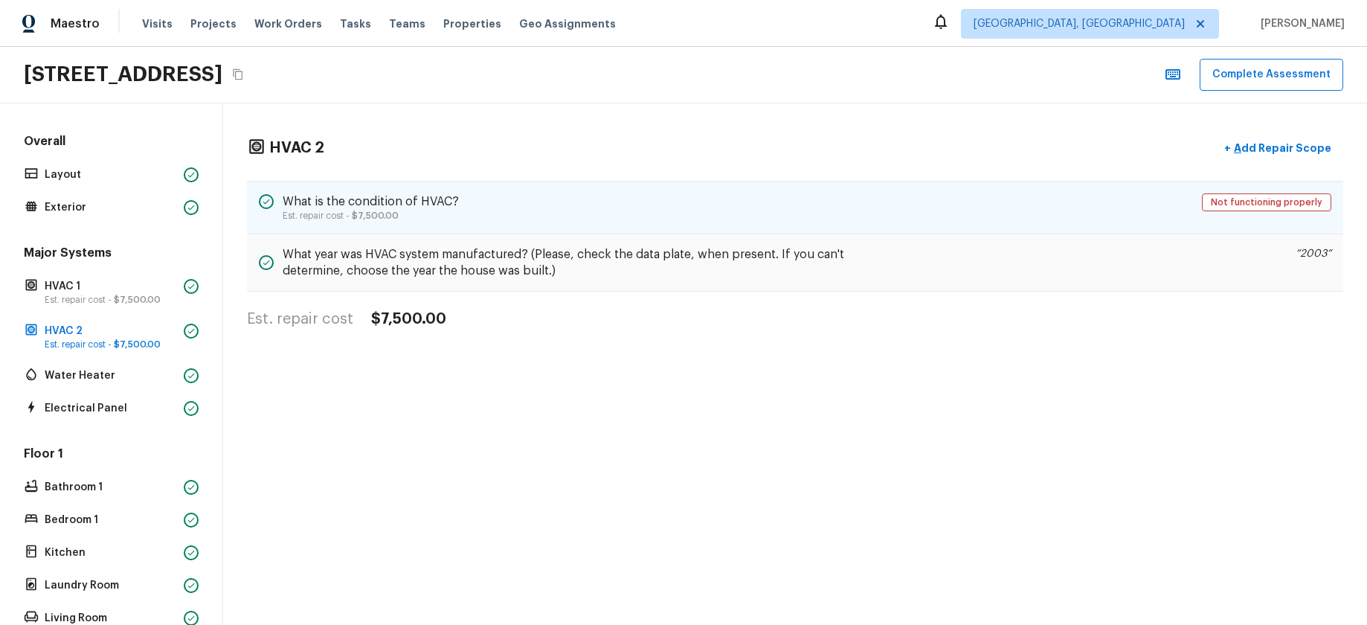
click at [887, 217] on div "What is the condition of HVAC? Est. repair cost - $7,500.00 Not functioning pro…" at bounding box center [795, 208] width 1096 height 54
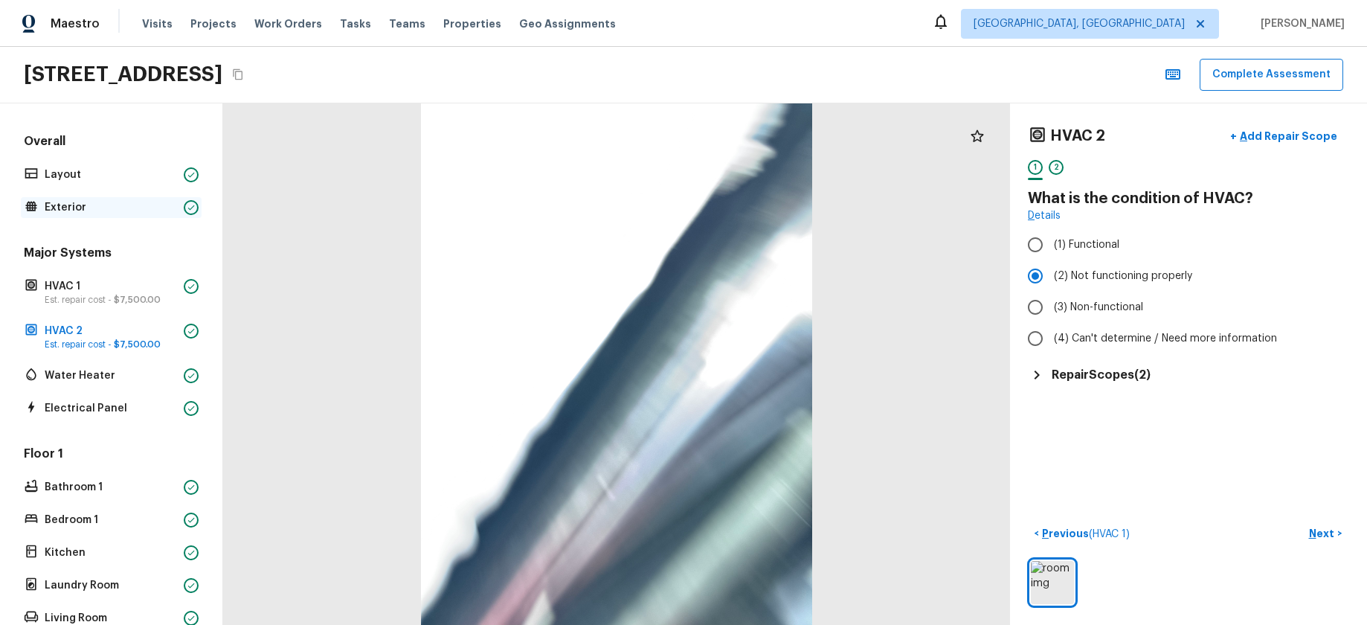
click at [105, 202] on p "Exterior" at bounding box center [111, 207] width 133 height 15
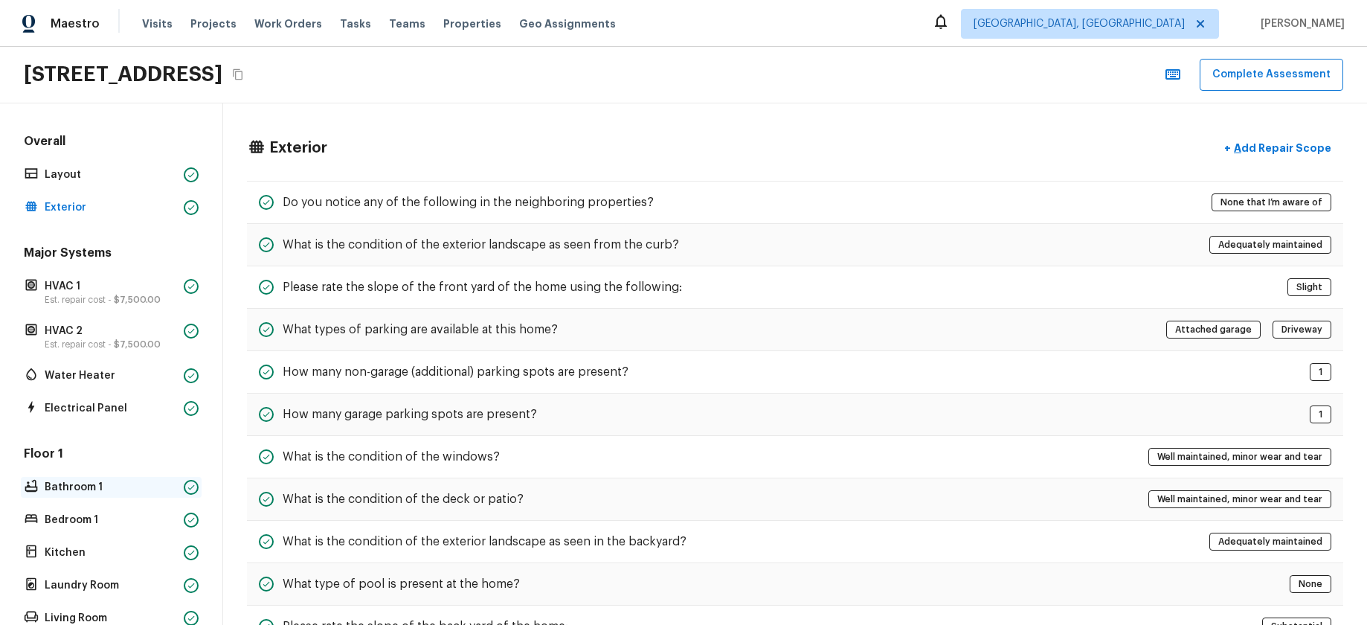
drag, startPoint x: 86, startPoint y: 485, endPoint x: 111, endPoint y: 485, distance: 25.3
click at [86, 485] on p "Bathroom 1" at bounding box center [111, 487] width 133 height 15
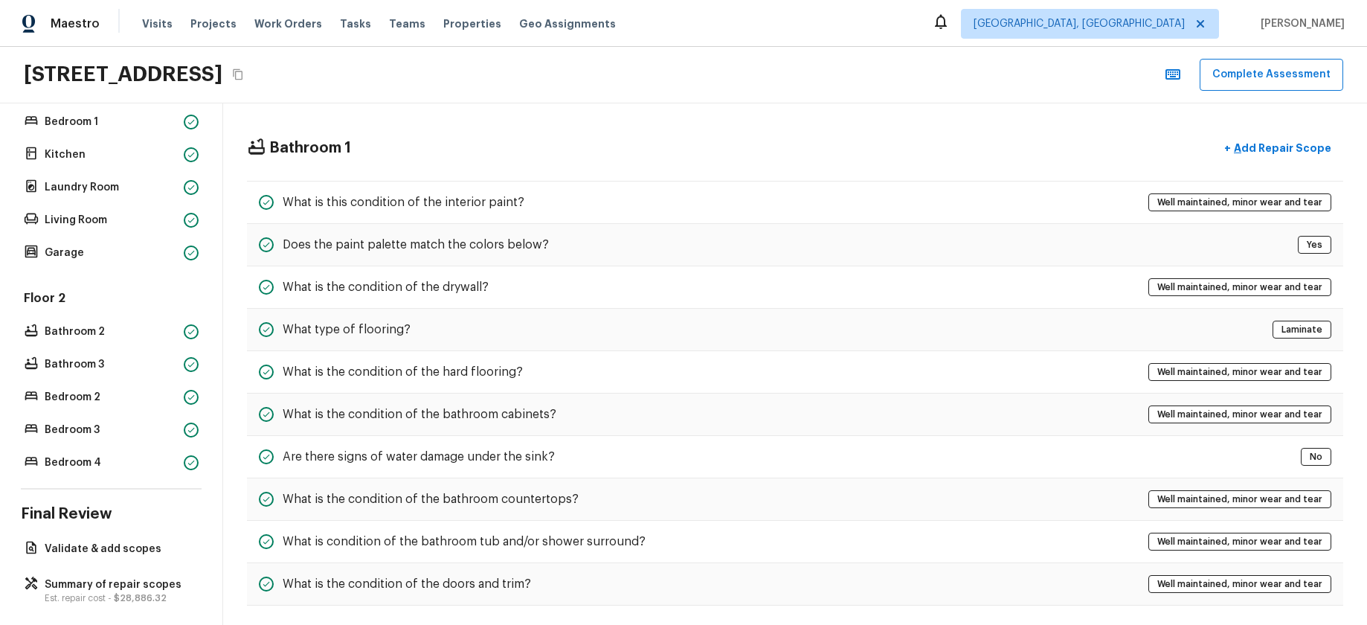
scroll to position [410, 0]
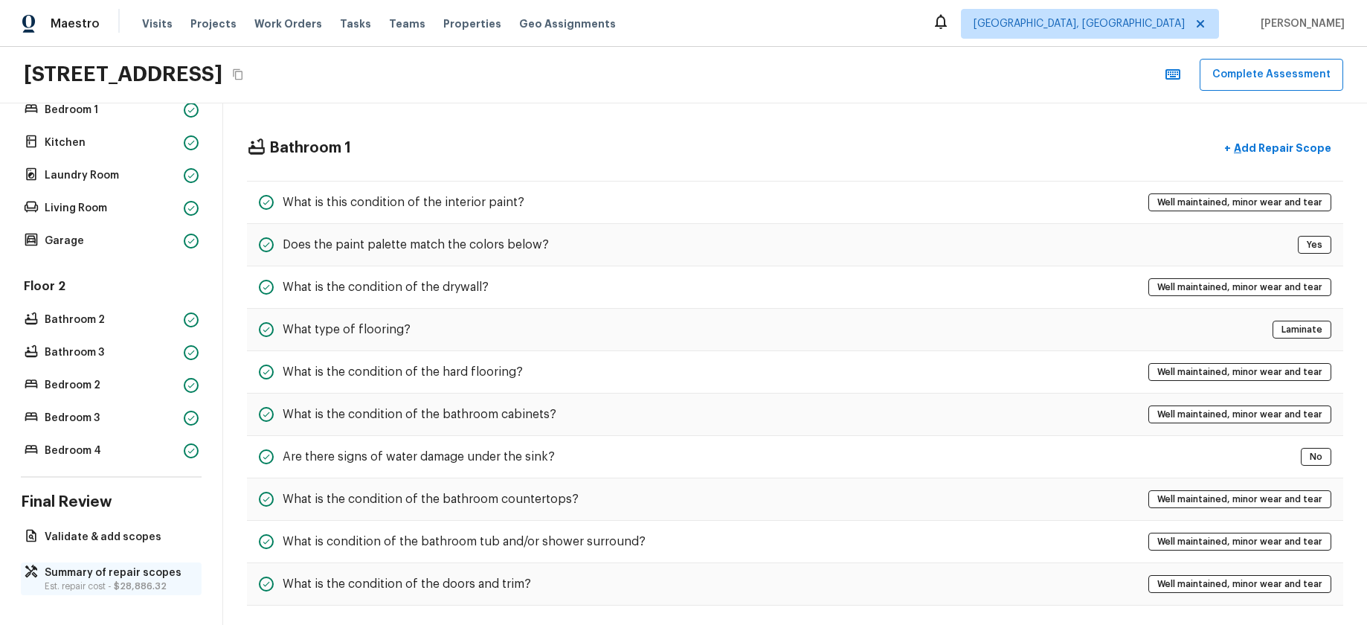
click at [142, 495] on span "$28,886.32" at bounding box center [140, 586] width 53 height 9
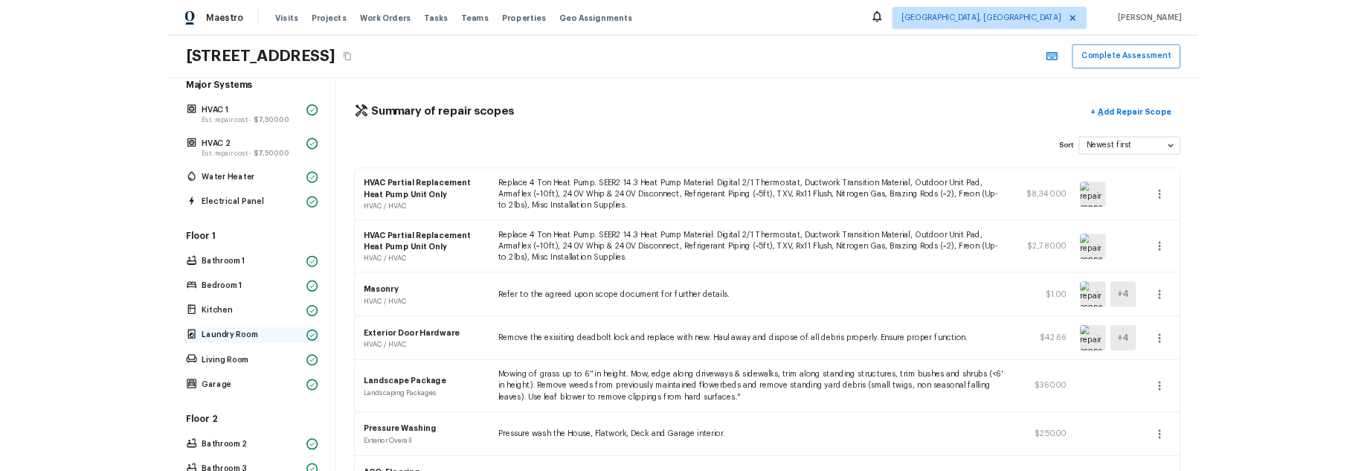
scroll to position [0, 0]
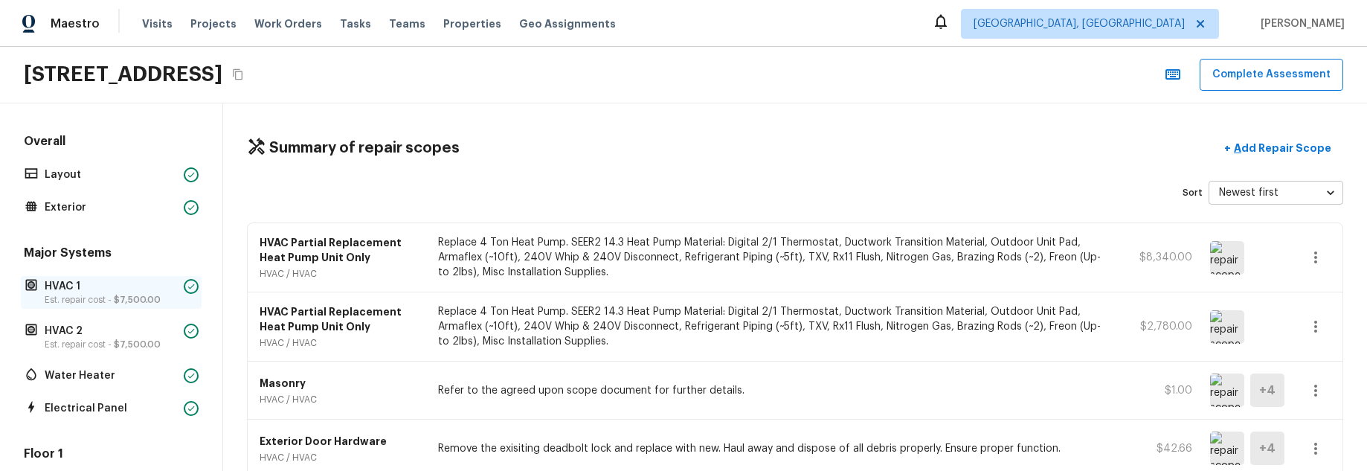
click at [85, 299] on p "Est. repair cost - $7,500.00" at bounding box center [111, 300] width 133 height 12
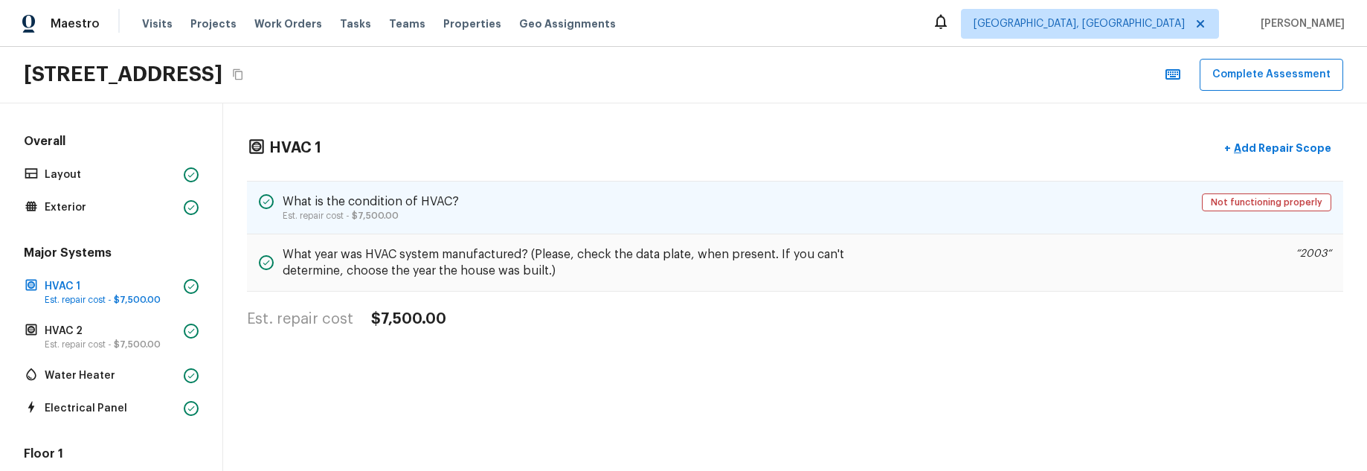
click at [673, 222] on div "What is the condition of HVAC? Est. repair cost - $7,500.00 Not functioning pro…" at bounding box center [795, 208] width 1096 height 54
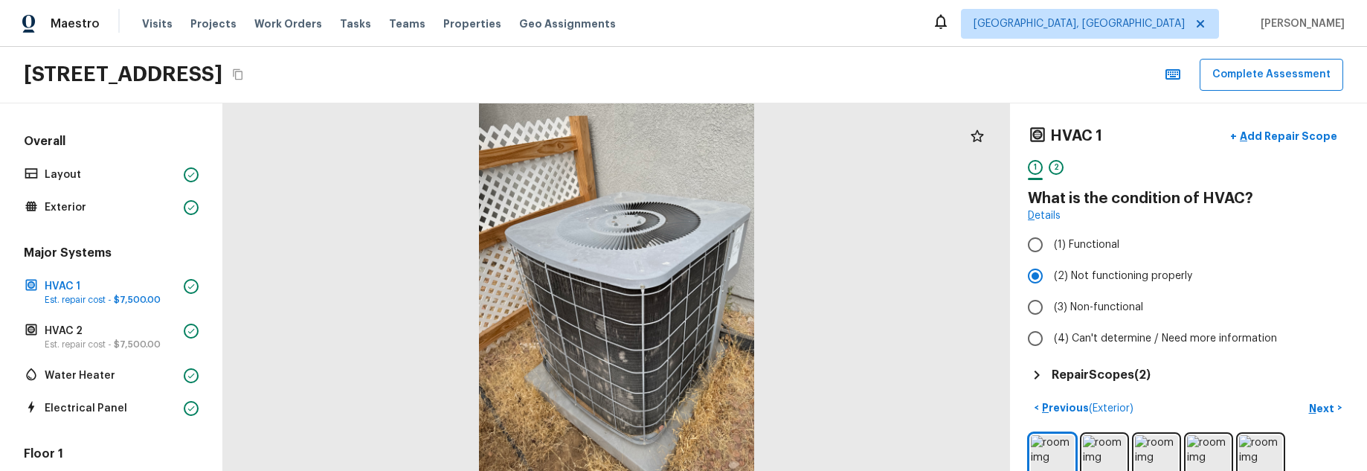
click at [1142, 368] on h5 "Repair Scopes ( 2 )" at bounding box center [1101, 375] width 99 height 16
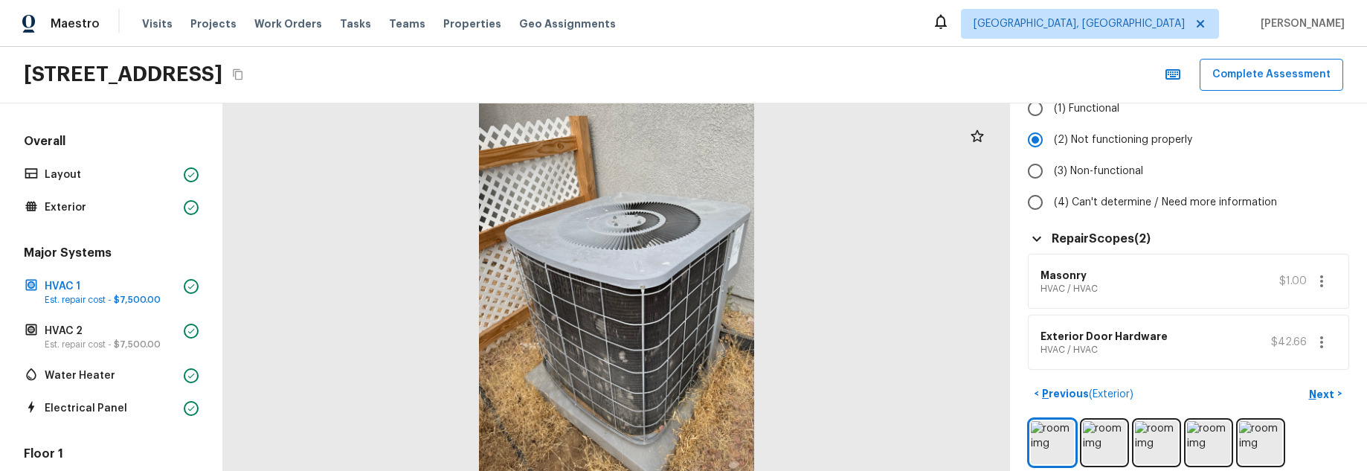
scroll to position [150, 0]
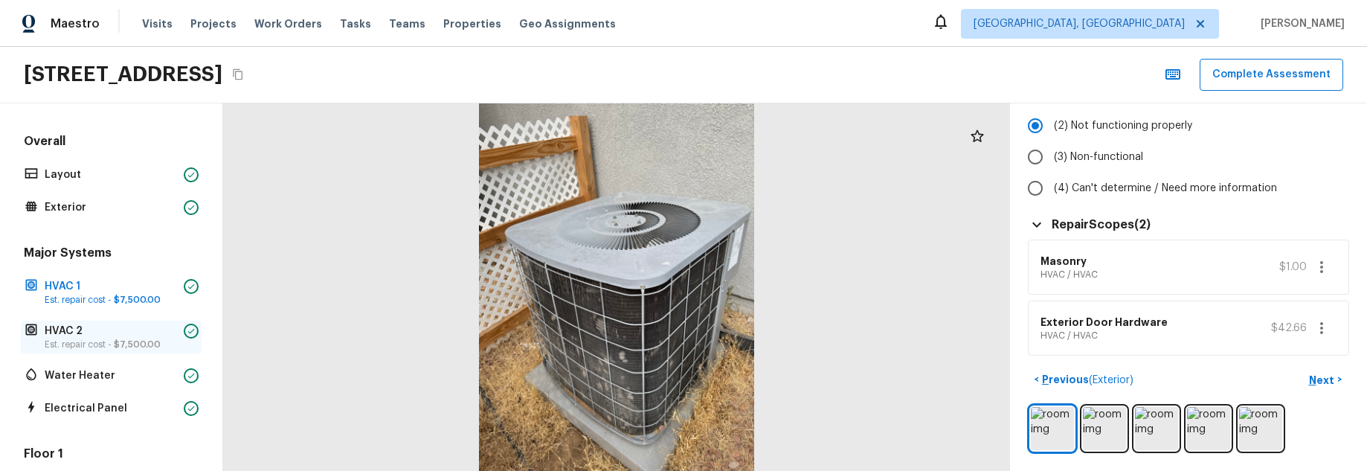
click at [126, 341] on span "$7,500.00" at bounding box center [137, 344] width 47 height 9
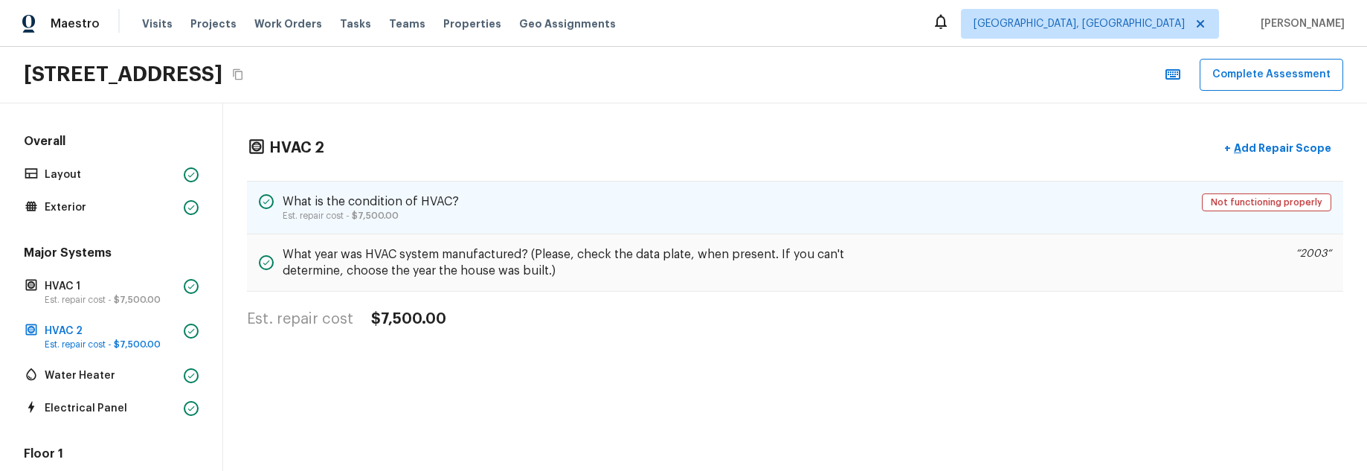
click at [517, 214] on div "What is the condition of HVAC? Est. repair cost - $7,500.00 Not functioning pro…" at bounding box center [795, 208] width 1096 height 54
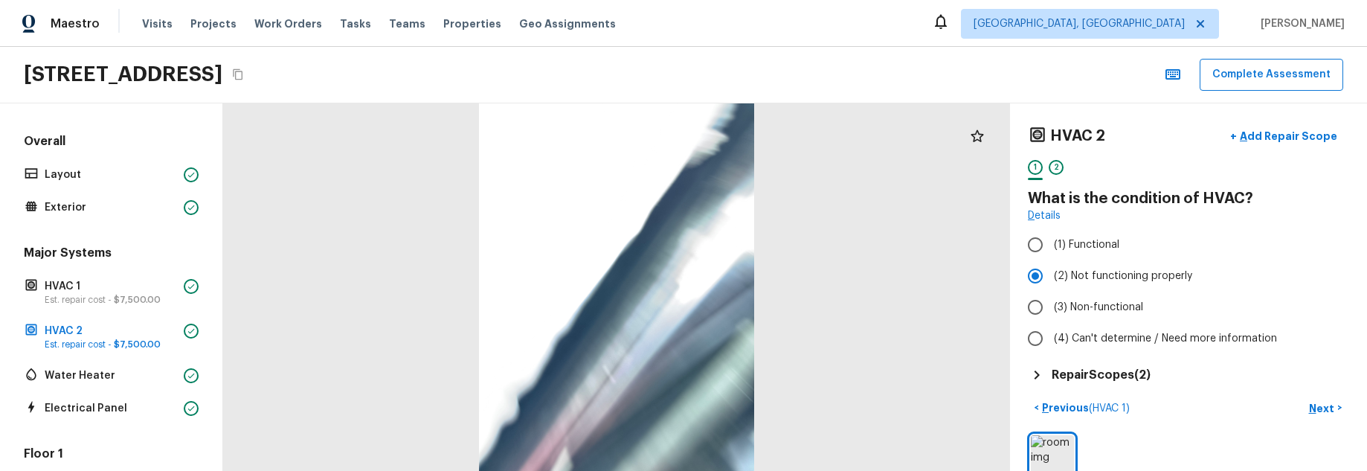
click at [1122, 383] on div "Repair Scopes ( 2 )" at bounding box center [1188, 375] width 321 height 18
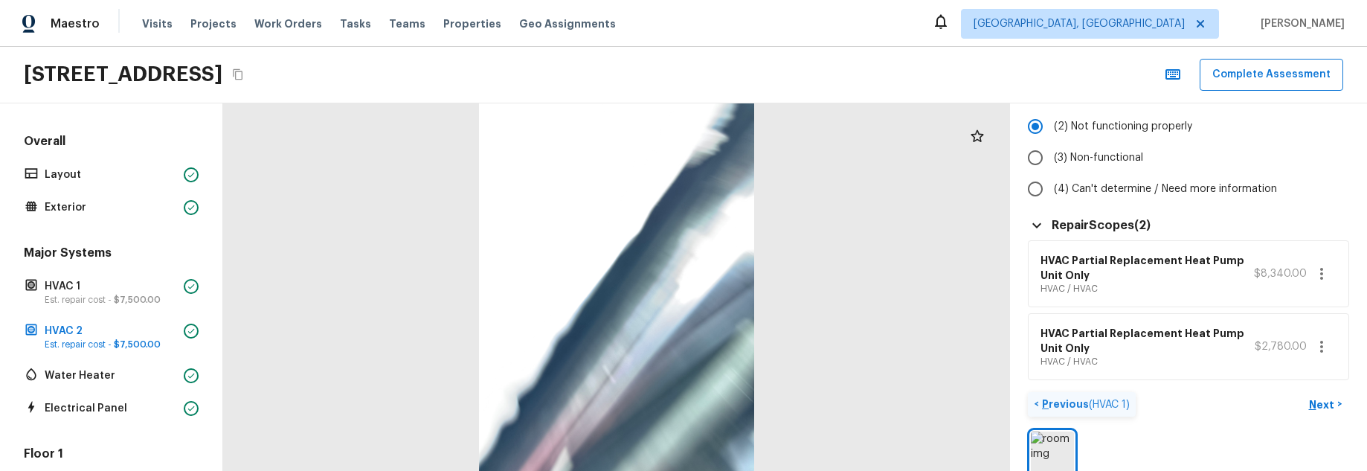
scroll to position [165, 0]
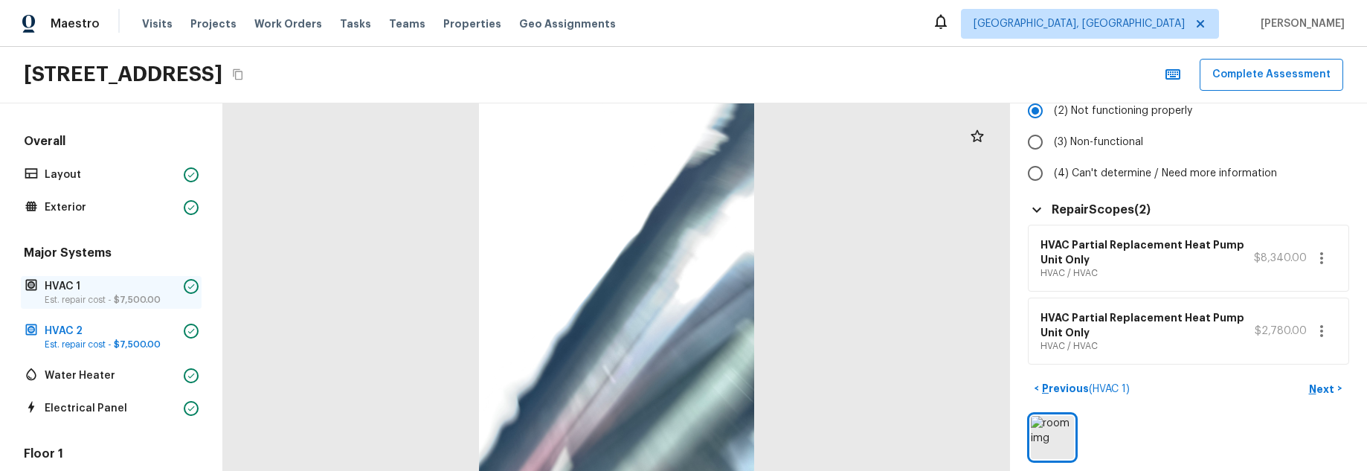
click at [116, 292] on p "HVAC 1" at bounding box center [111, 286] width 133 height 15
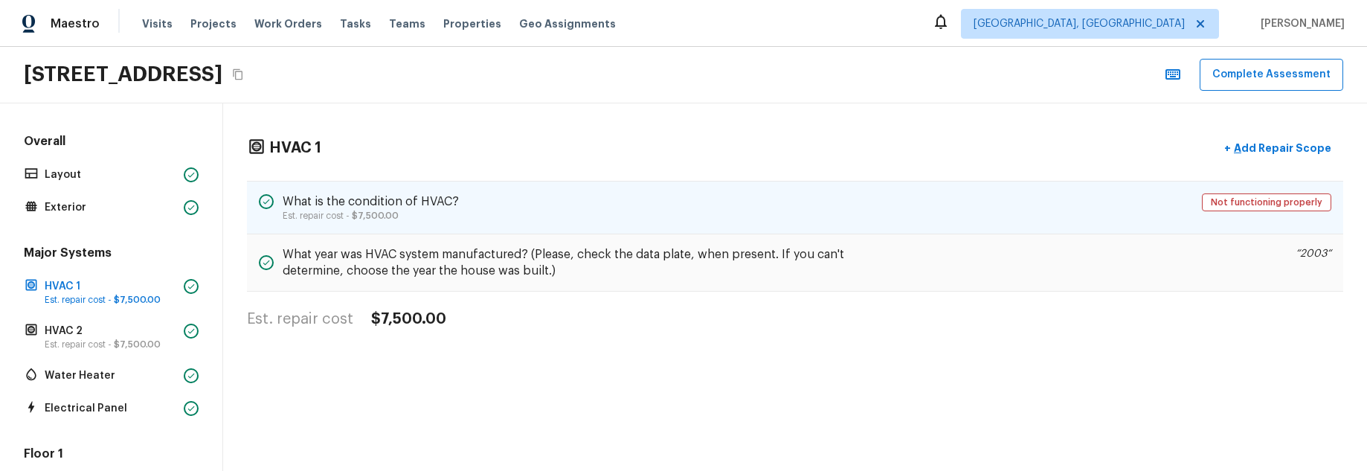
click at [521, 228] on div "What is the condition of HVAC? Est. repair cost - $7,500.00 Not functioning pro…" at bounding box center [795, 208] width 1096 height 54
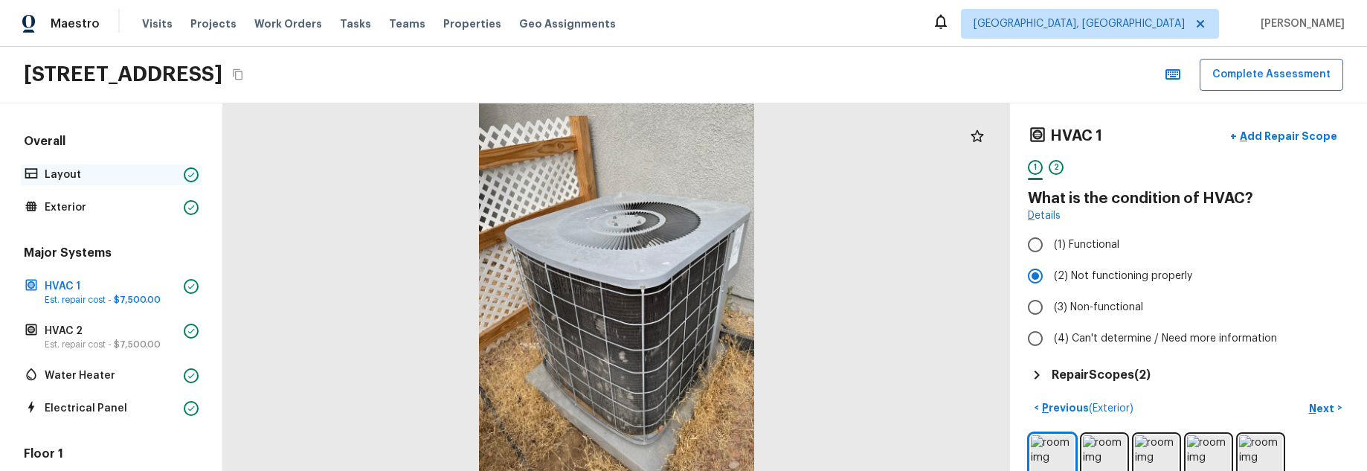
click at [85, 177] on p "Layout" at bounding box center [111, 174] width 133 height 15
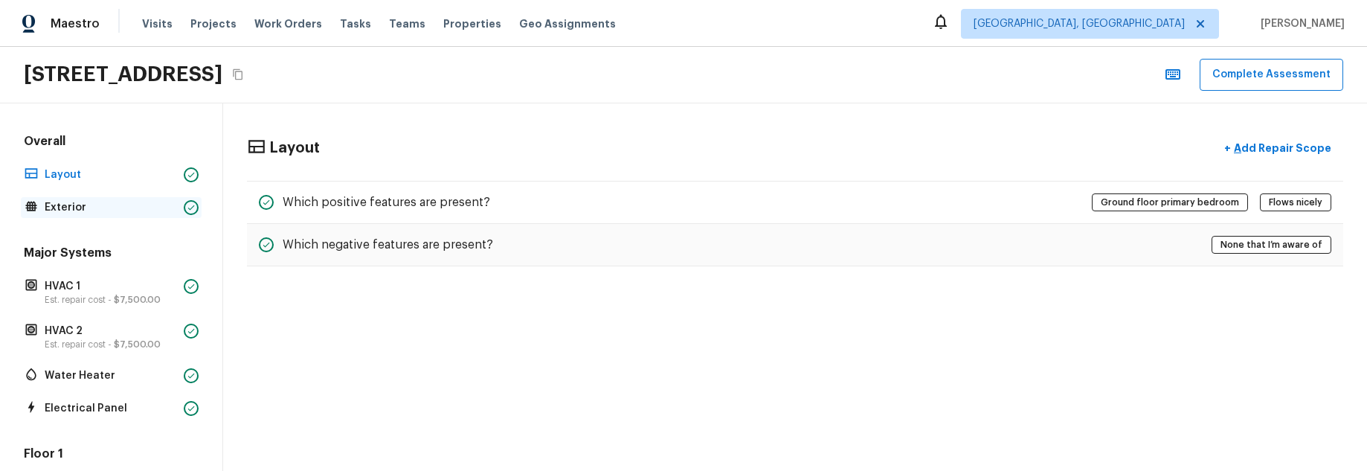
click at [91, 202] on p "Exterior" at bounding box center [111, 207] width 133 height 15
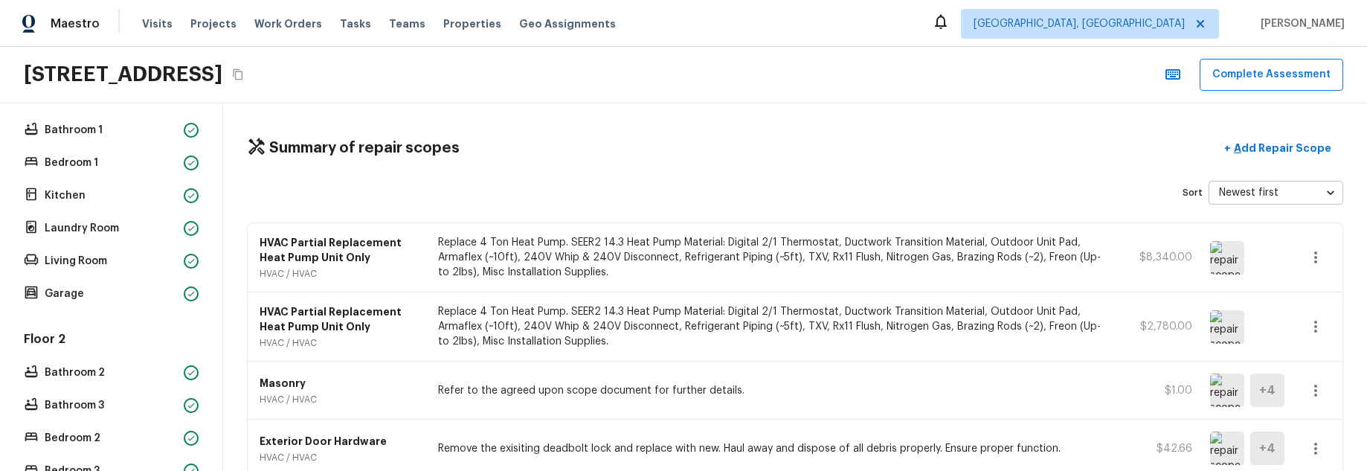
scroll to position [564, 0]
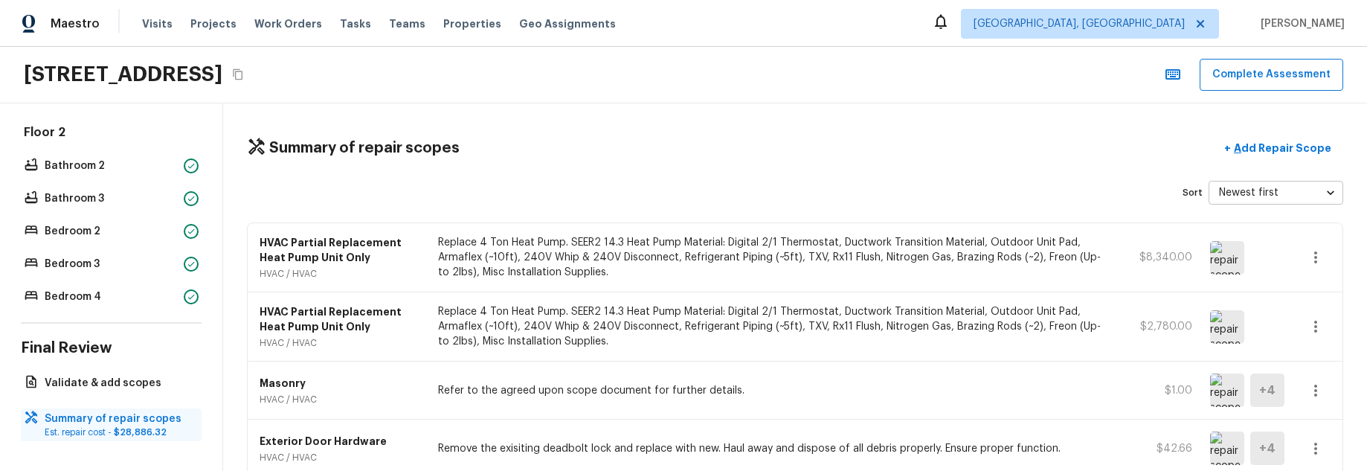
click at [117, 431] on span "$28,886.32" at bounding box center [140, 432] width 53 height 9
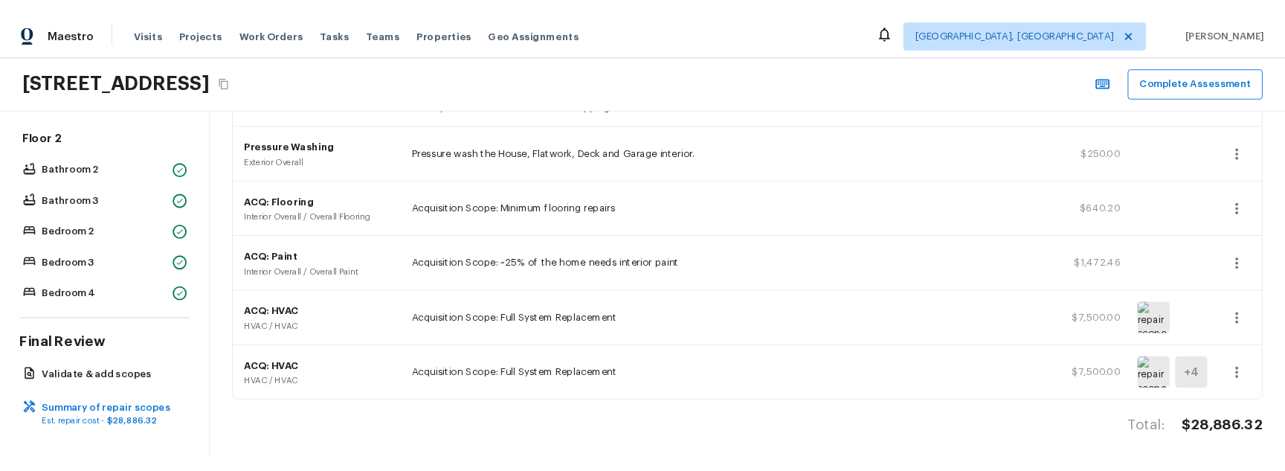
scroll to position [433, 0]
